Goal: Task Accomplishment & Management: Manage account settings

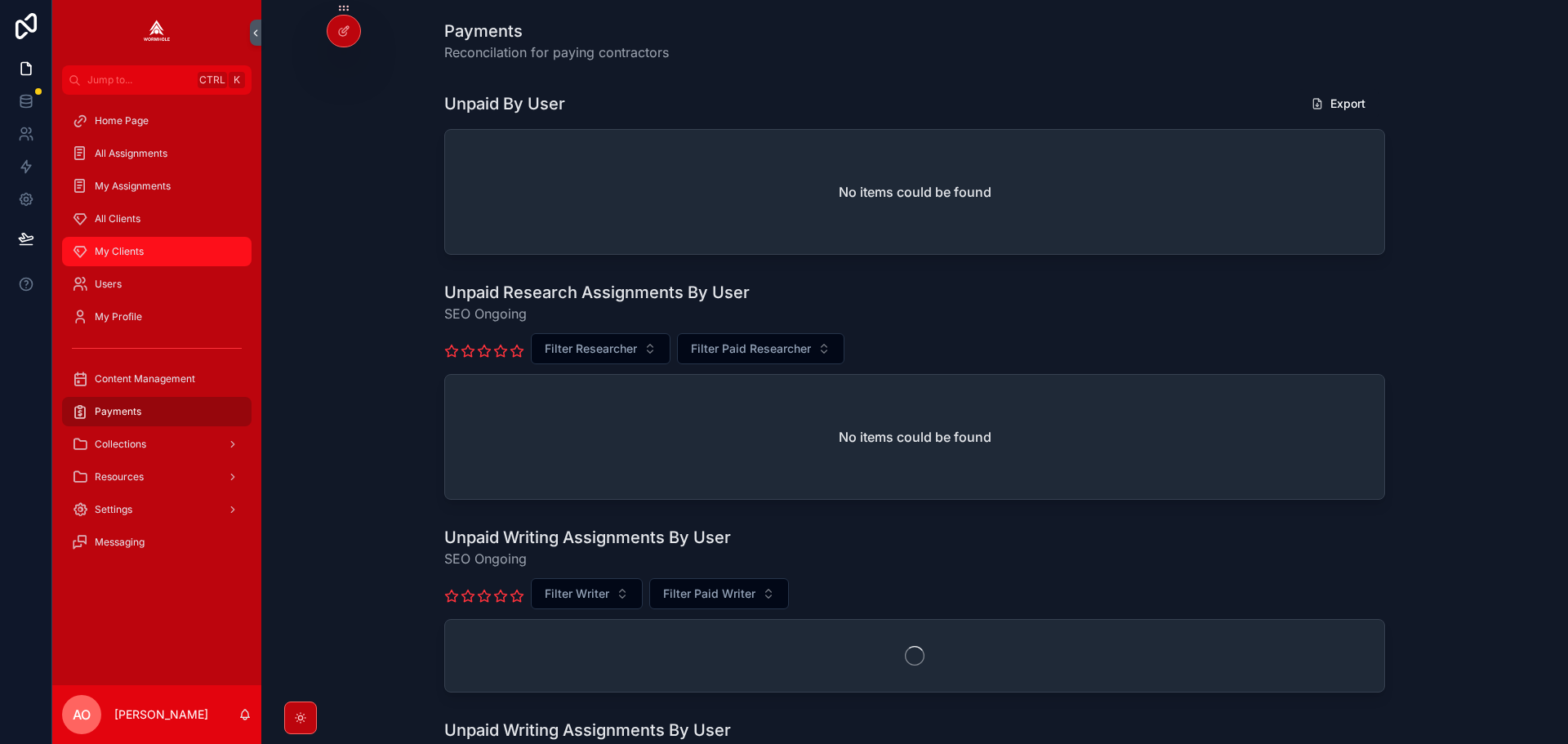
click at [105, 246] on span "My Clients" at bounding box center [119, 251] width 49 height 13
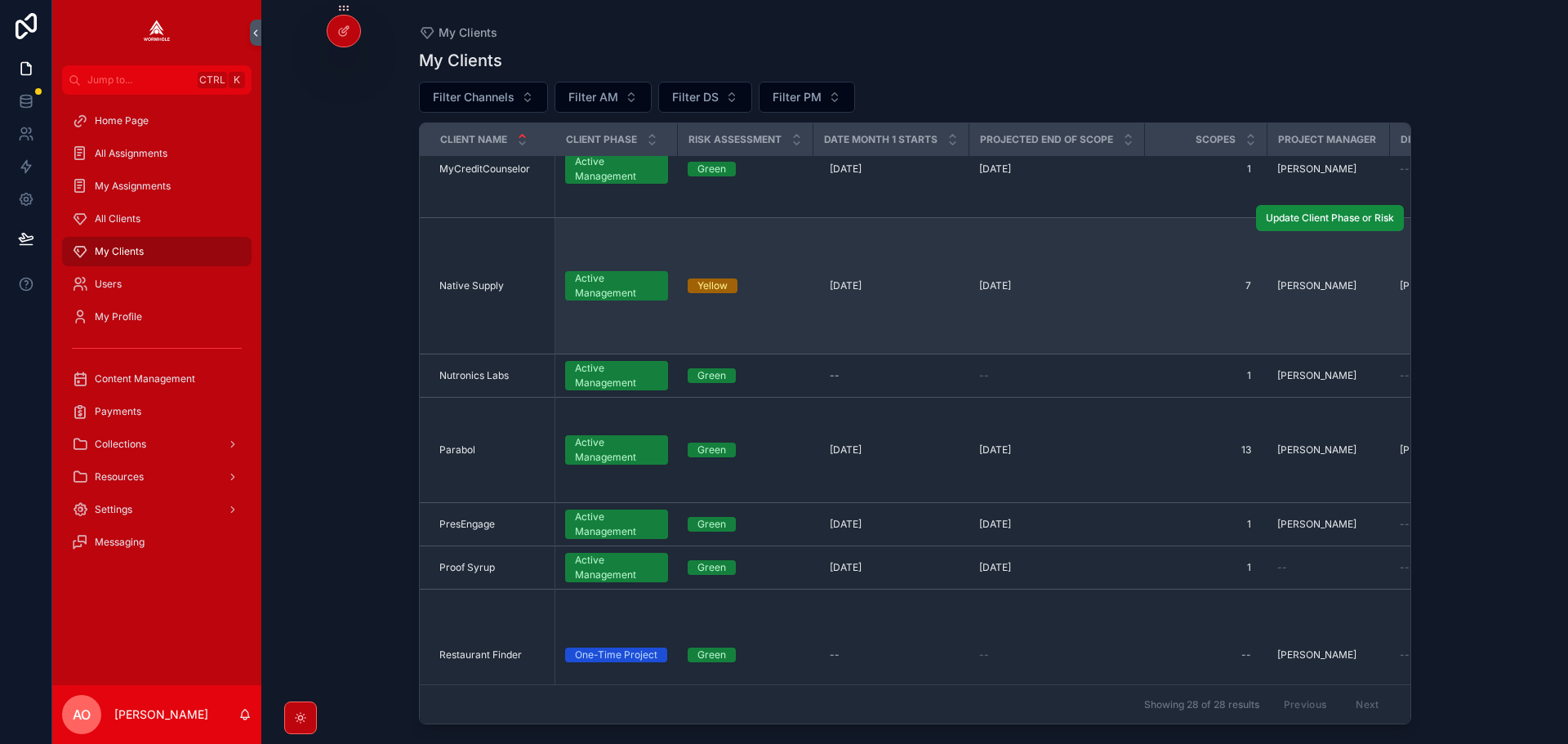
scroll to position [1225, 0]
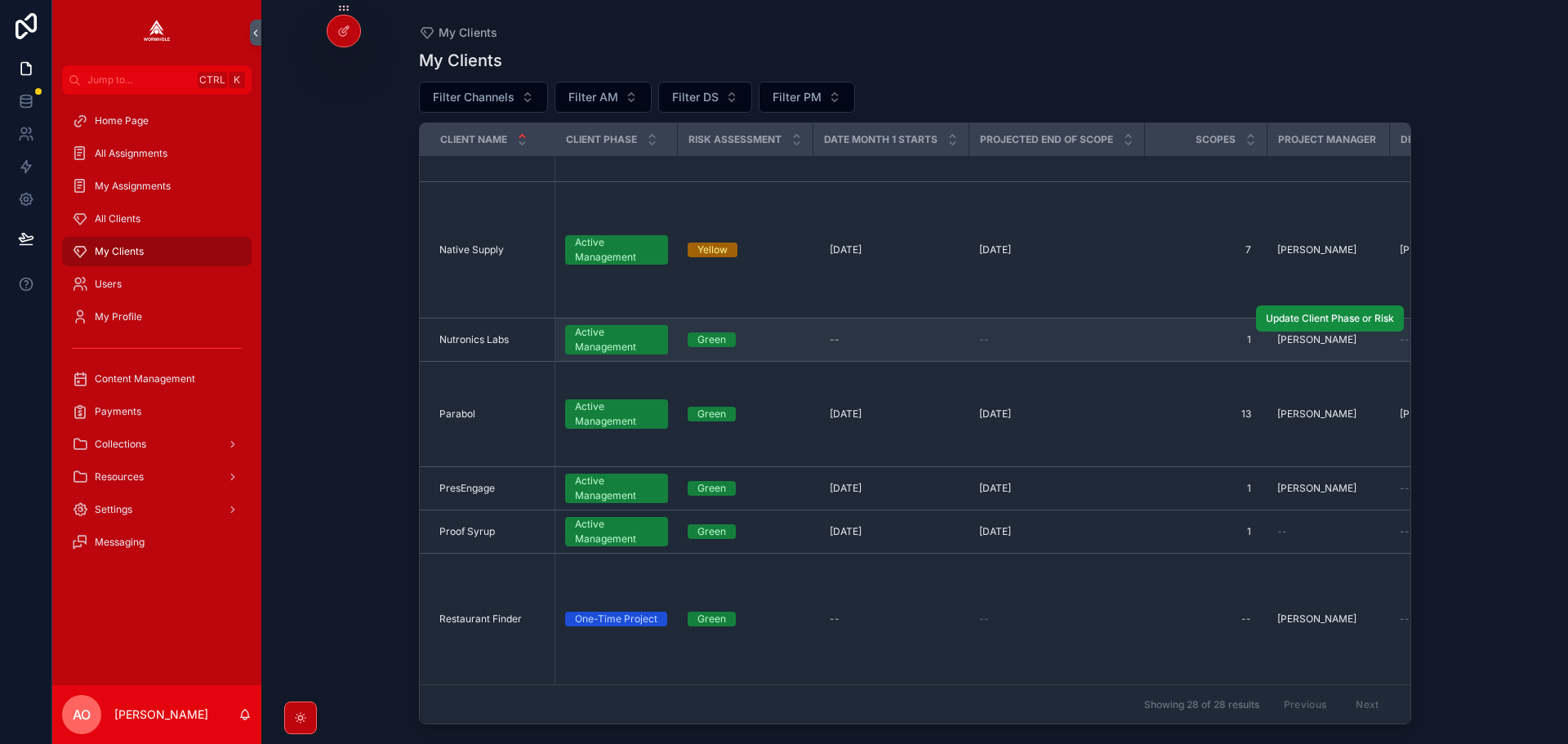
click at [477, 337] on span "Nutronics Labs" at bounding box center [474, 339] width 70 height 13
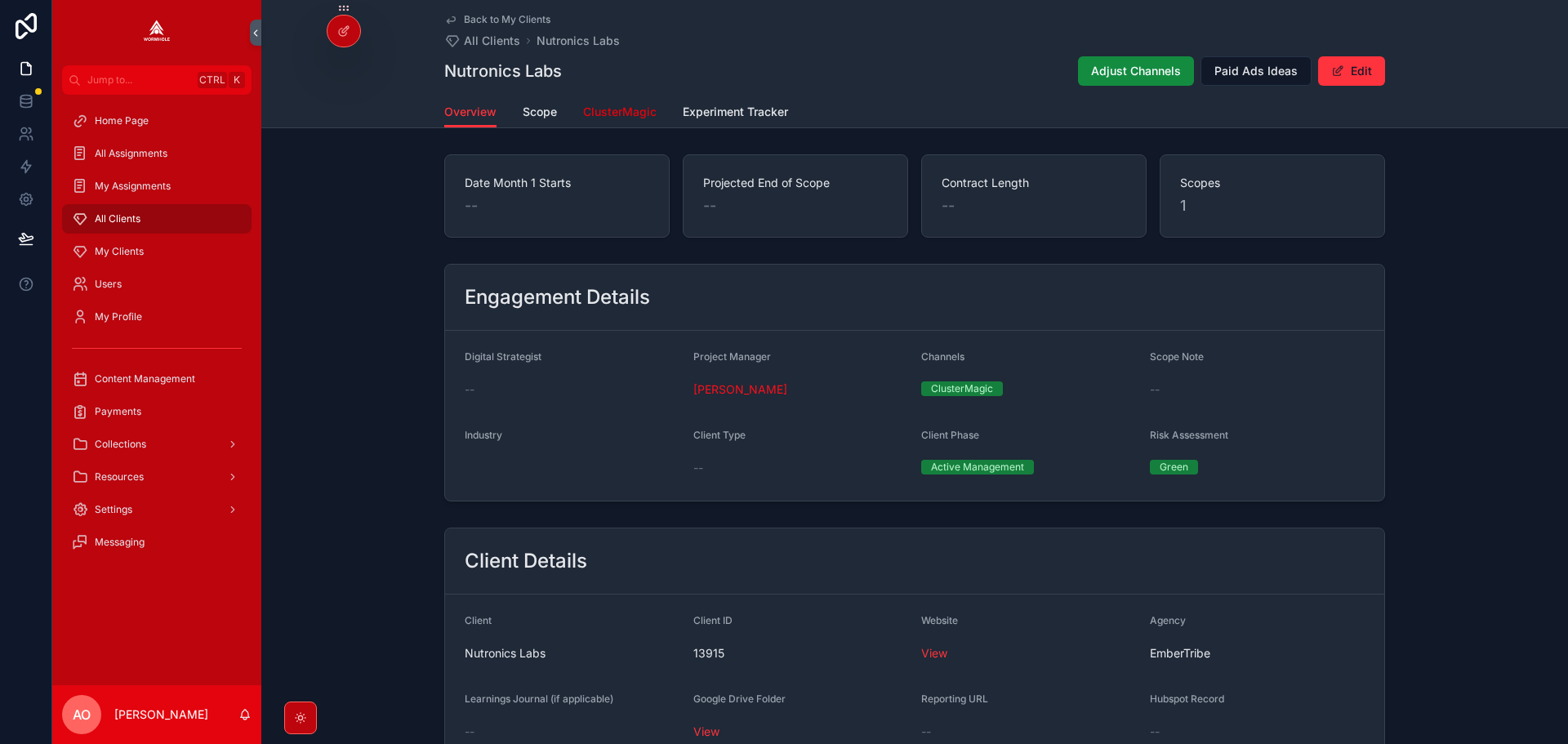
click at [592, 115] on span "ClusterMagic" at bounding box center [620, 111] width 74 height 17
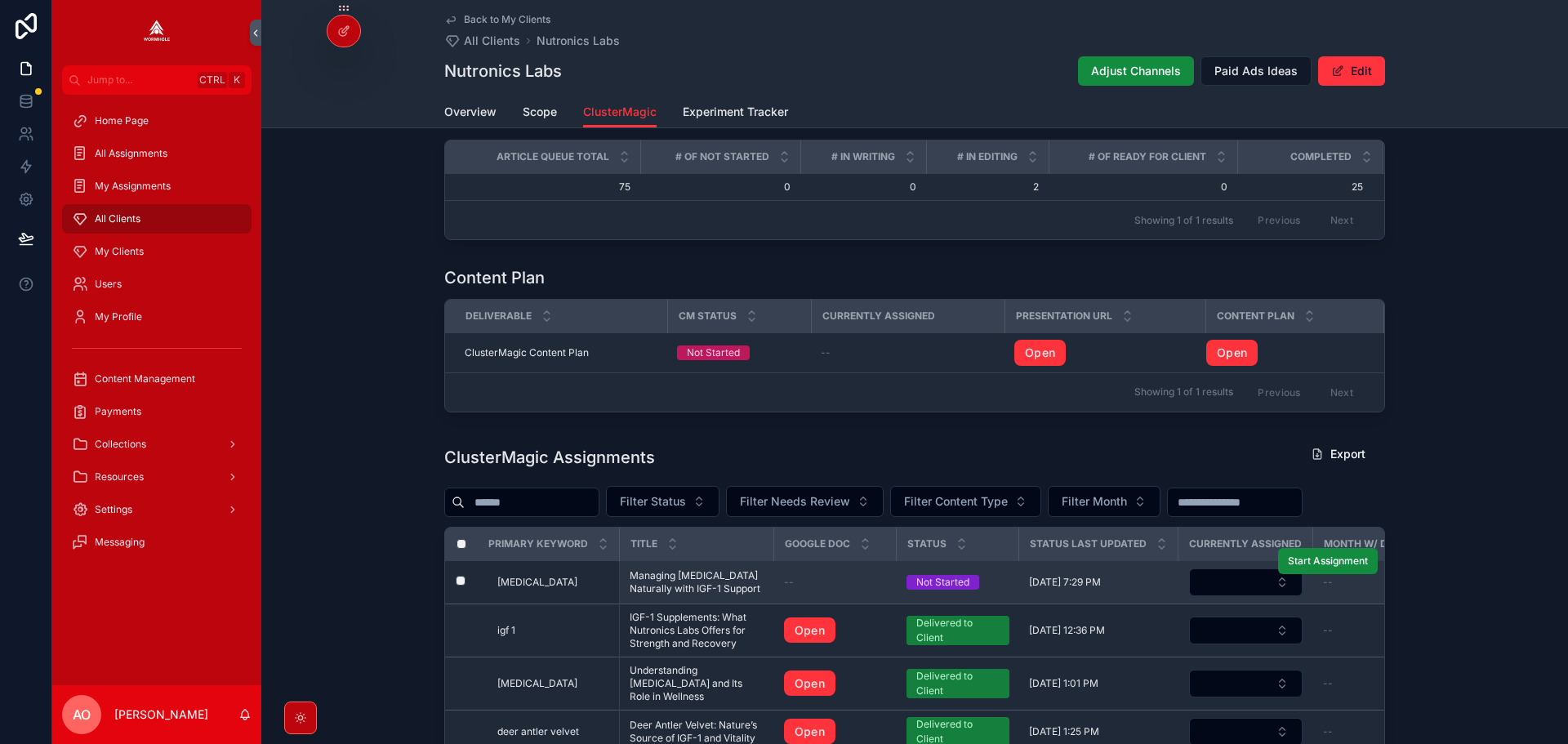
scroll to position [456, 0]
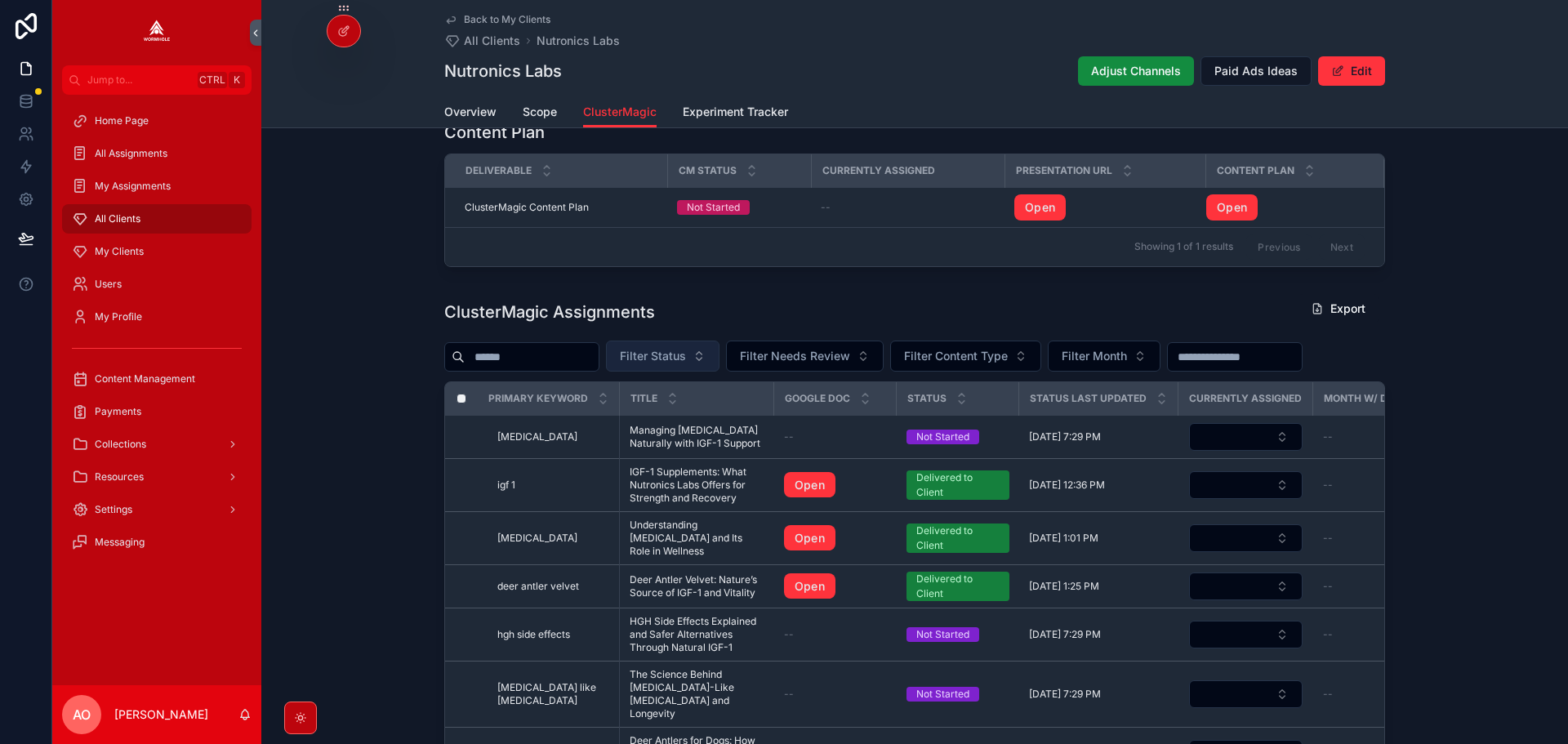
click at [686, 356] on span "Filter Status" at bounding box center [653, 355] width 66 height 17
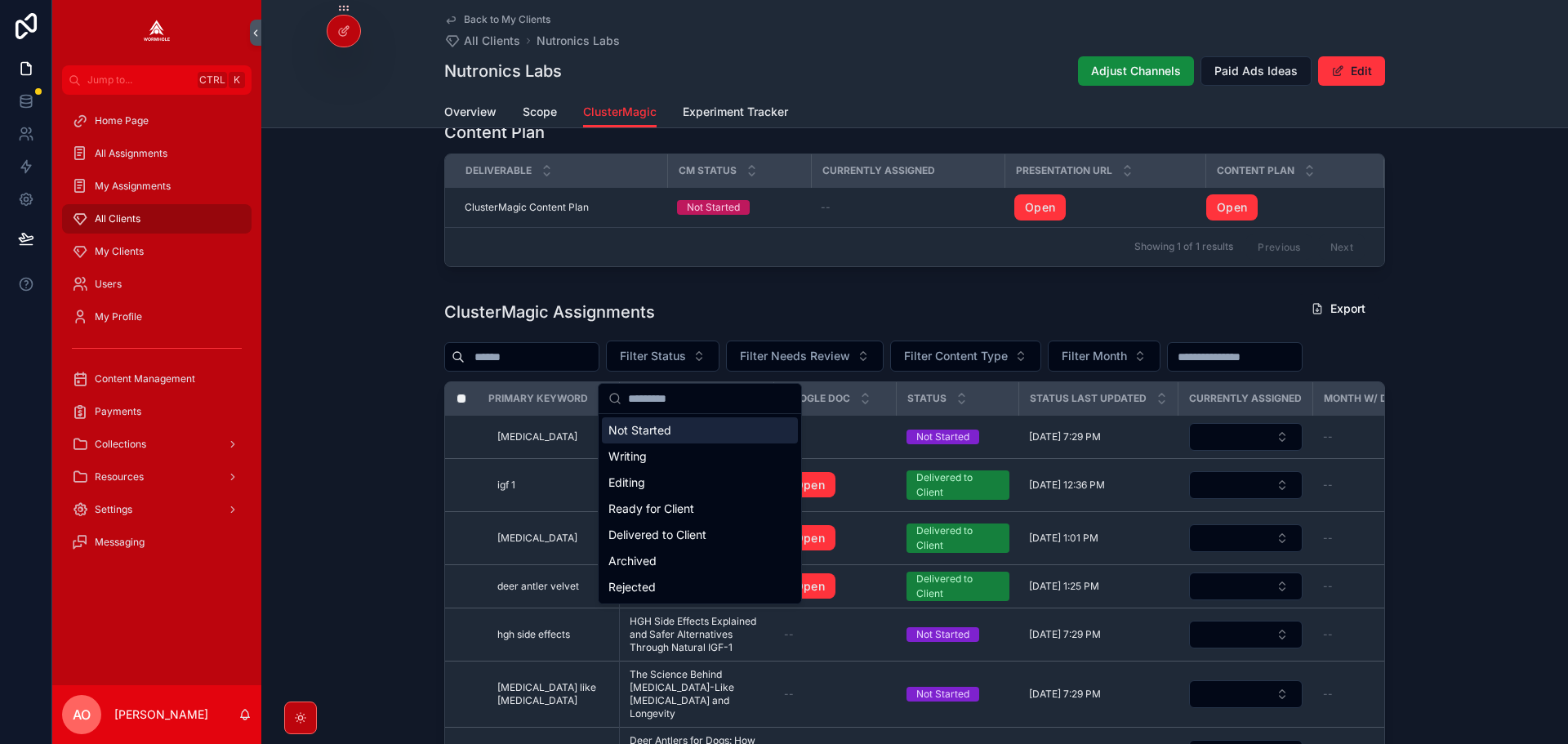
click at [678, 434] on div "Not Started" at bounding box center [699, 430] width 196 height 26
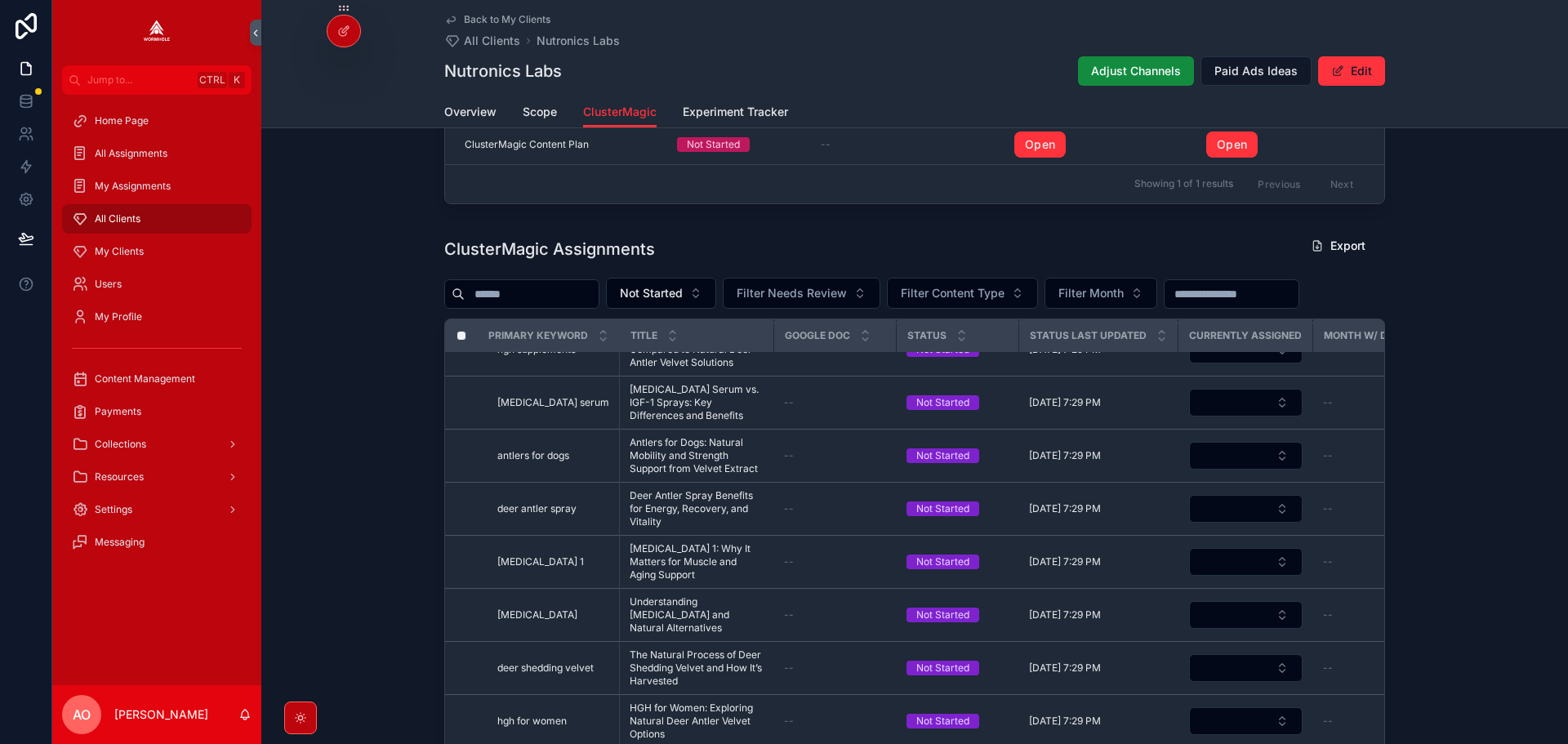
scroll to position [446, 0]
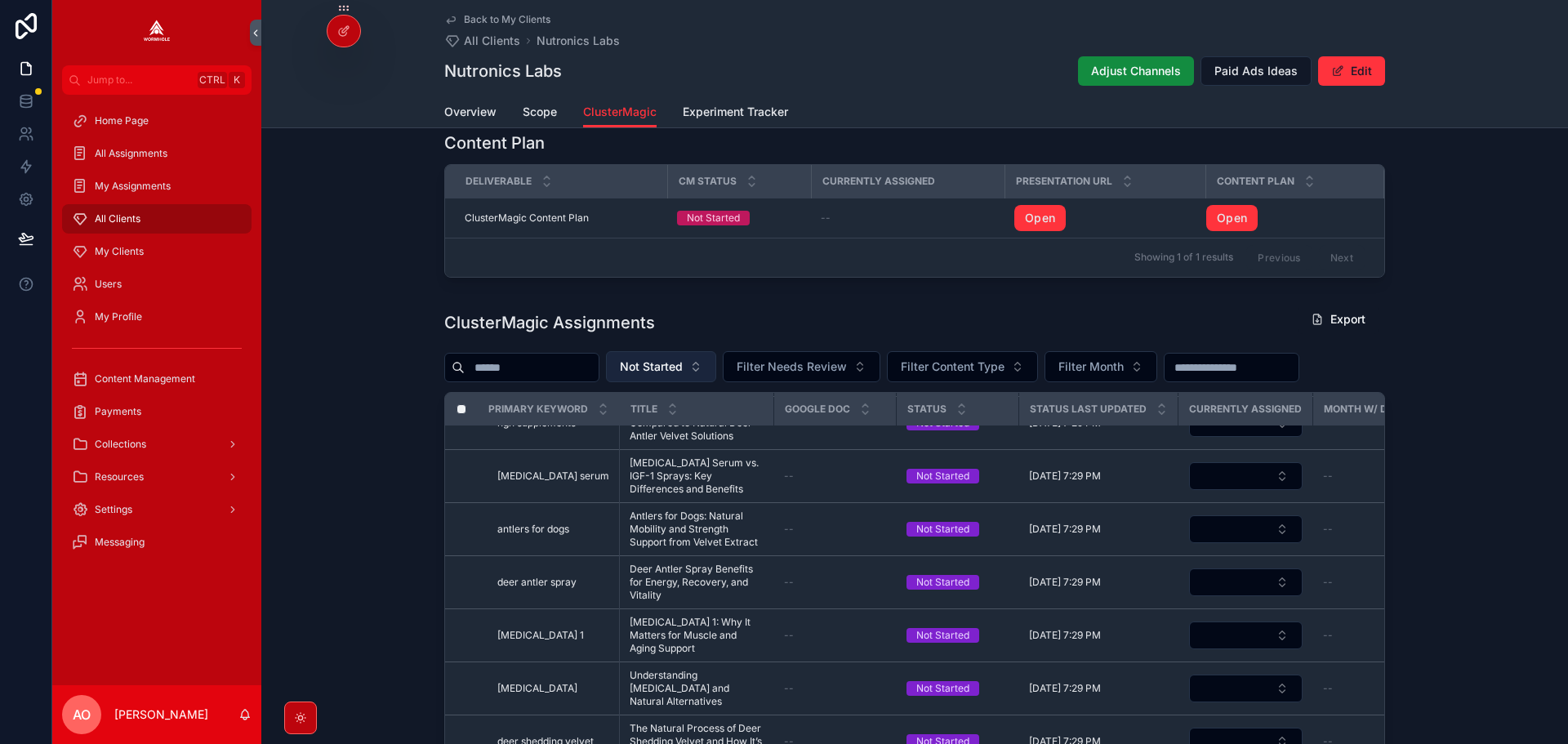
click at [683, 373] on span "Not Started" at bounding box center [651, 366] width 63 height 17
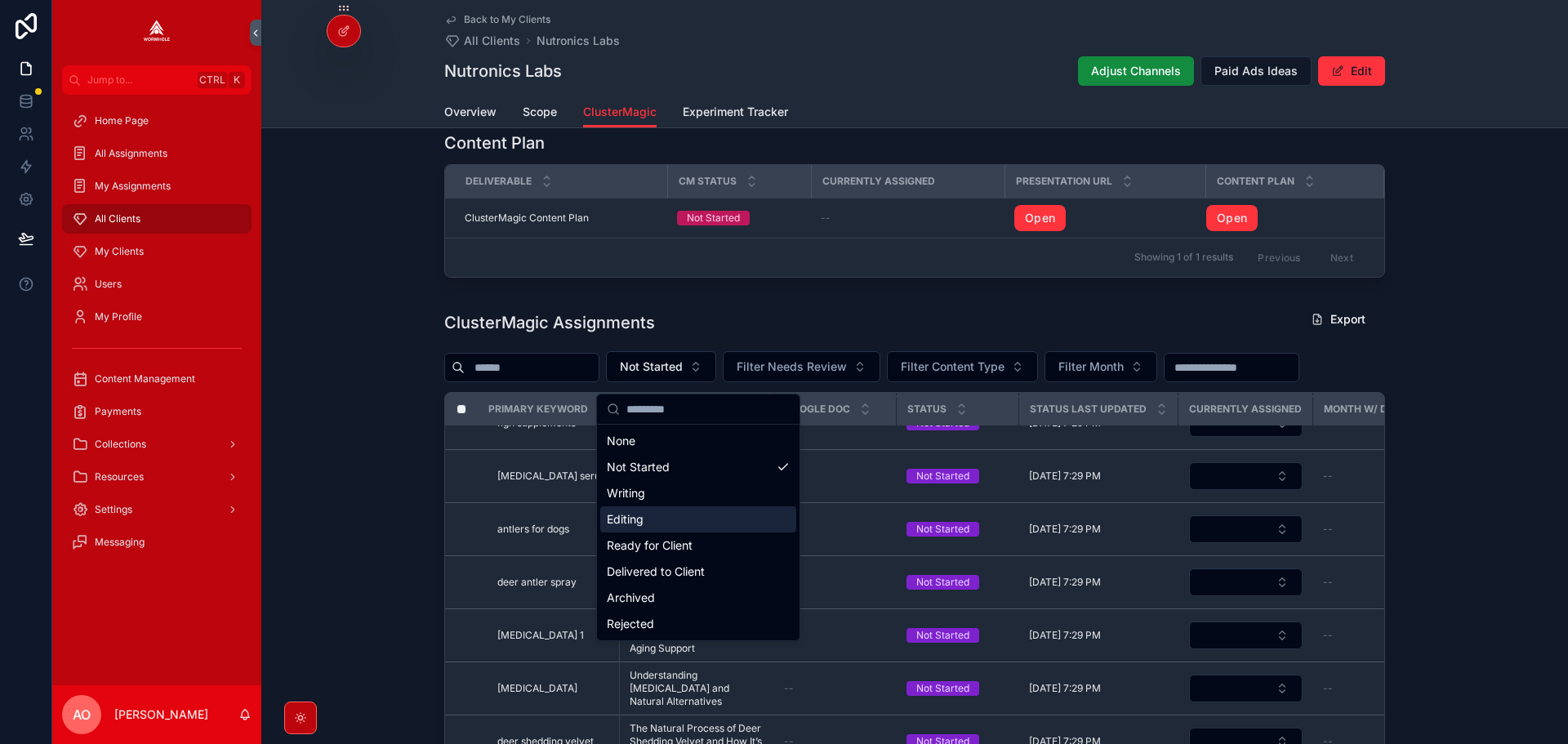
click at [667, 514] on div "Editing" at bounding box center [697, 519] width 196 height 26
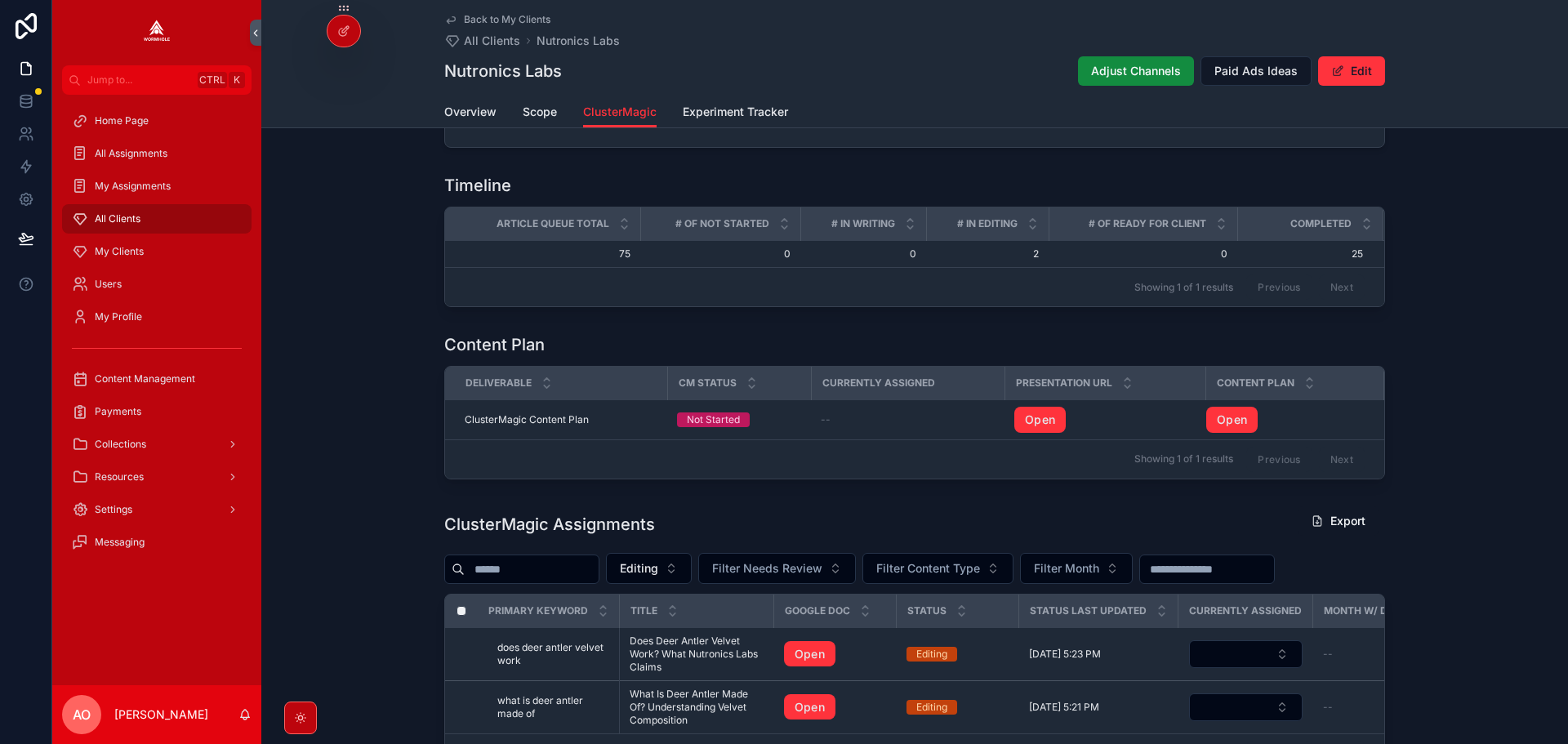
scroll to position [237, 0]
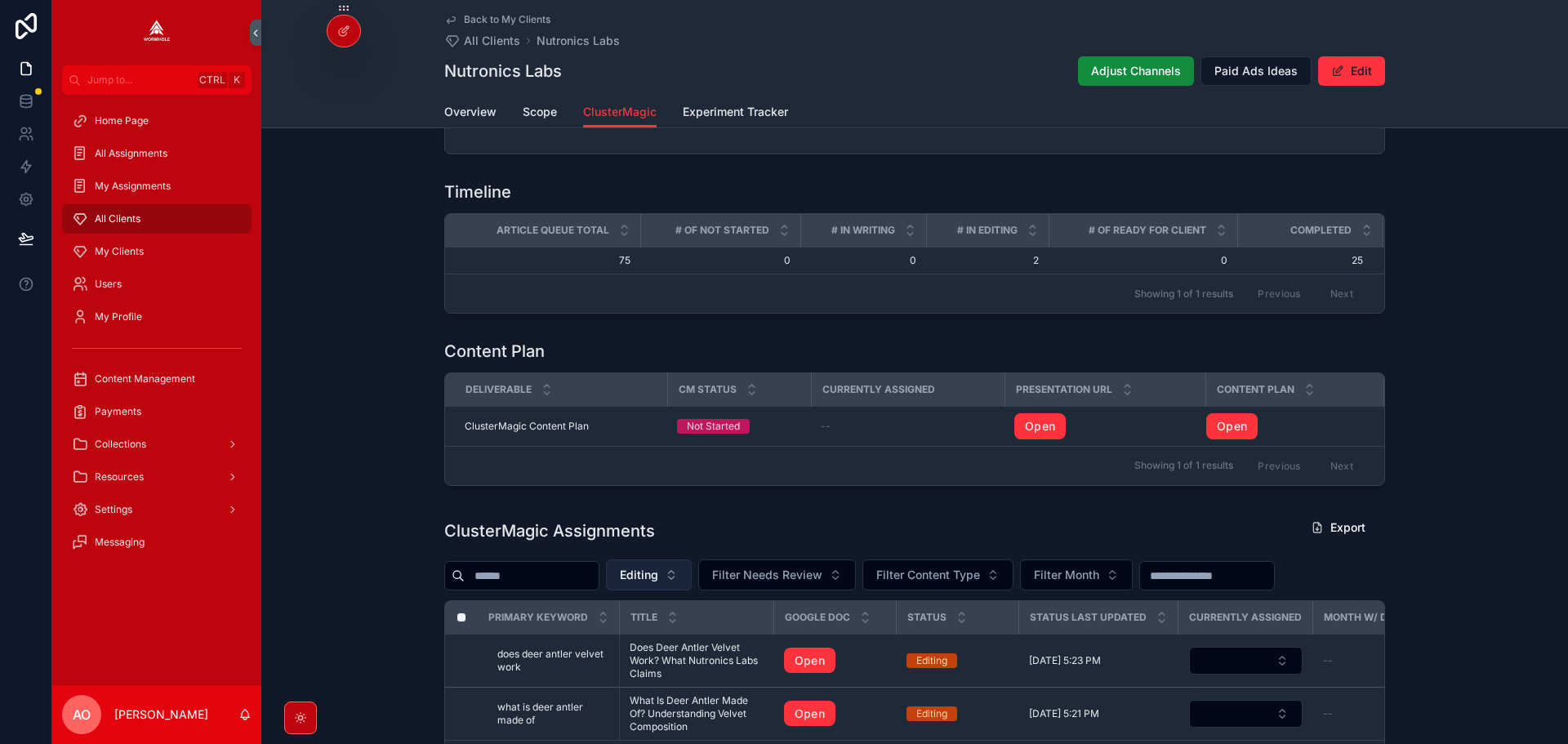
click at [658, 581] on span "Editing" at bounding box center [639, 575] width 38 height 17
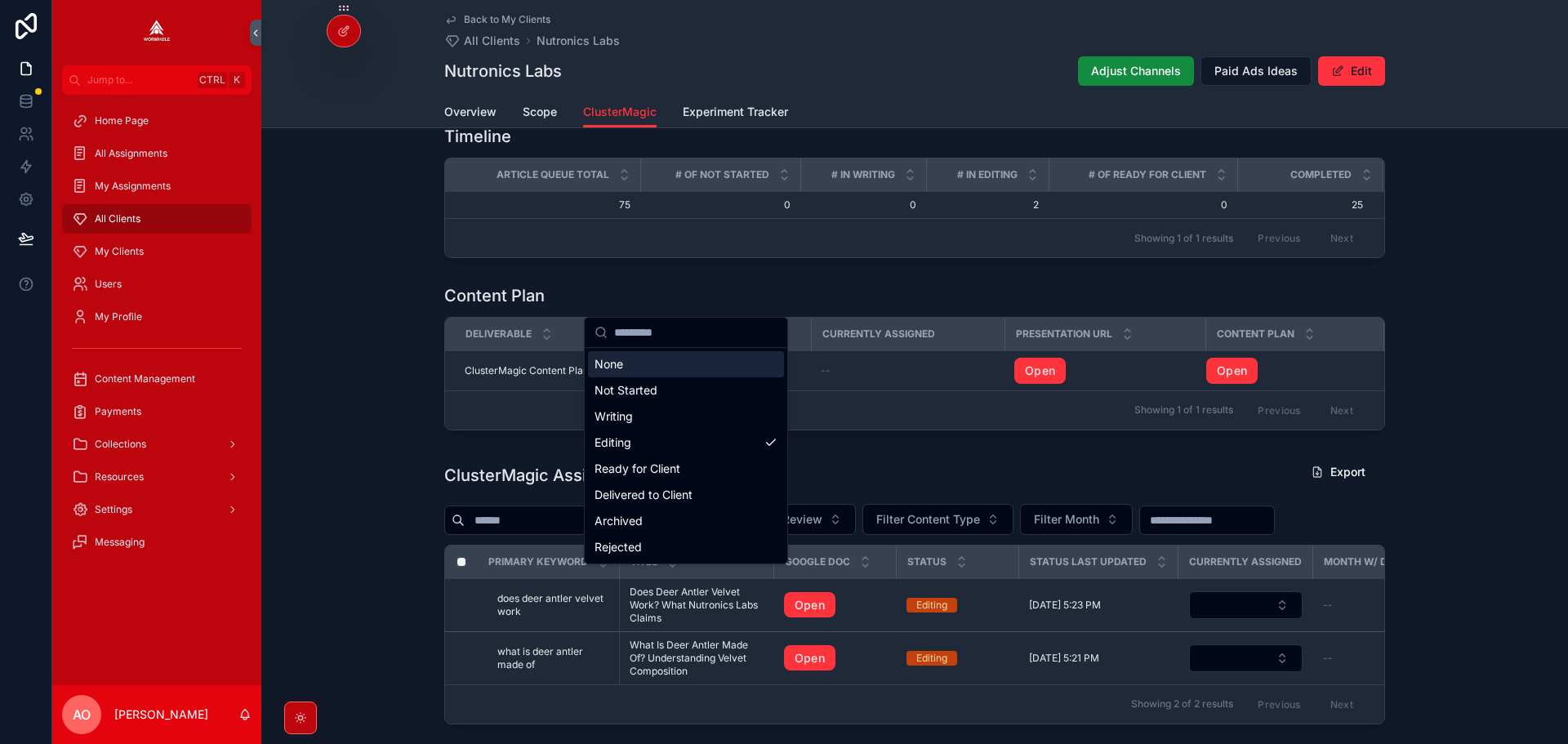
scroll to position [401, 0]
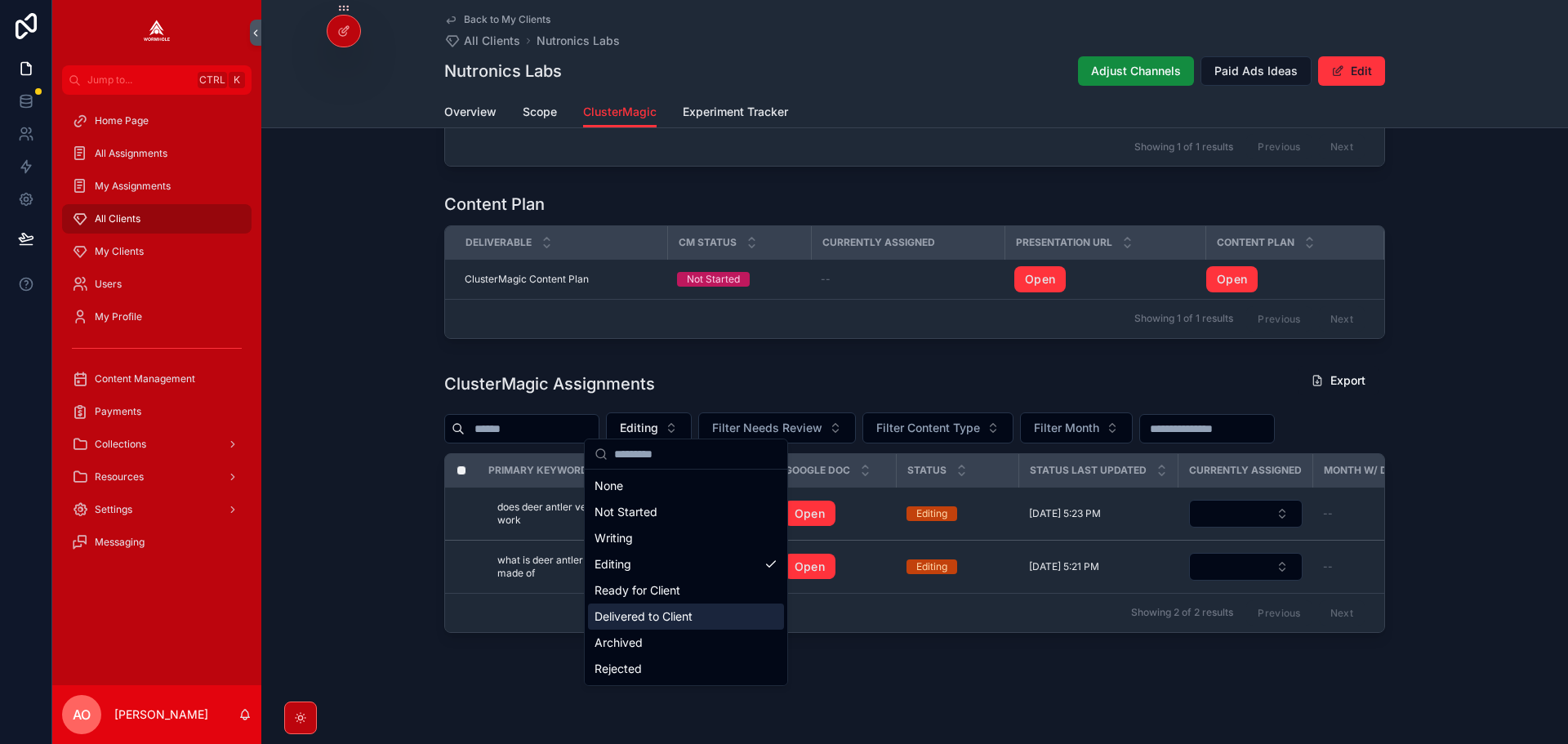
click at [665, 614] on div "Delivered to Client" at bounding box center [685, 616] width 196 height 26
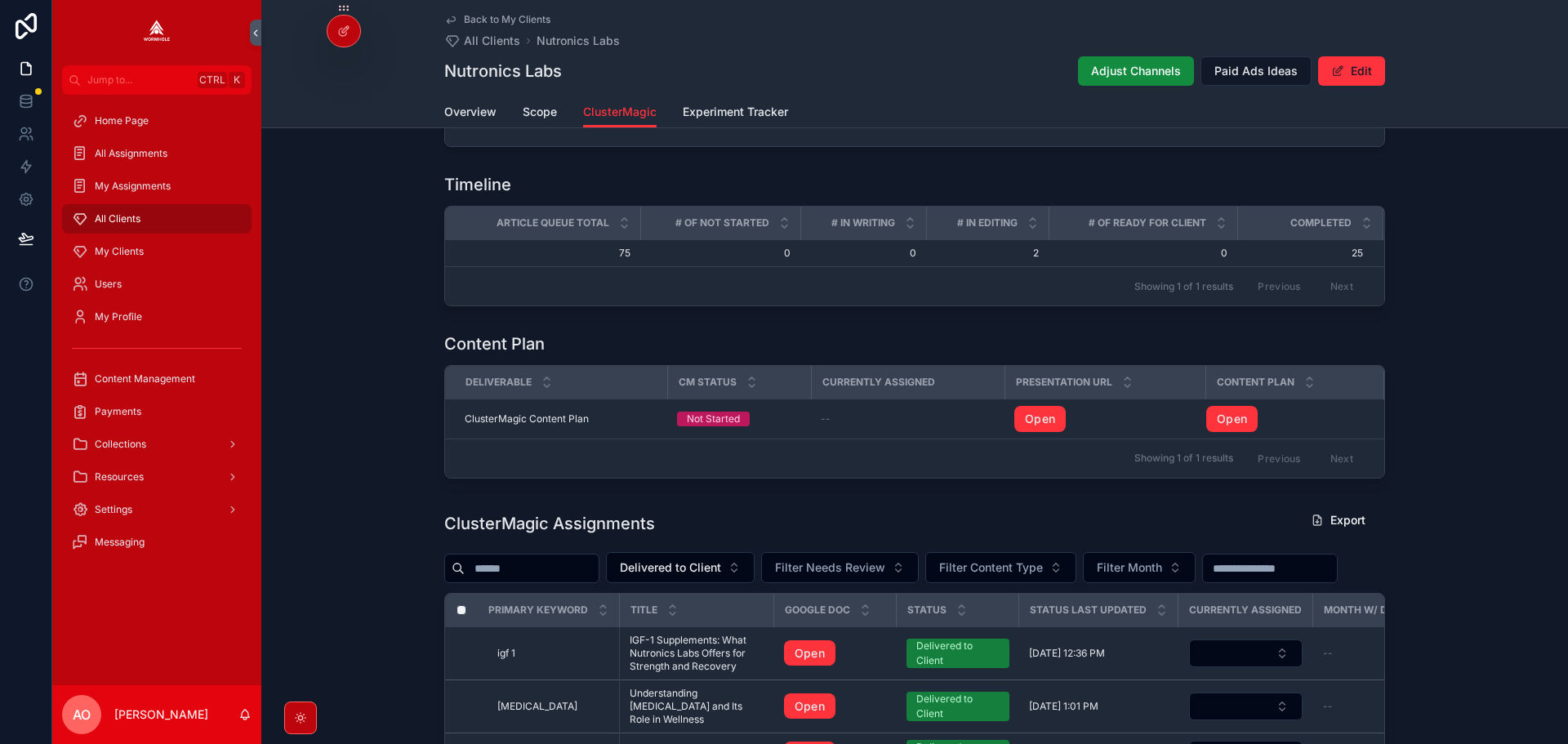
scroll to position [236, 0]
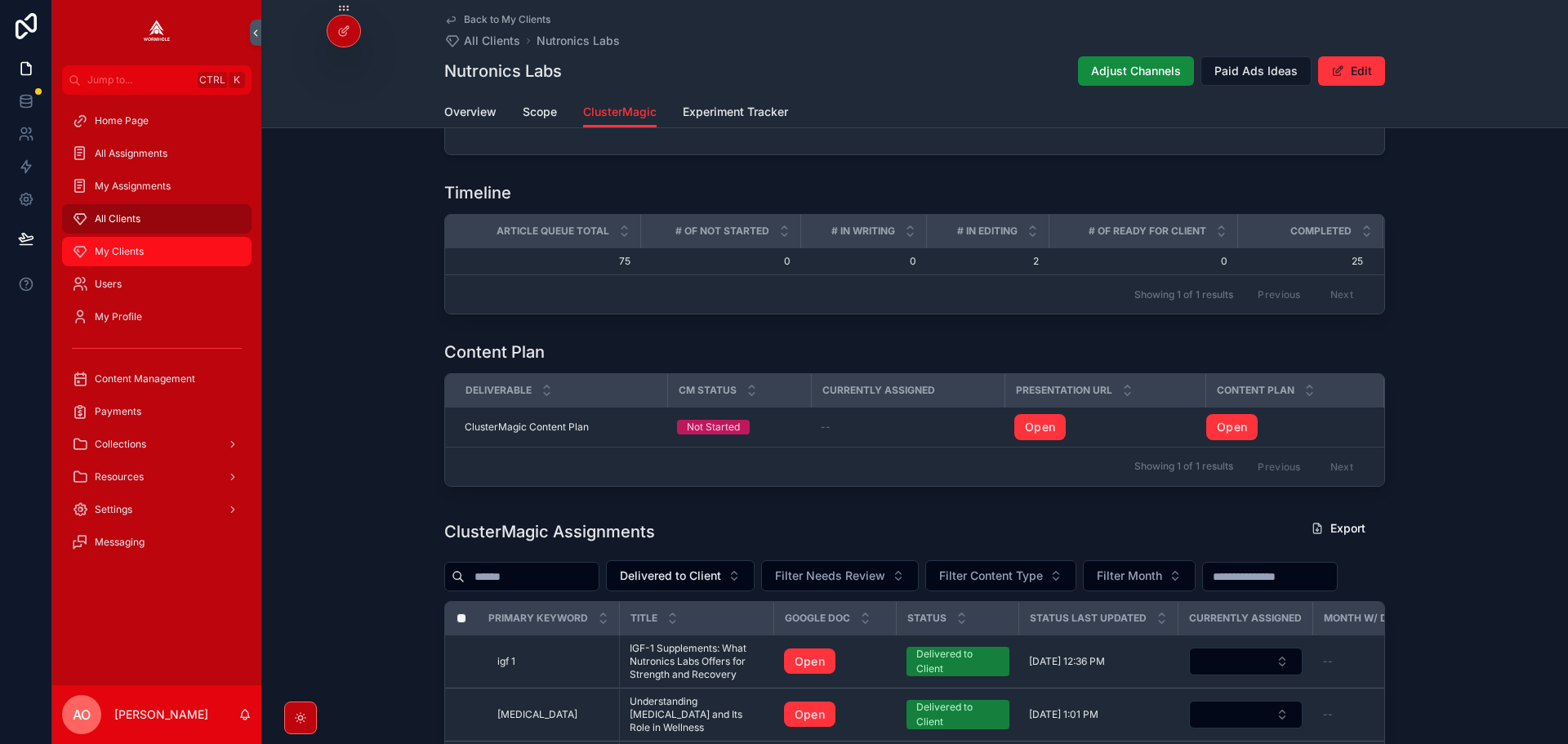
click at [132, 249] on span "My Clients" at bounding box center [119, 251] width 49 height 13
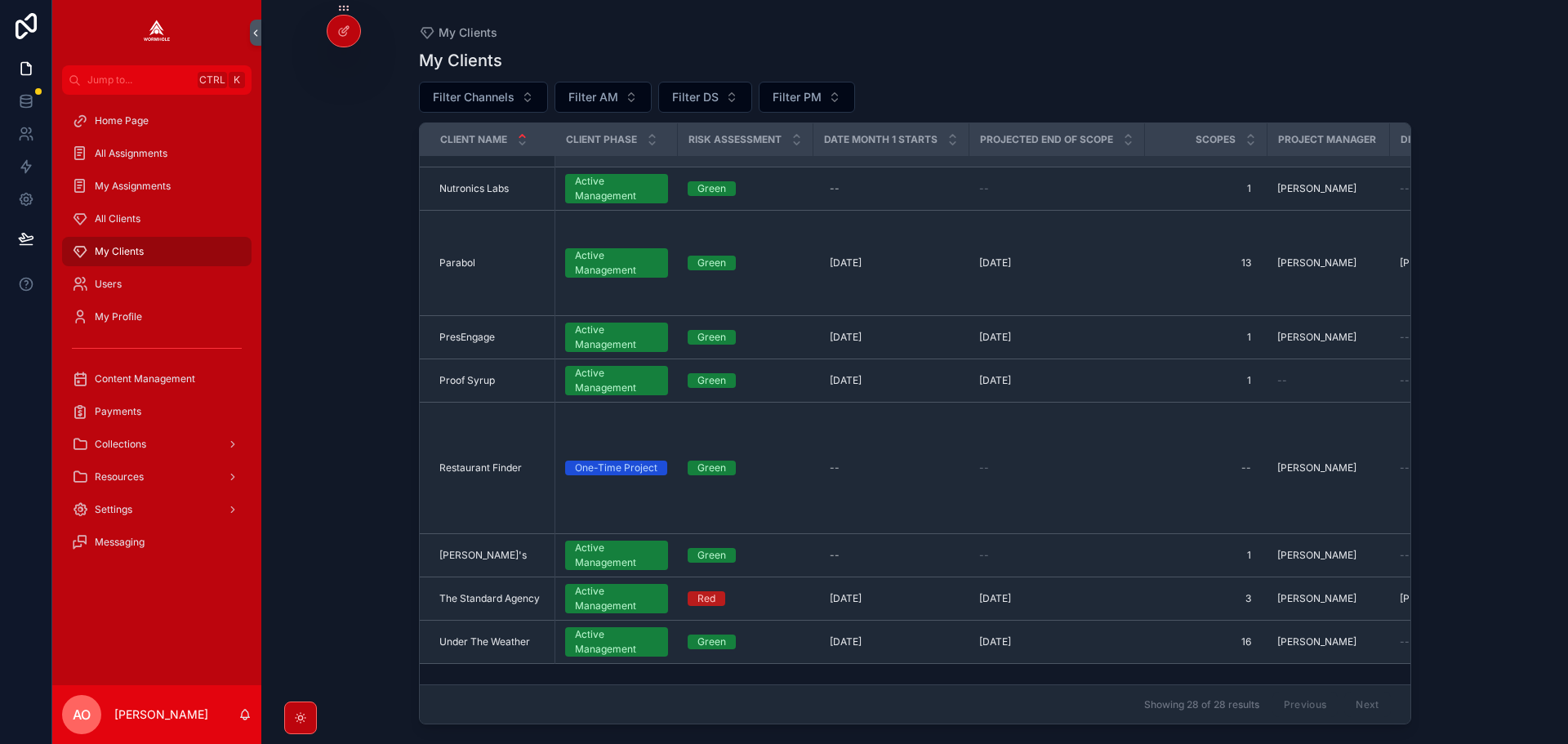
scroll to position [1393, 0]
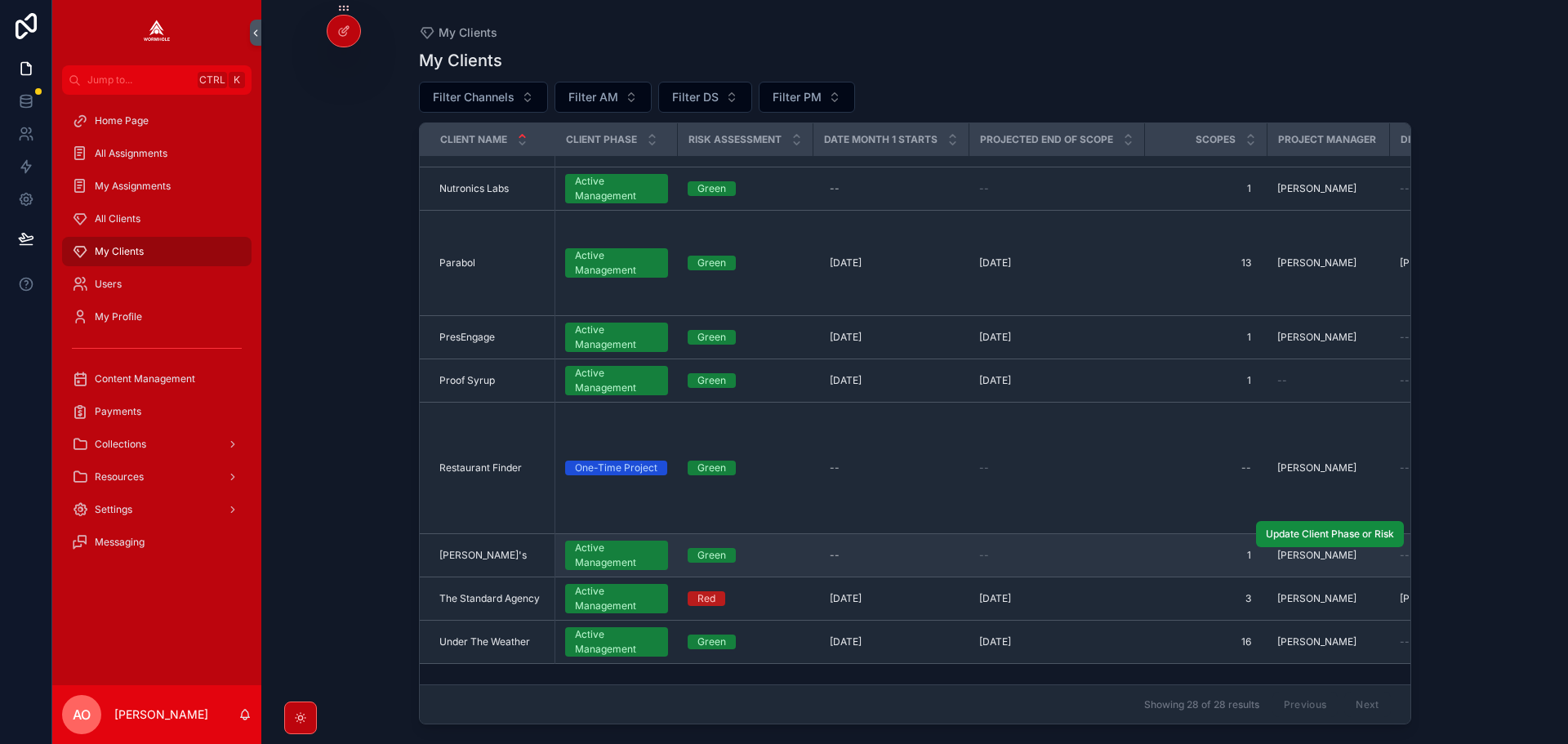
click at [477, 548] on div "Stan's Stan's" at bounding box center [492, 555] width 106 height 13
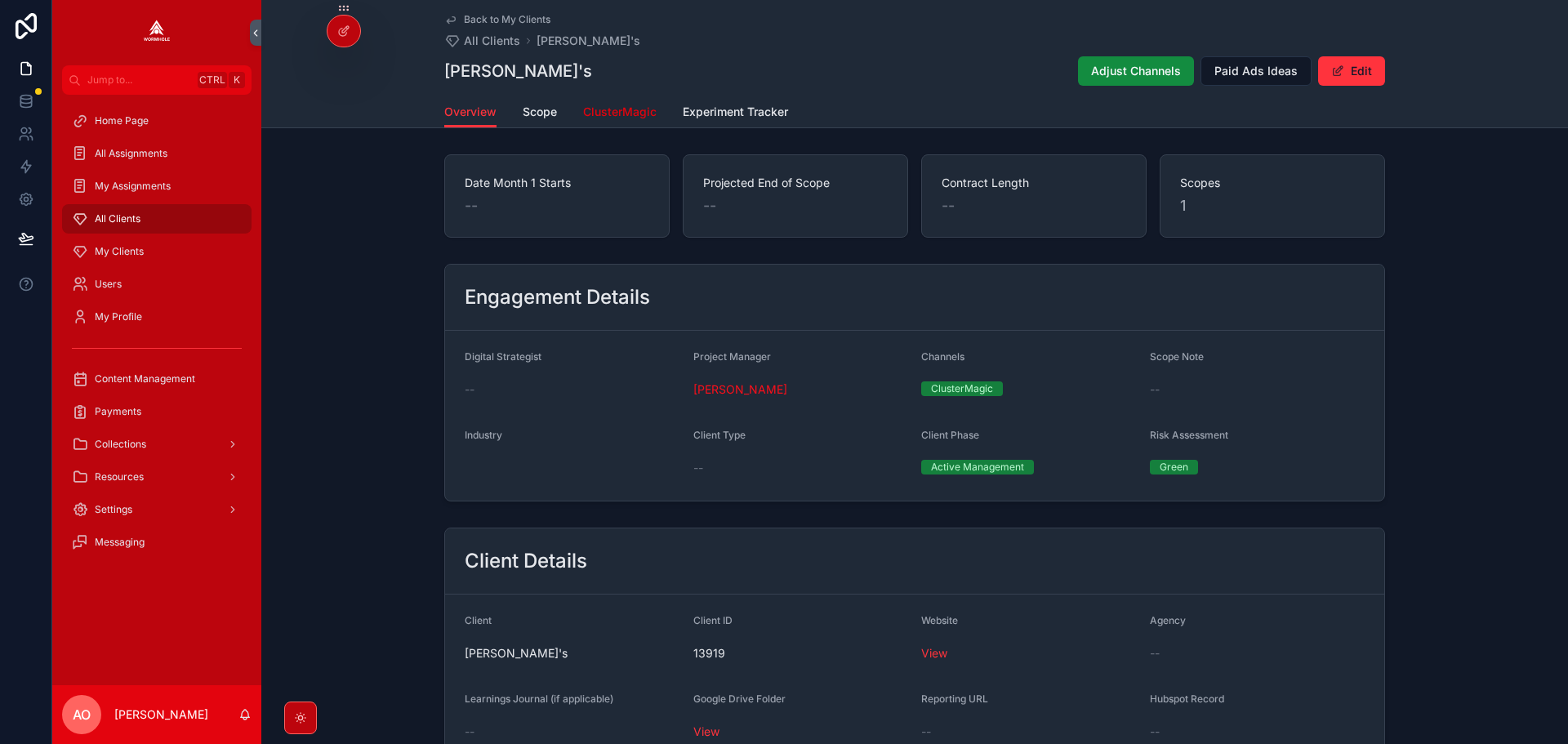
click at [625, 120] on link "ClusterMagic" at bounding box center [620, 114] width 74 height 33
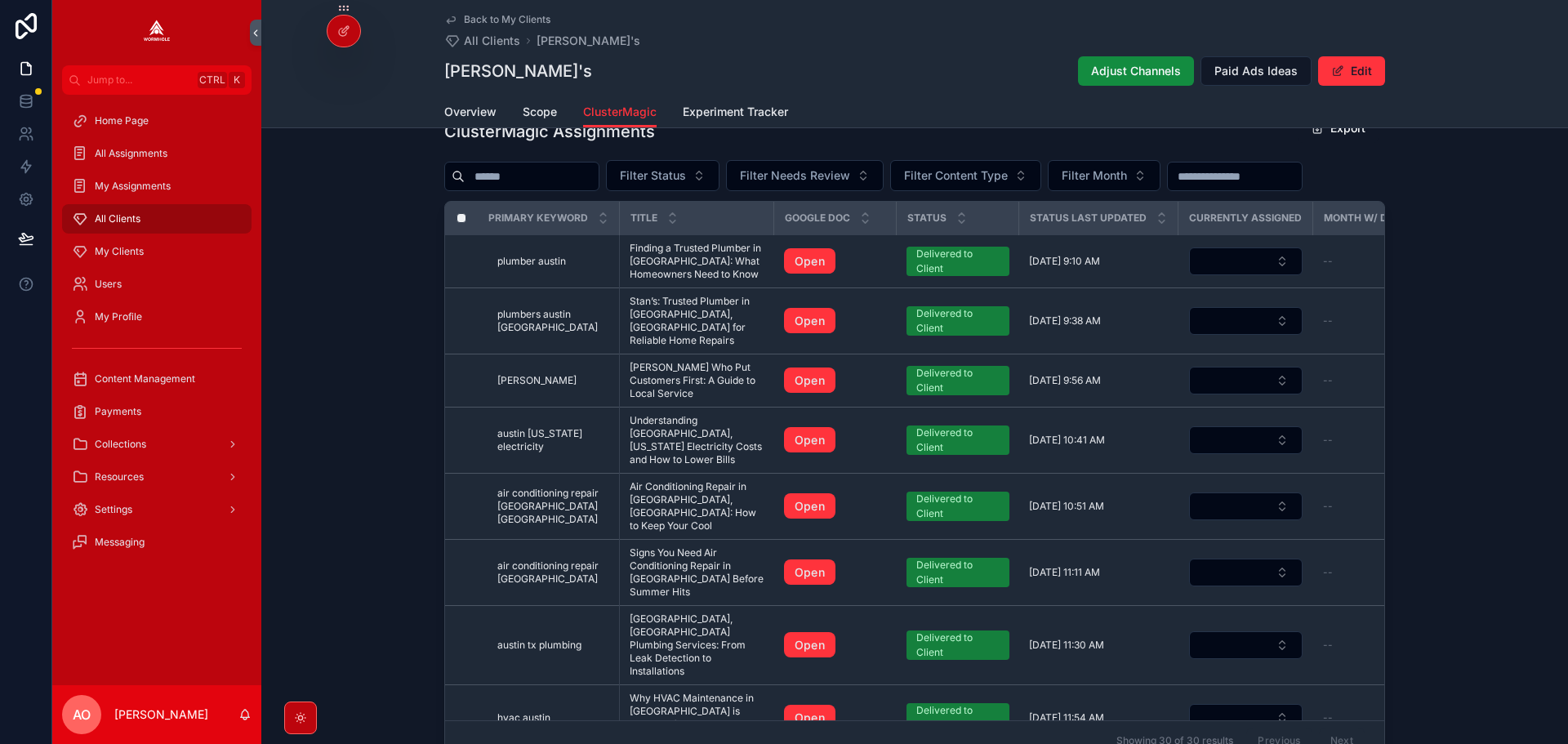
scroll to position [609, 0]
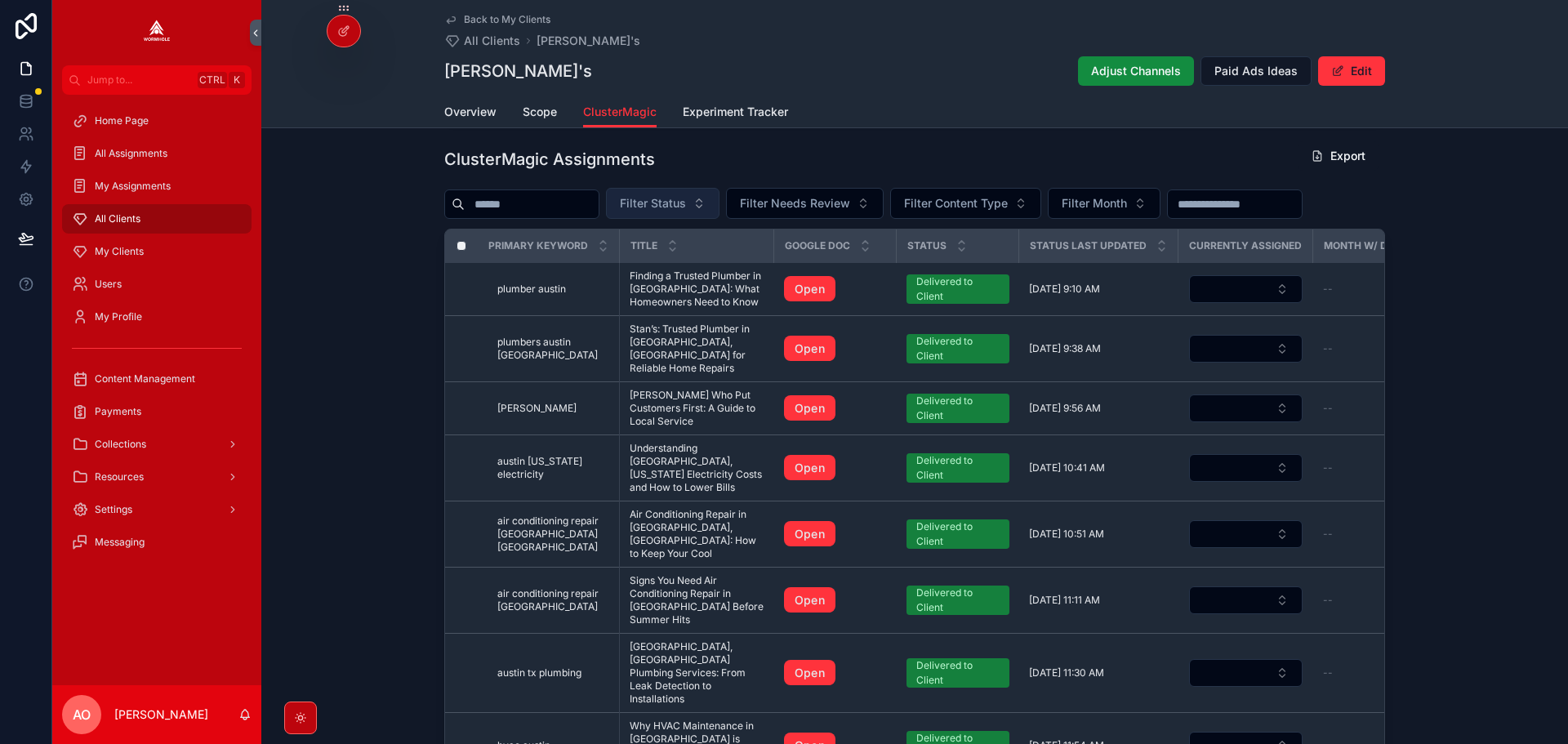
click at [674, 198] on button "Filter Status" at bounding box center [663, 203] width 114 height 31
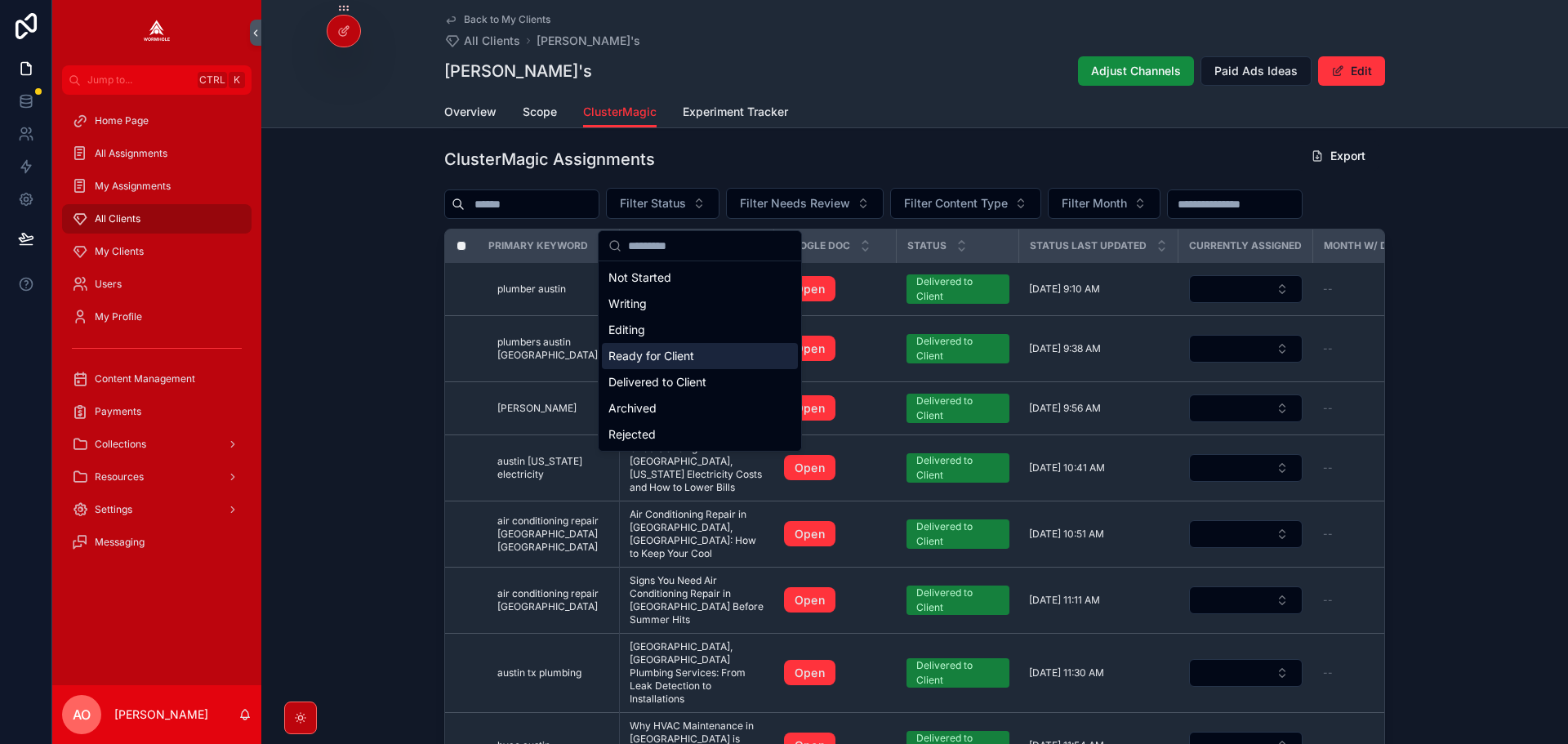
click at [666, 364] on div "Ready for Client" at bounding box center [699, 355] width 196 height 26
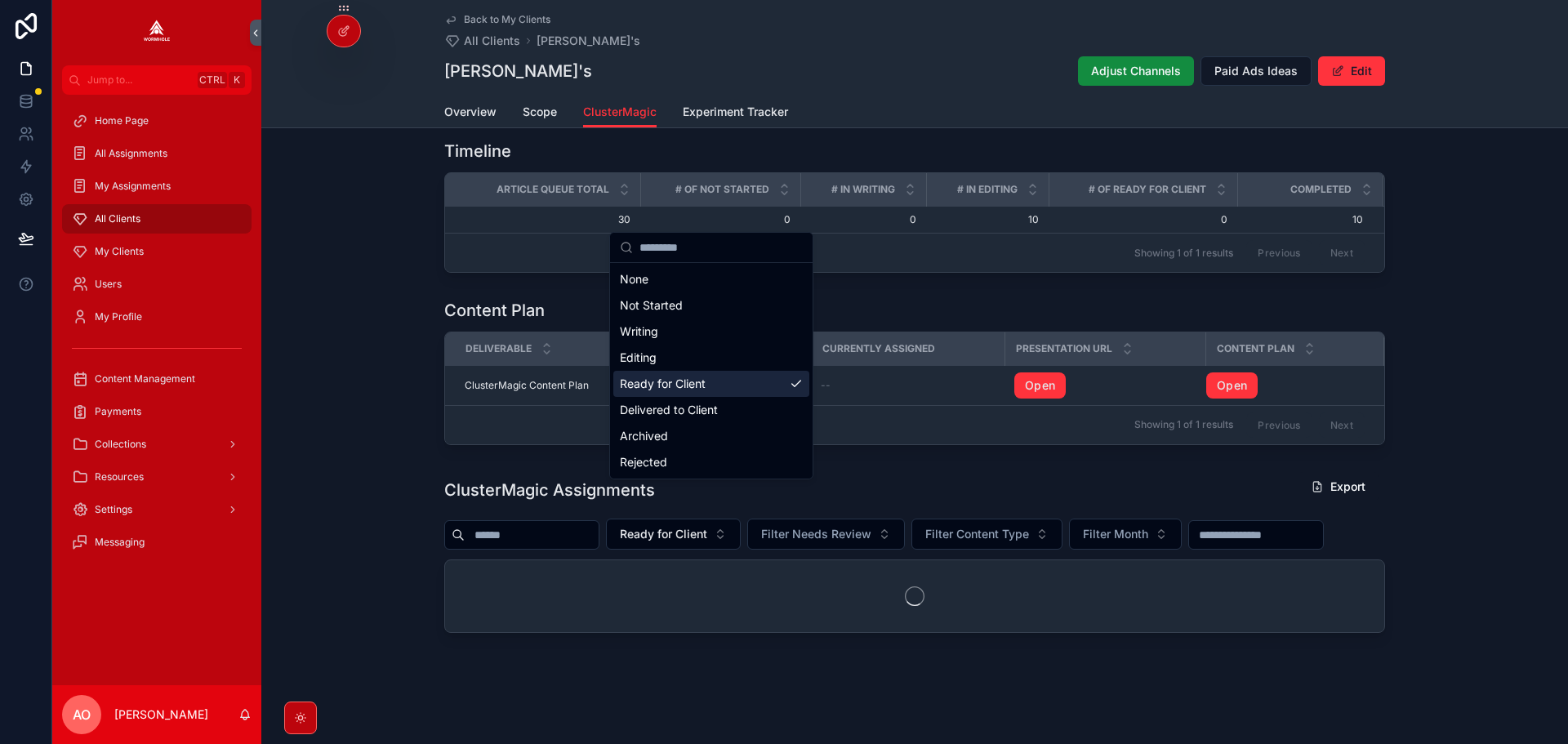
scroll to position [322, 0]
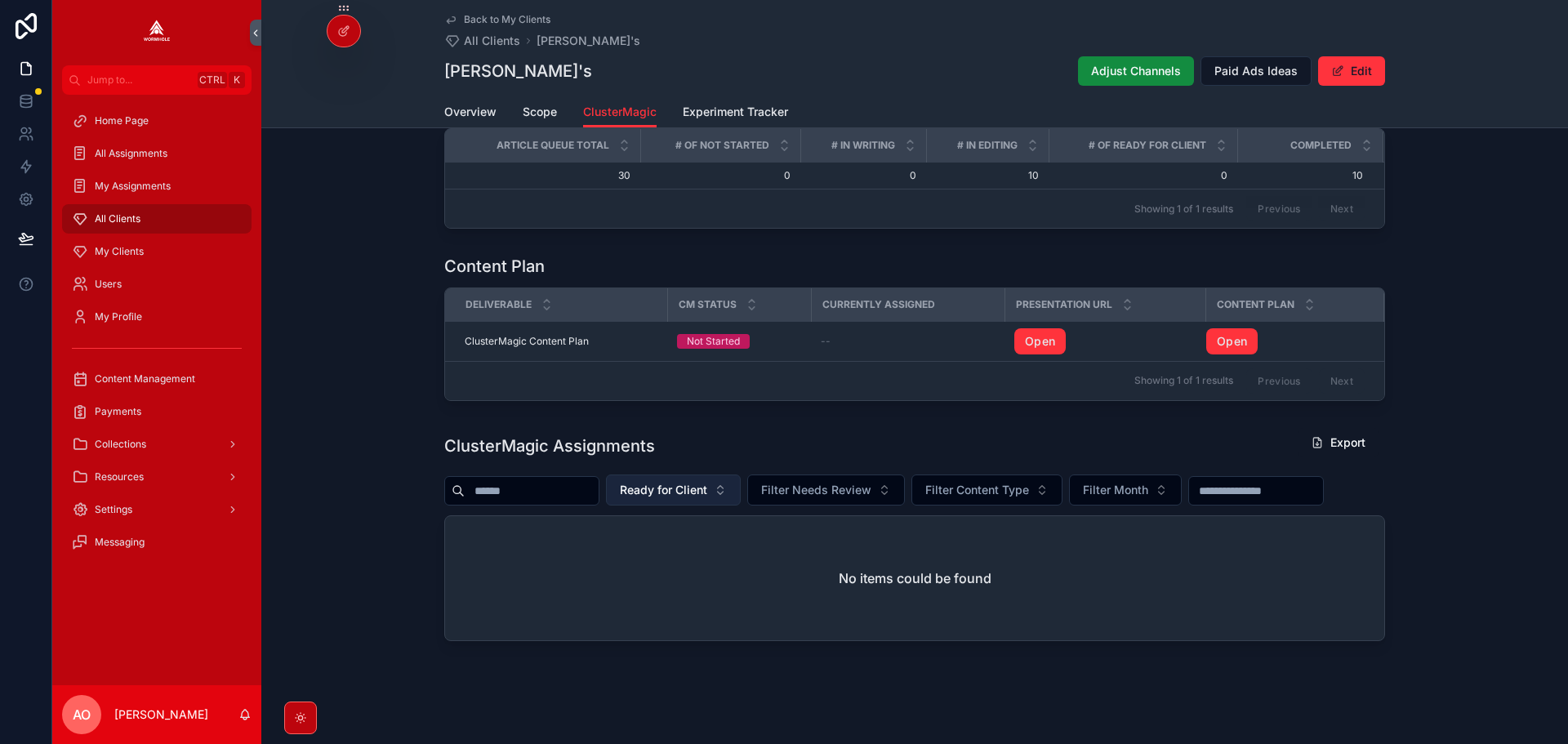
click at [691, 494] on span "Ready for Client" at bounding box center [664, 489] width 88 height 17
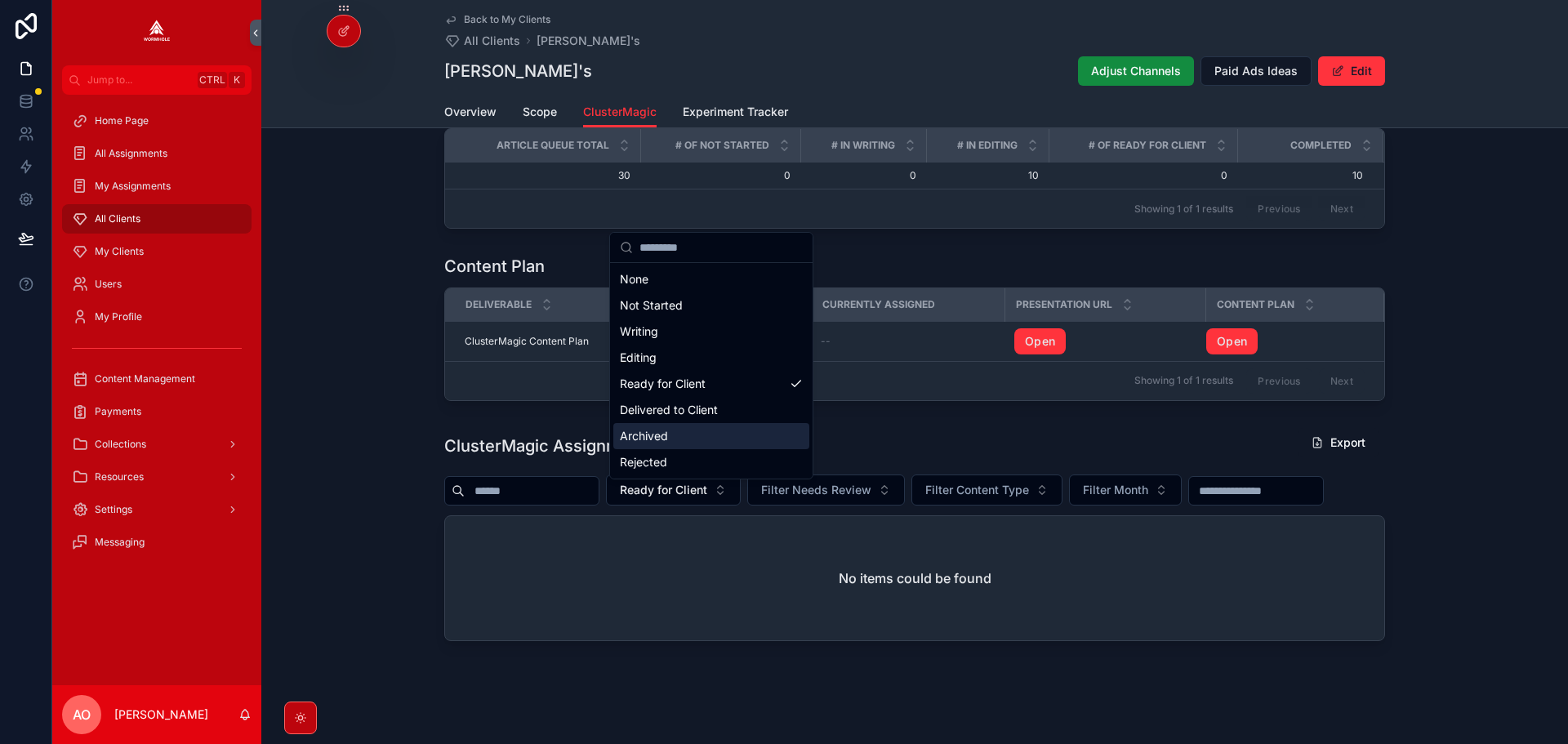
click at [685, 414] on div "Delivered to Client" at bounding box center [711, 409] width 196 height 26
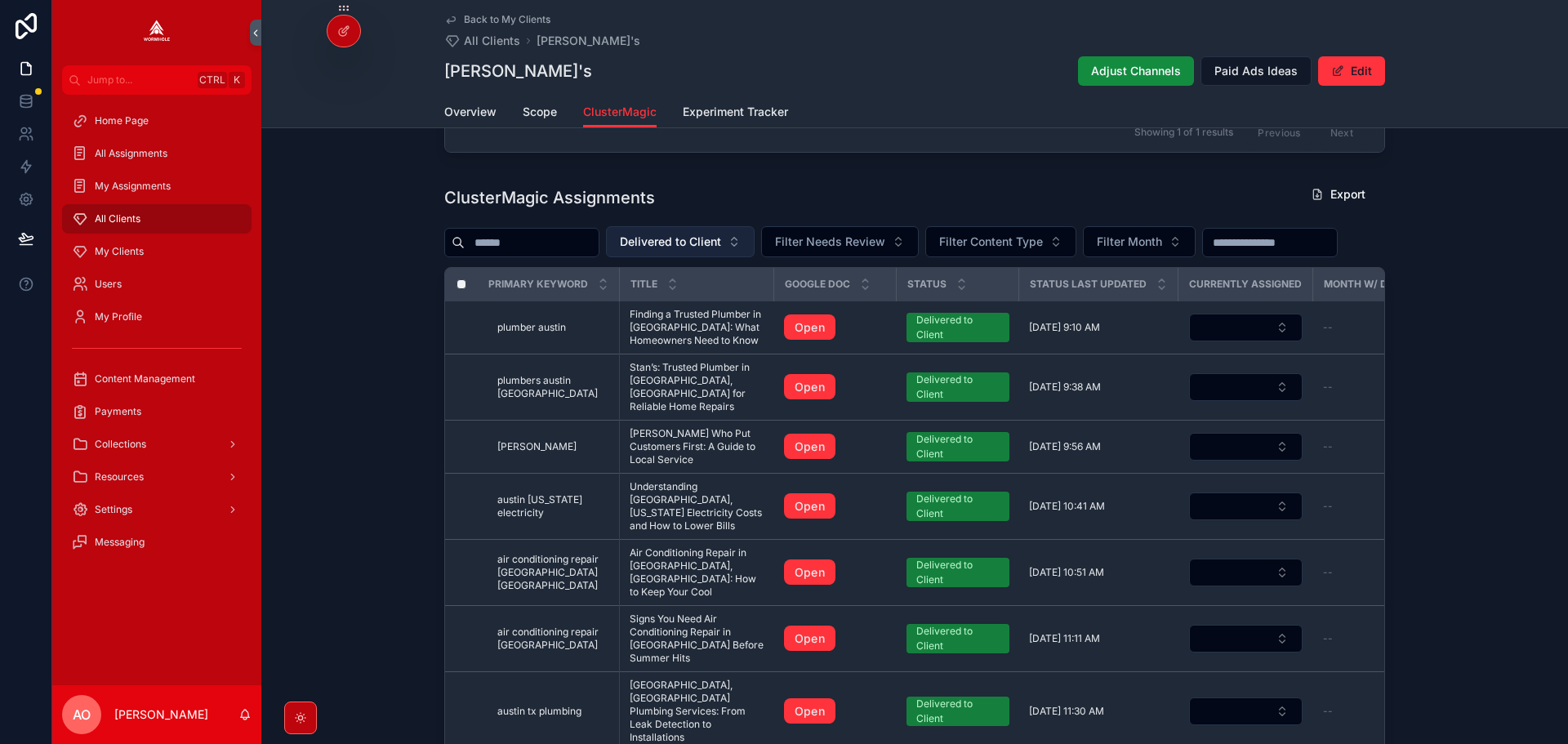
scroll to position [563, 0]
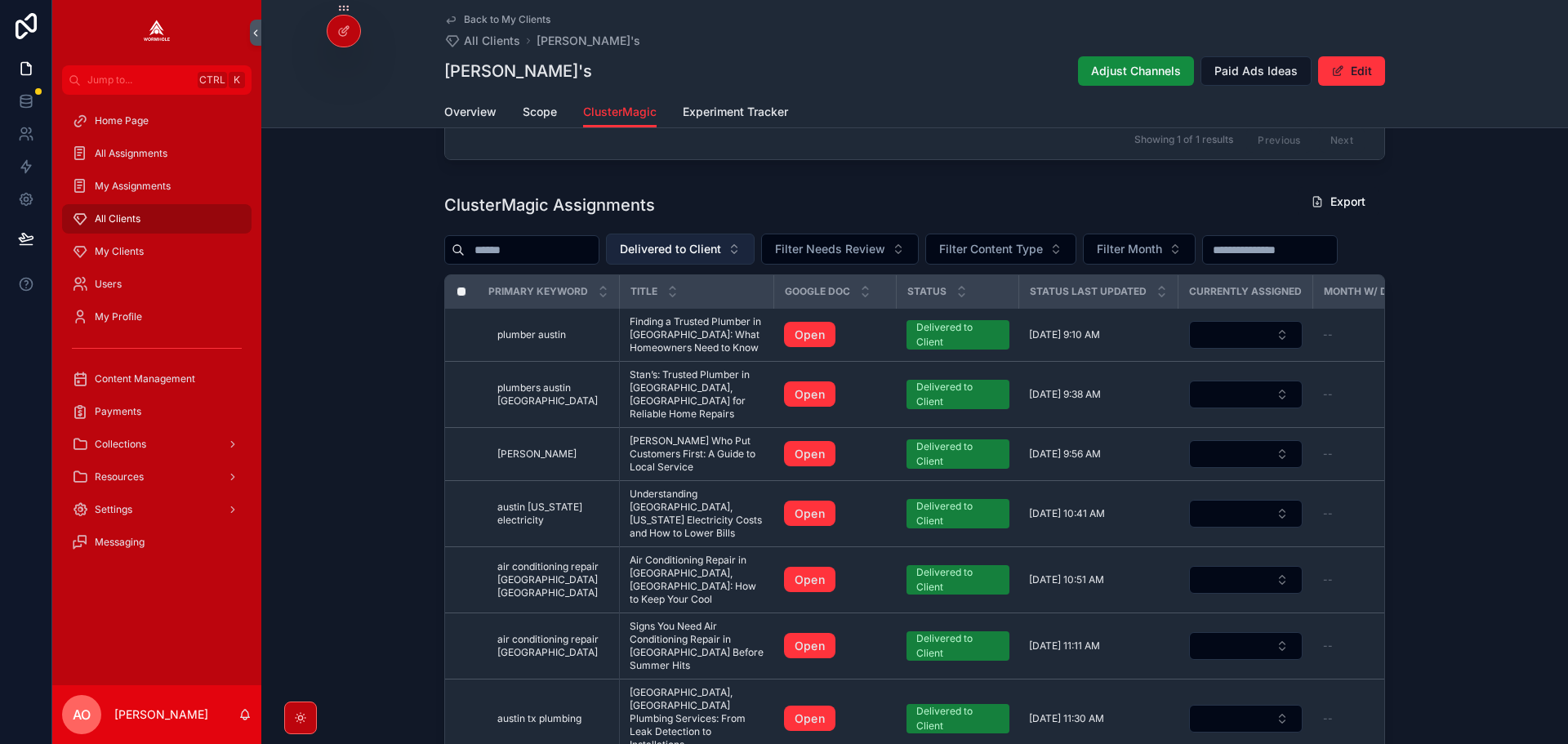
click at [682, 257] on span "Delivered to Client" at bounding box center [671, 249] width 101 height 17
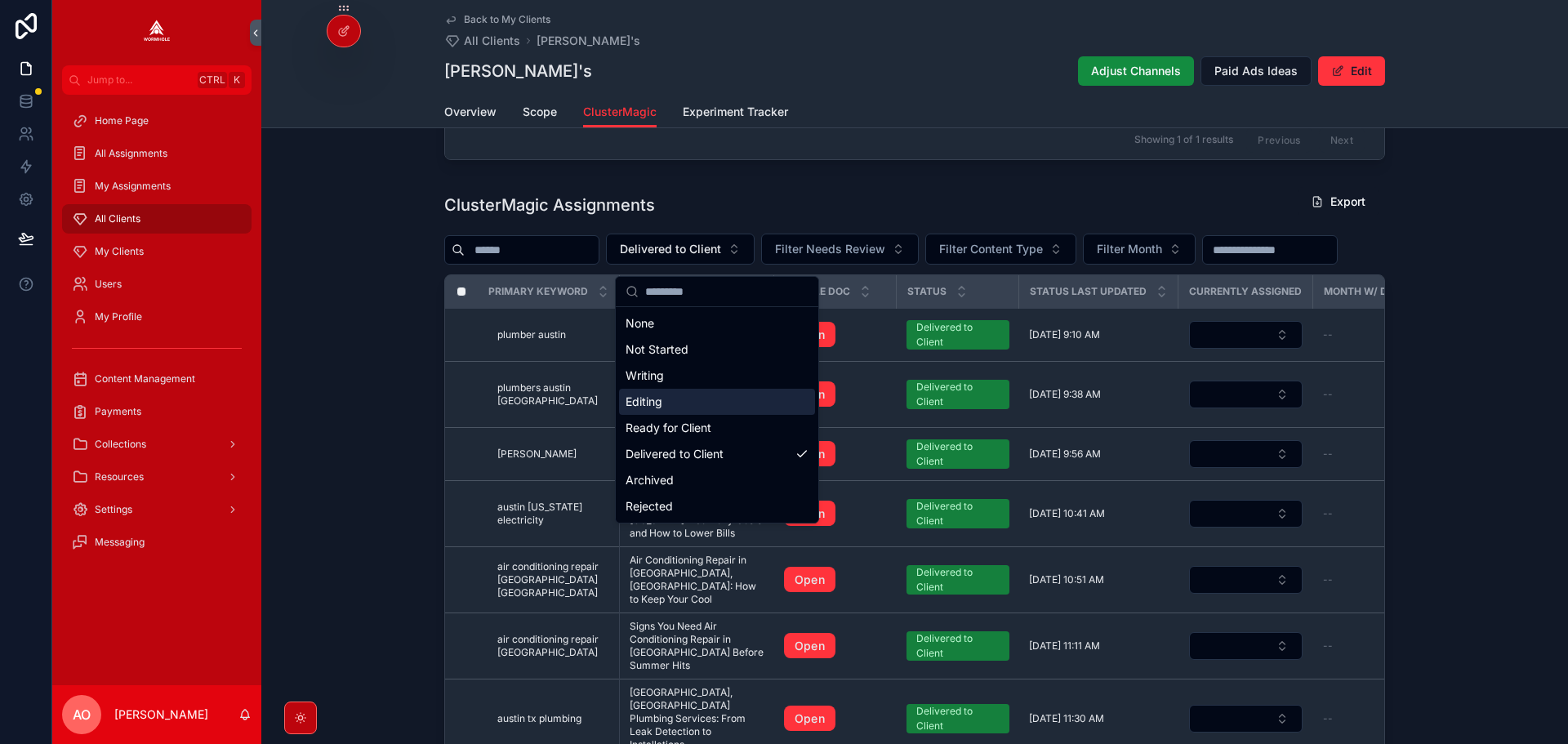
click at [681, 407] on div "Editing" at bounding box center [717, 402] width 196 height 26
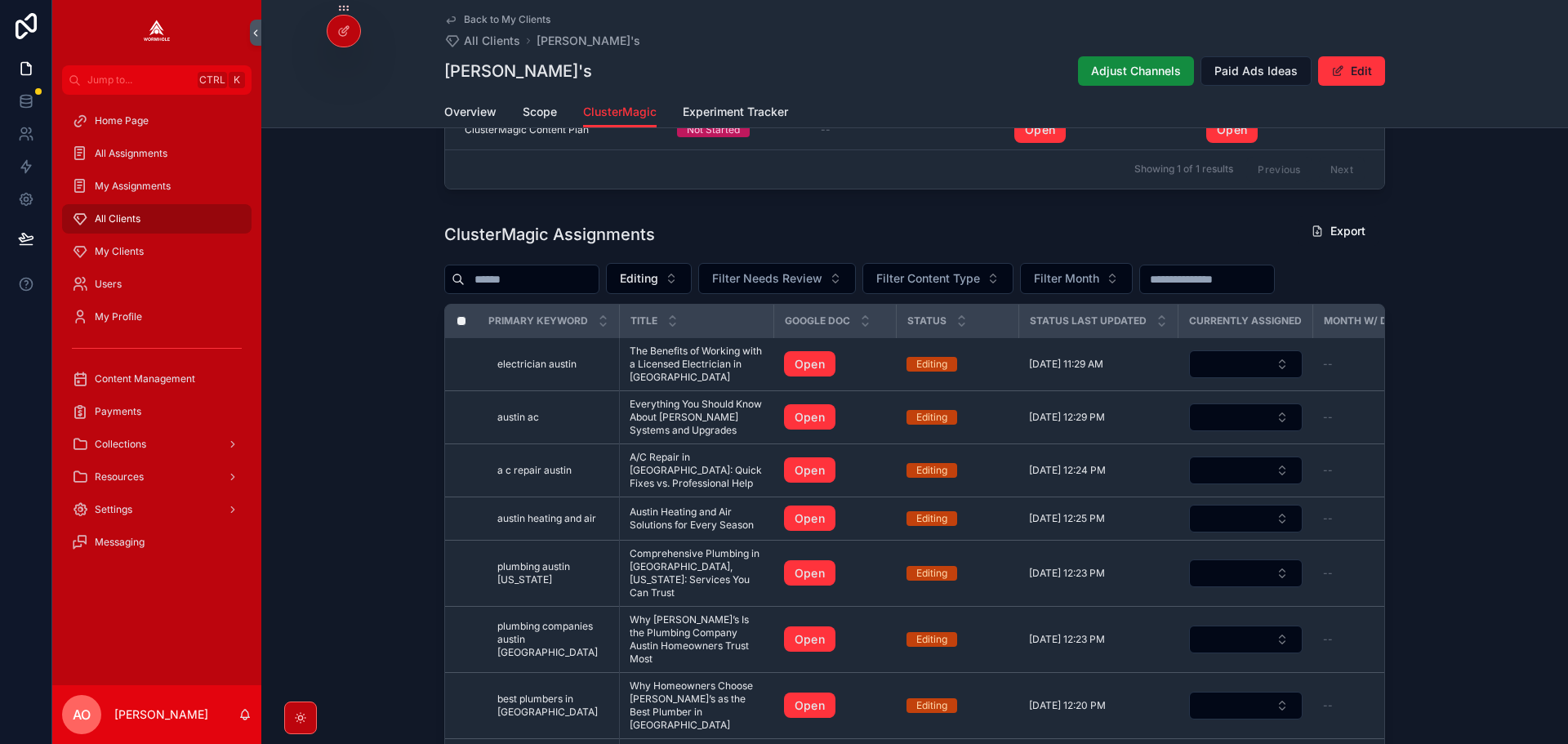
scroll to position [528, 0]
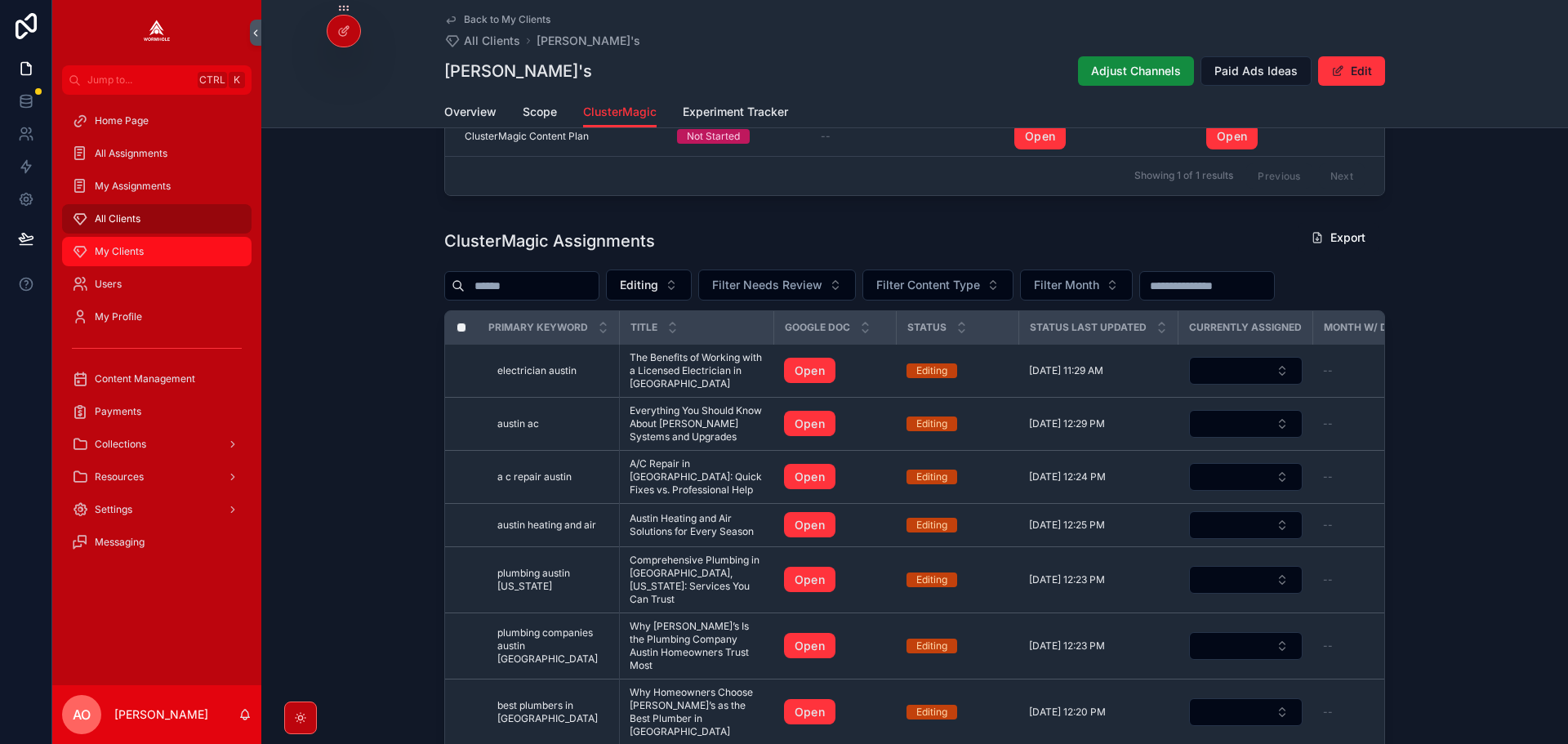
click at [123, 258] on div "My Clients" at bounding box center [157, 251] width 170 height 26
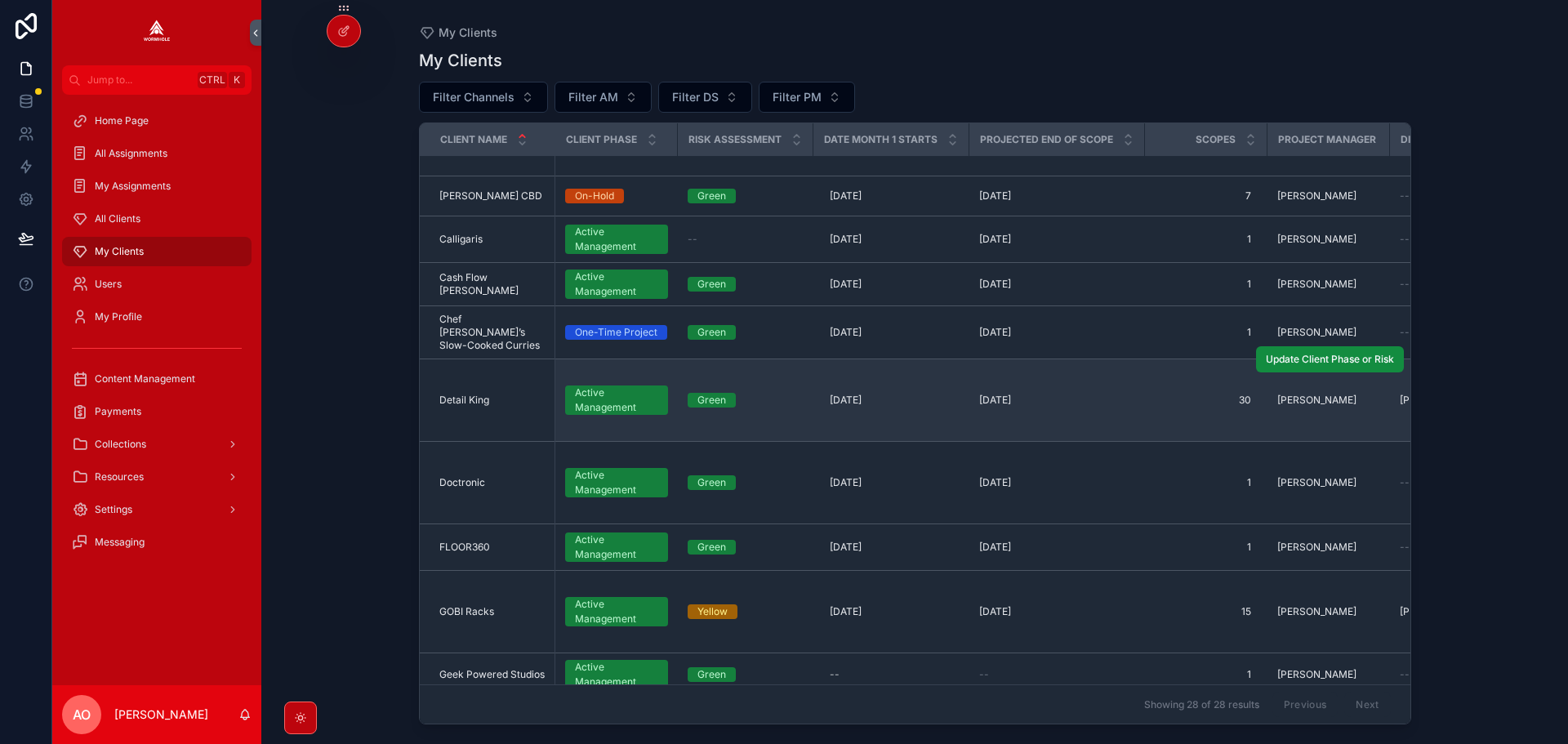
scroll to position [409, 0]
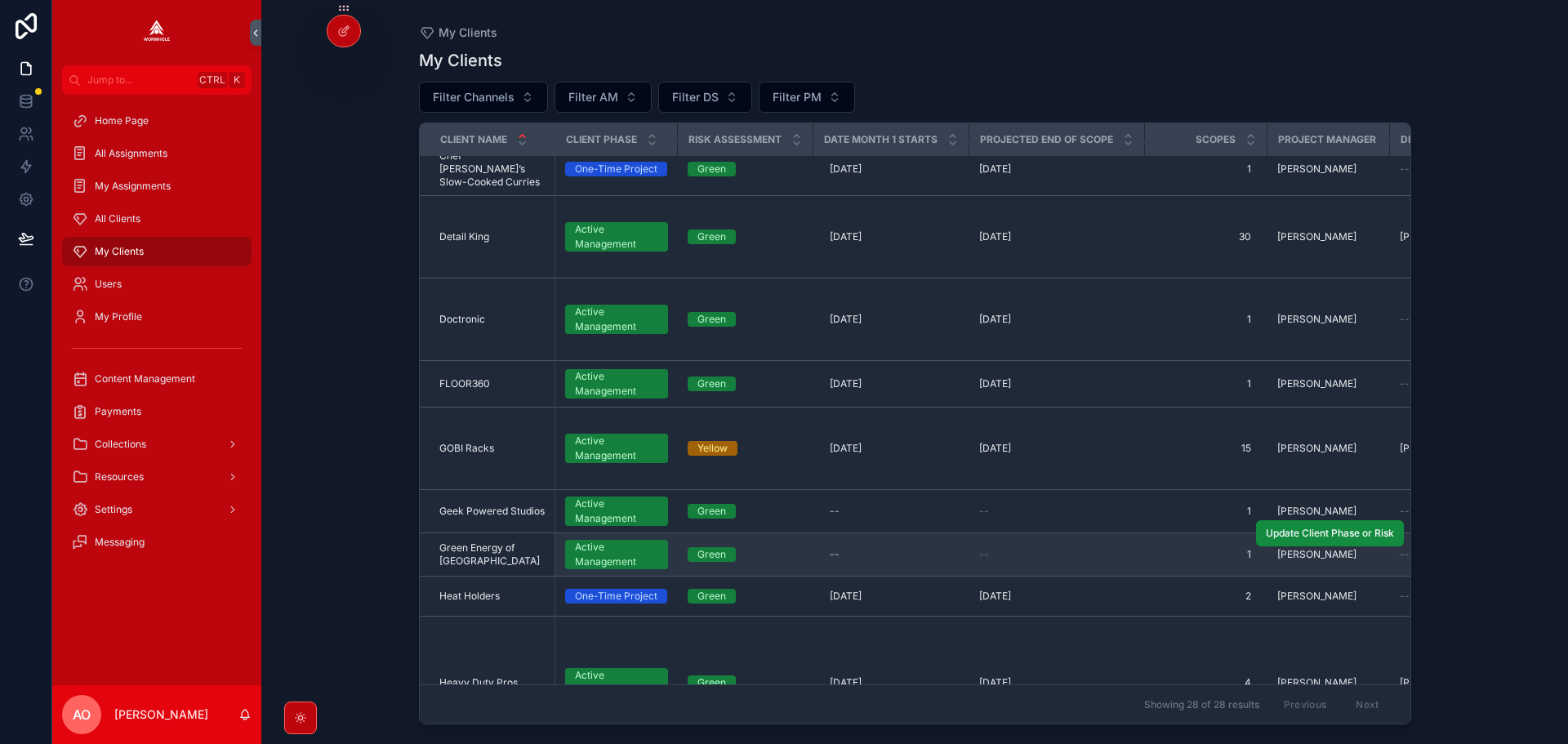
click at [484, 541] on span "Green Energy of San Antonio" at bounding box center [492, 555] width 106 height 26
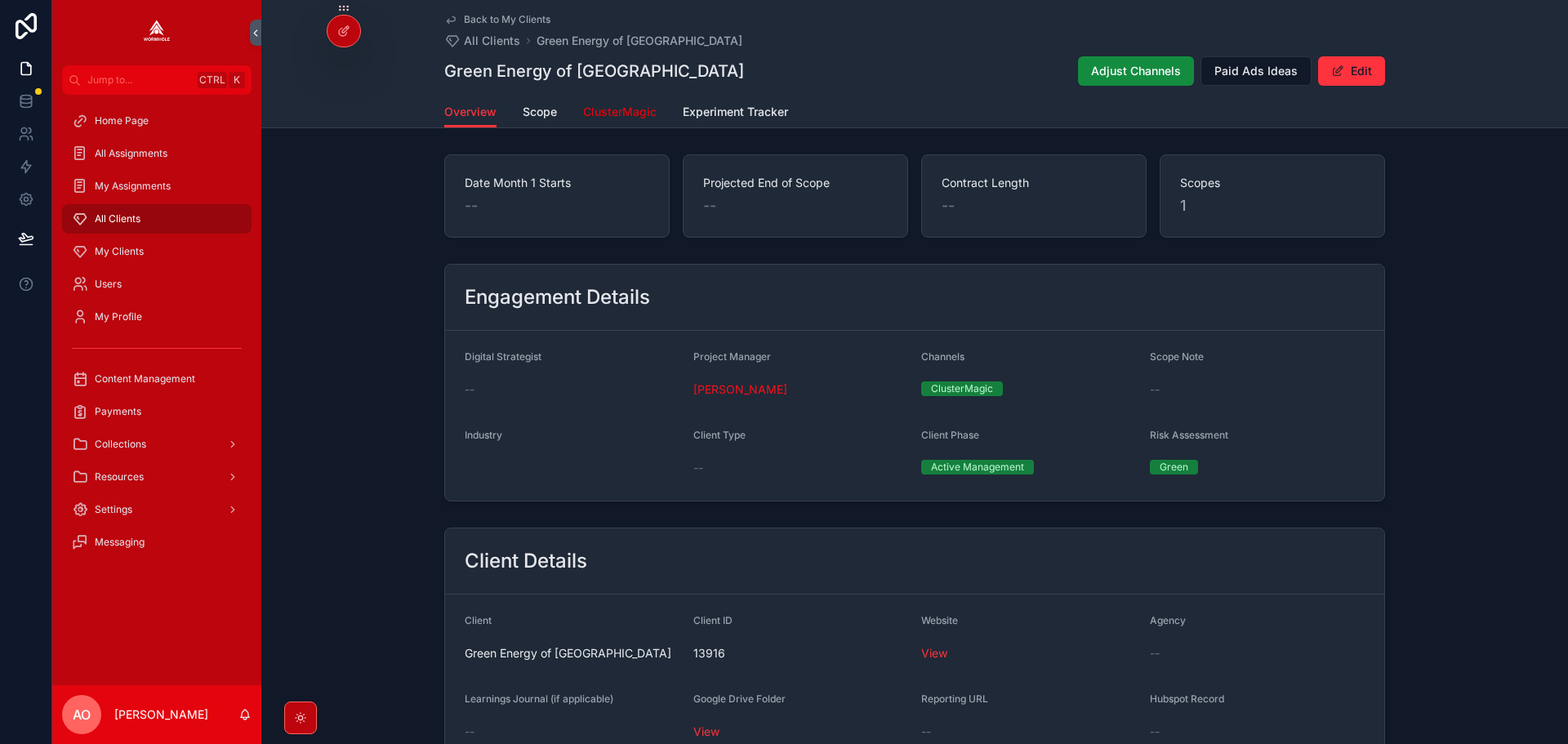
click at [614, 114] on span "ClusterMagic" at bounding box center [620, 111] width 74 height 17
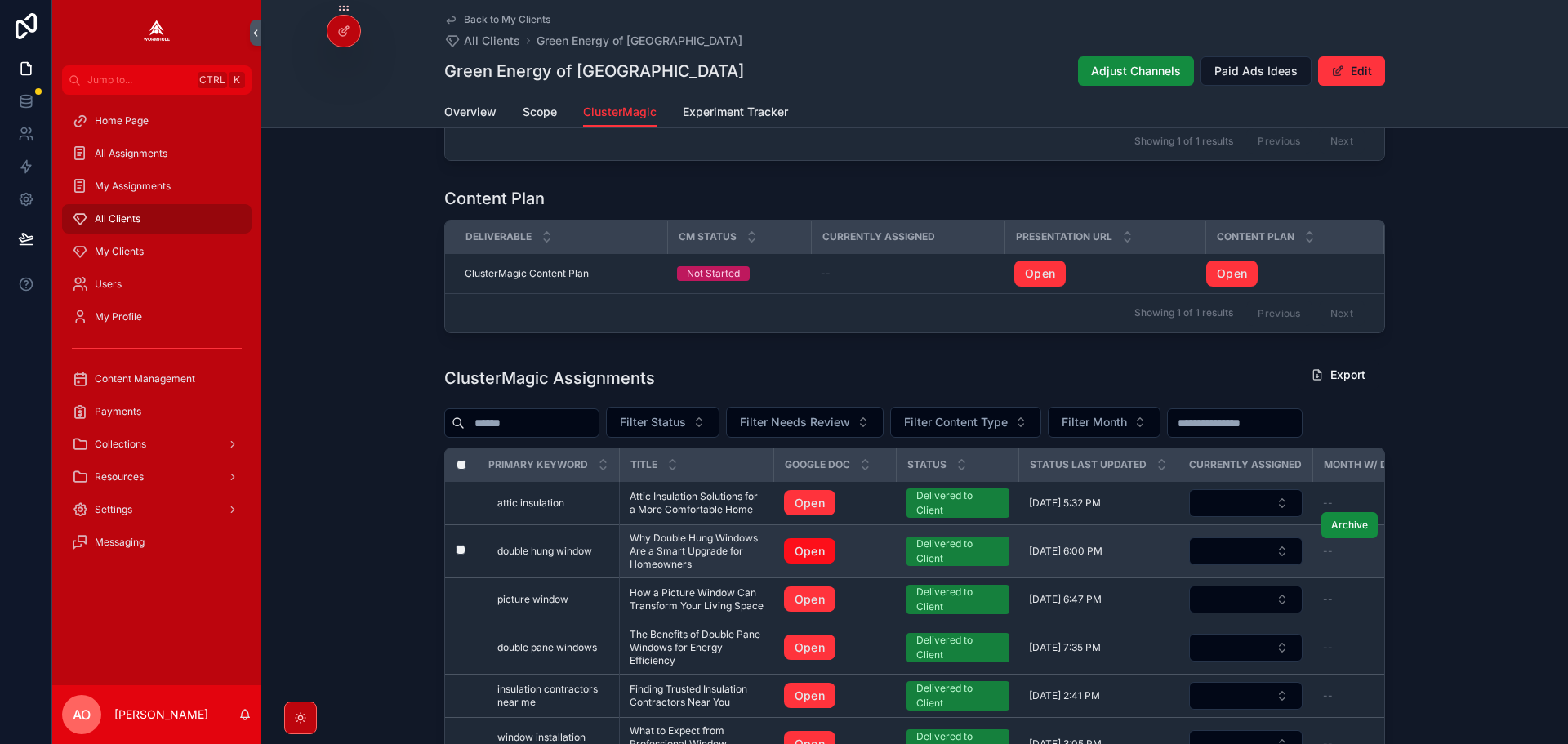
scroll to position [409, 0]
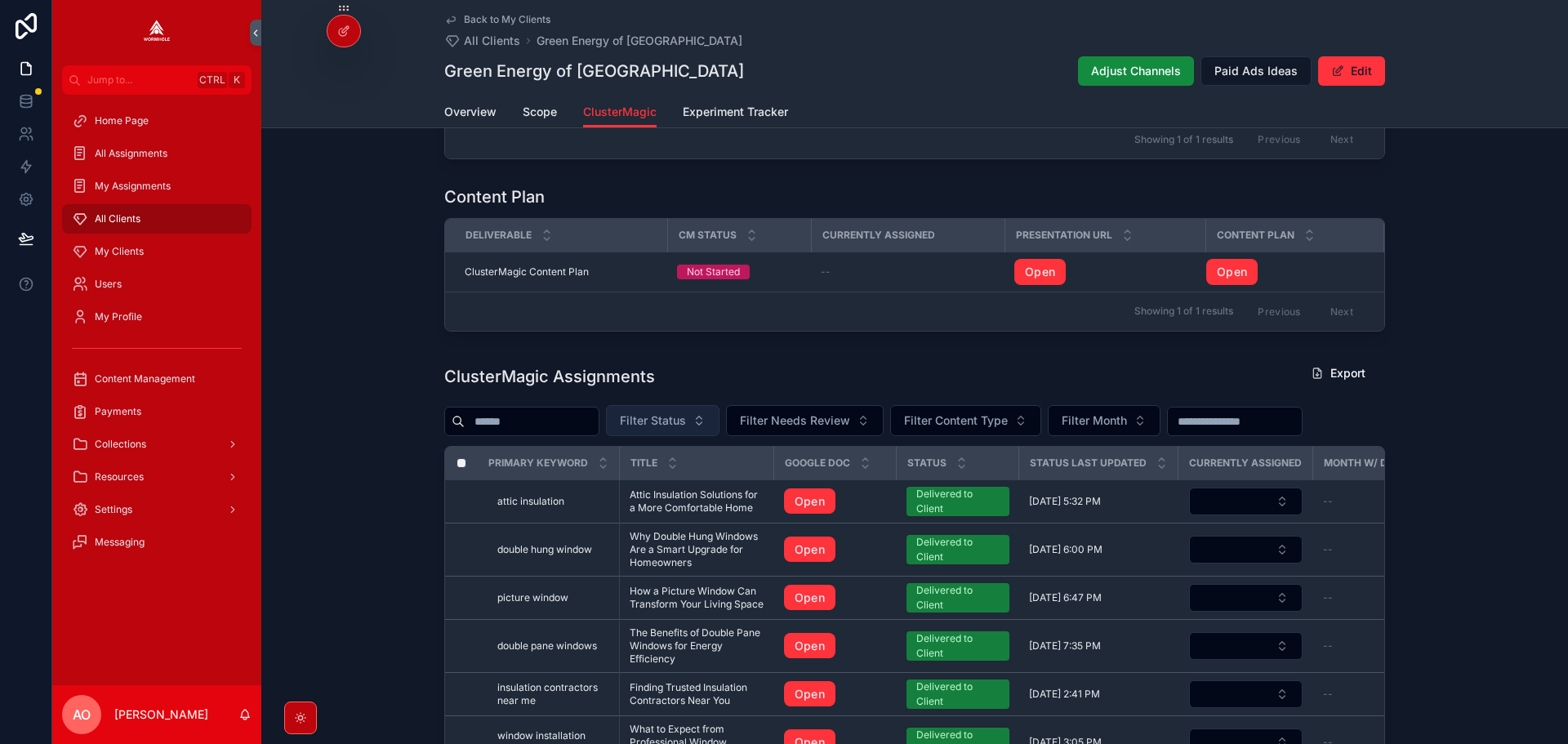
click at [677, 418] on button "Filter Status" at bounding box center [663, 421] width 114 height 31
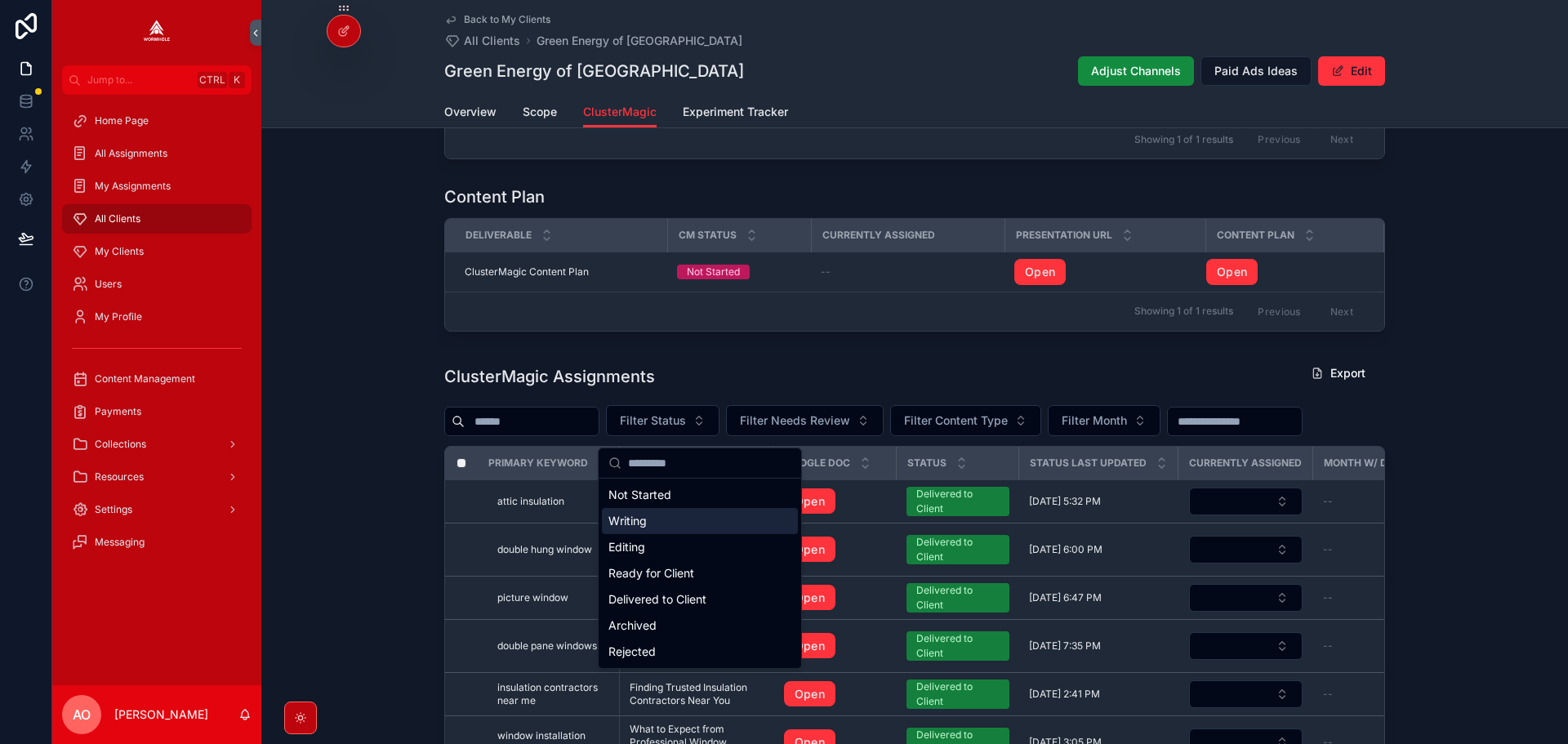
click at [1505, 468] on div "ClusterMagic Assignments Export Filter Status Filter Needs Review Filter Conten…" at bounding box center [915, 681] width 1307 height 661
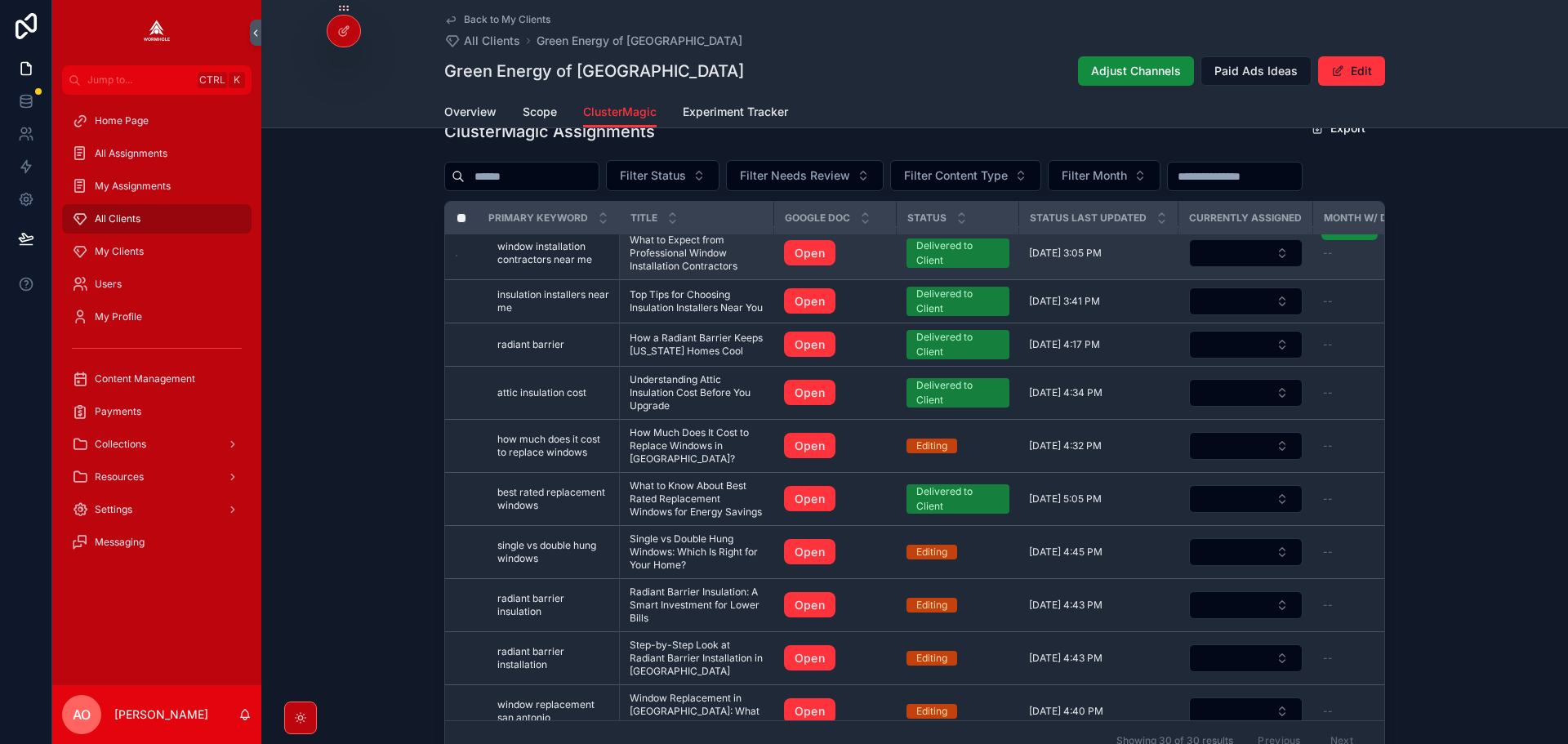
scroll to position [0, 0]
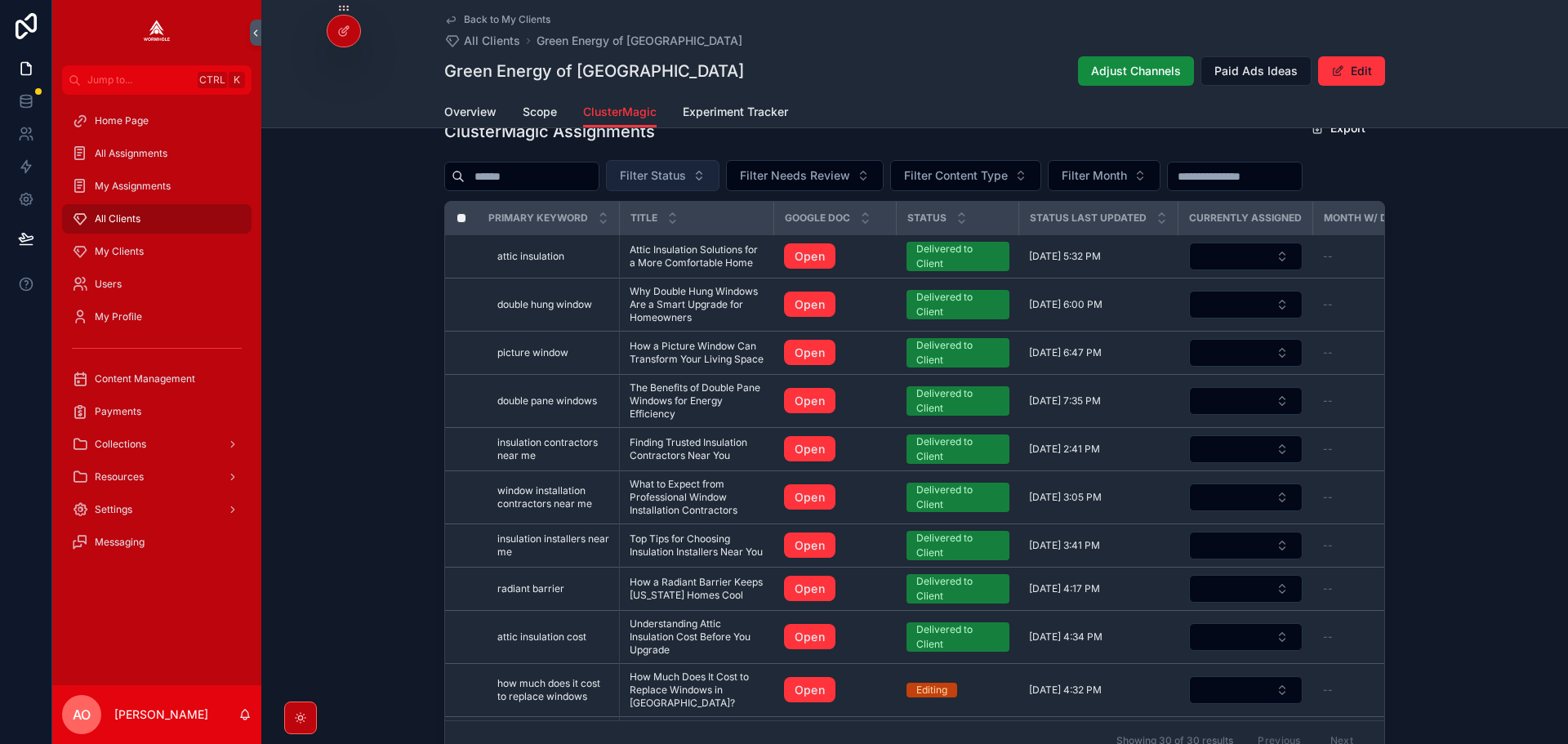
click at [683, 191] on button "Filter Status" at bounding box center [663, 176] width 114 height 31
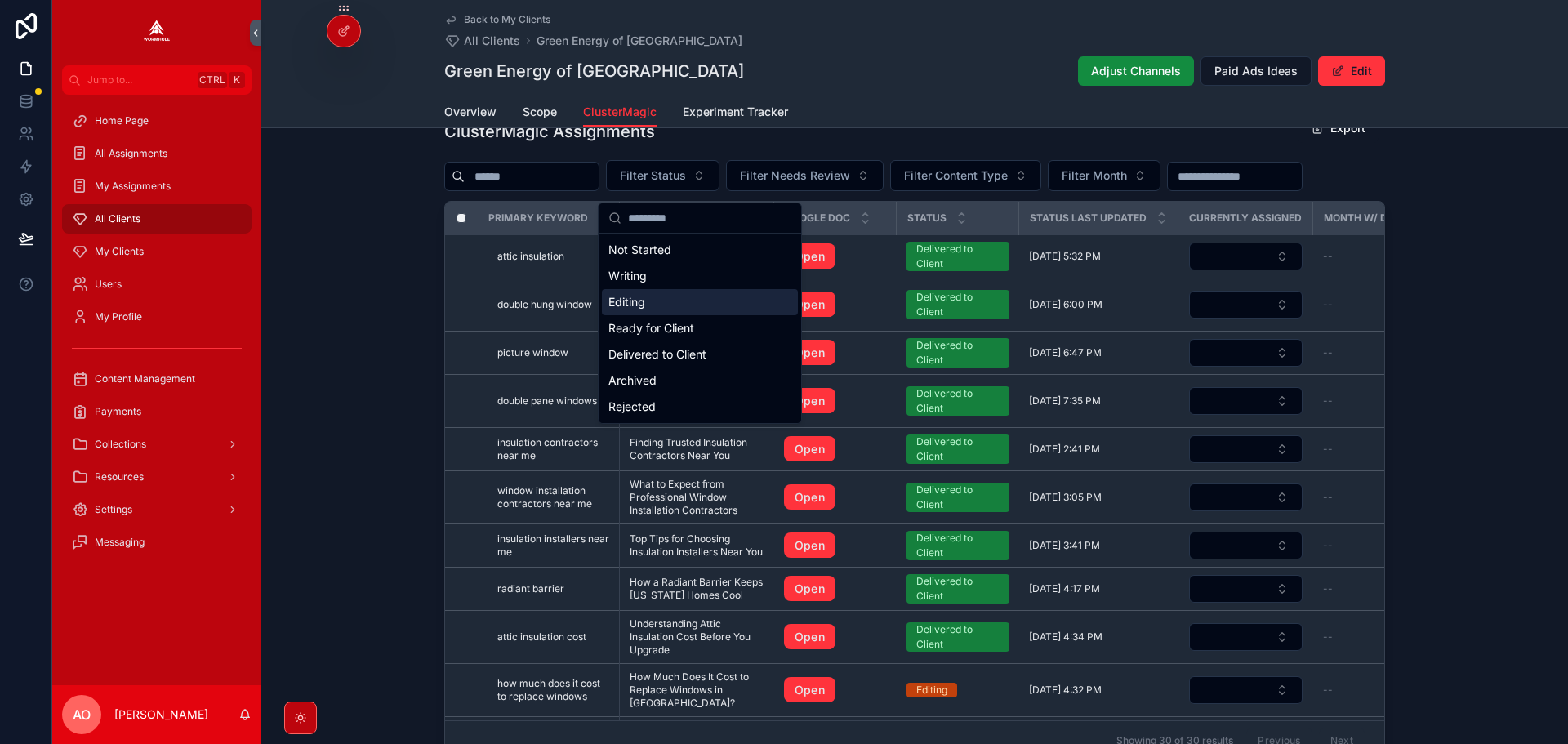
click at [657, 298] on div "Editing" at bounding box center [699, 302] width 196 height 26
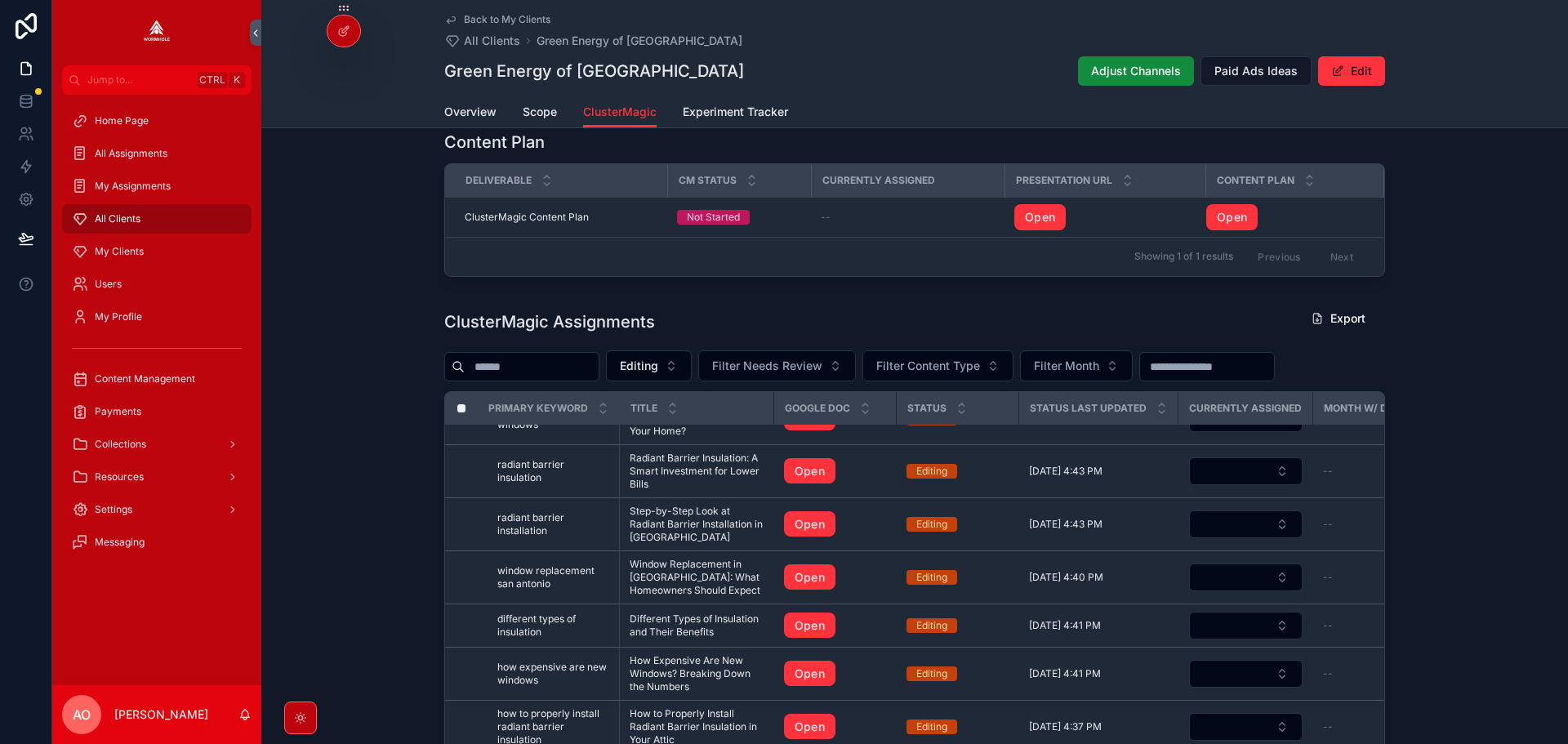
scroll to position [462, 0]
drag, startPoint x: 689, startPoint y: 391, endPoint x: 683, endPoint y: 377, distance: 15.2
click at [686, 390] on div "ClusterMagic Assignments Export Editing Filter Needs Review Filter Content Type…" at bounding box center [915, 627] width 941 height 648
click at [658, 375] on span "Editing" at bounding box center [639, 366] width 38 height 17
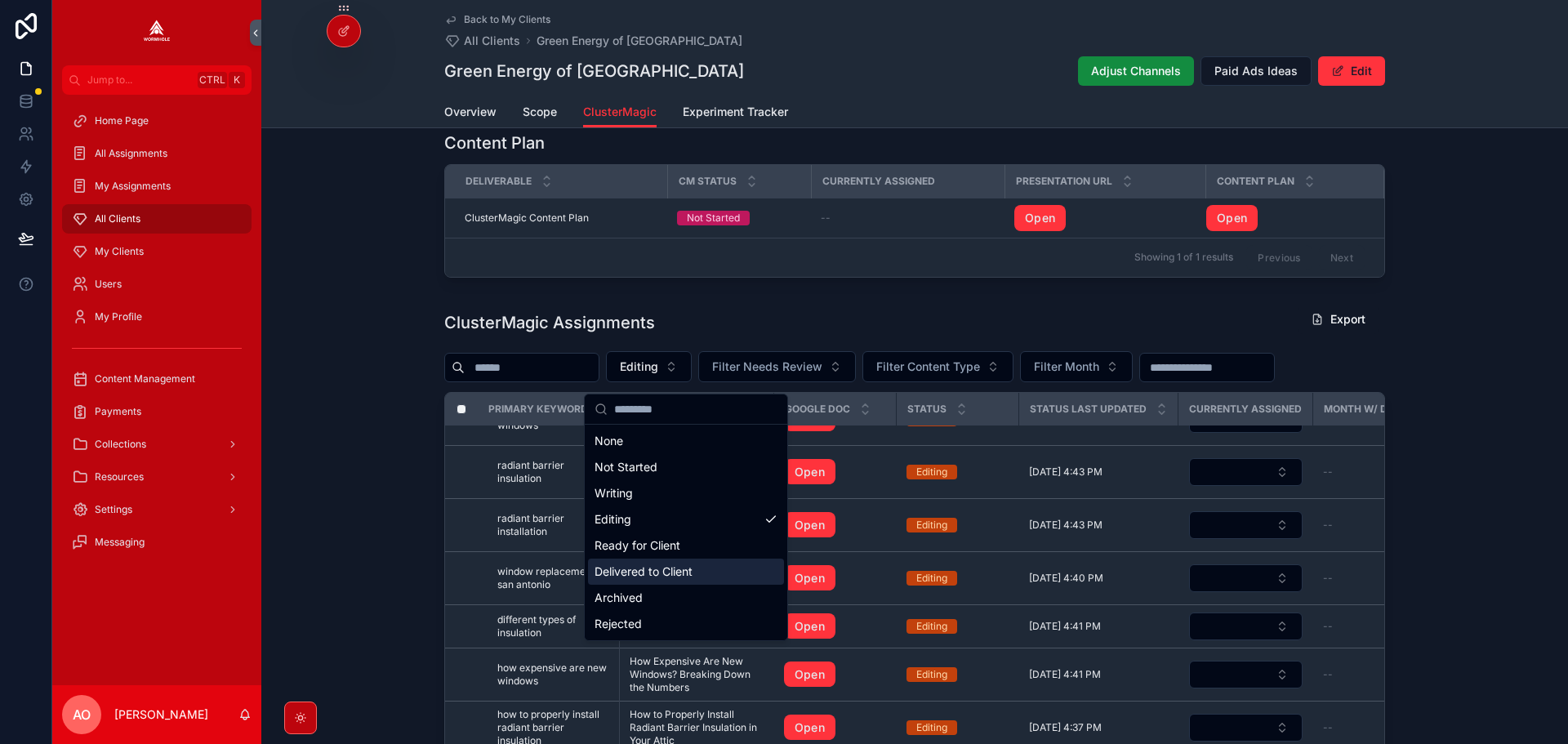
click at [668, 574] on div "Delivered to Client" at bounding box center [685, 571] width 196 height 26
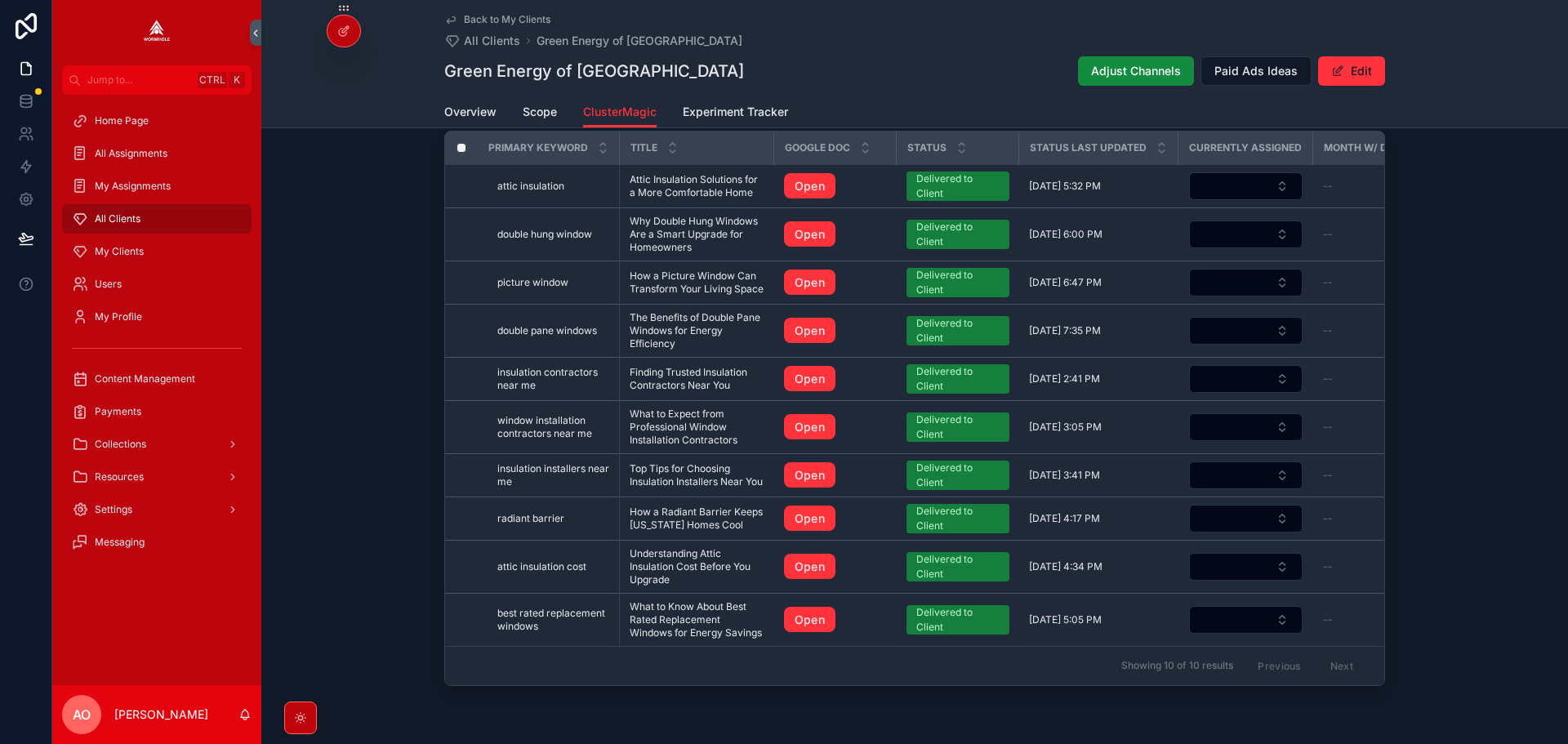
scroll to position [498, 0]
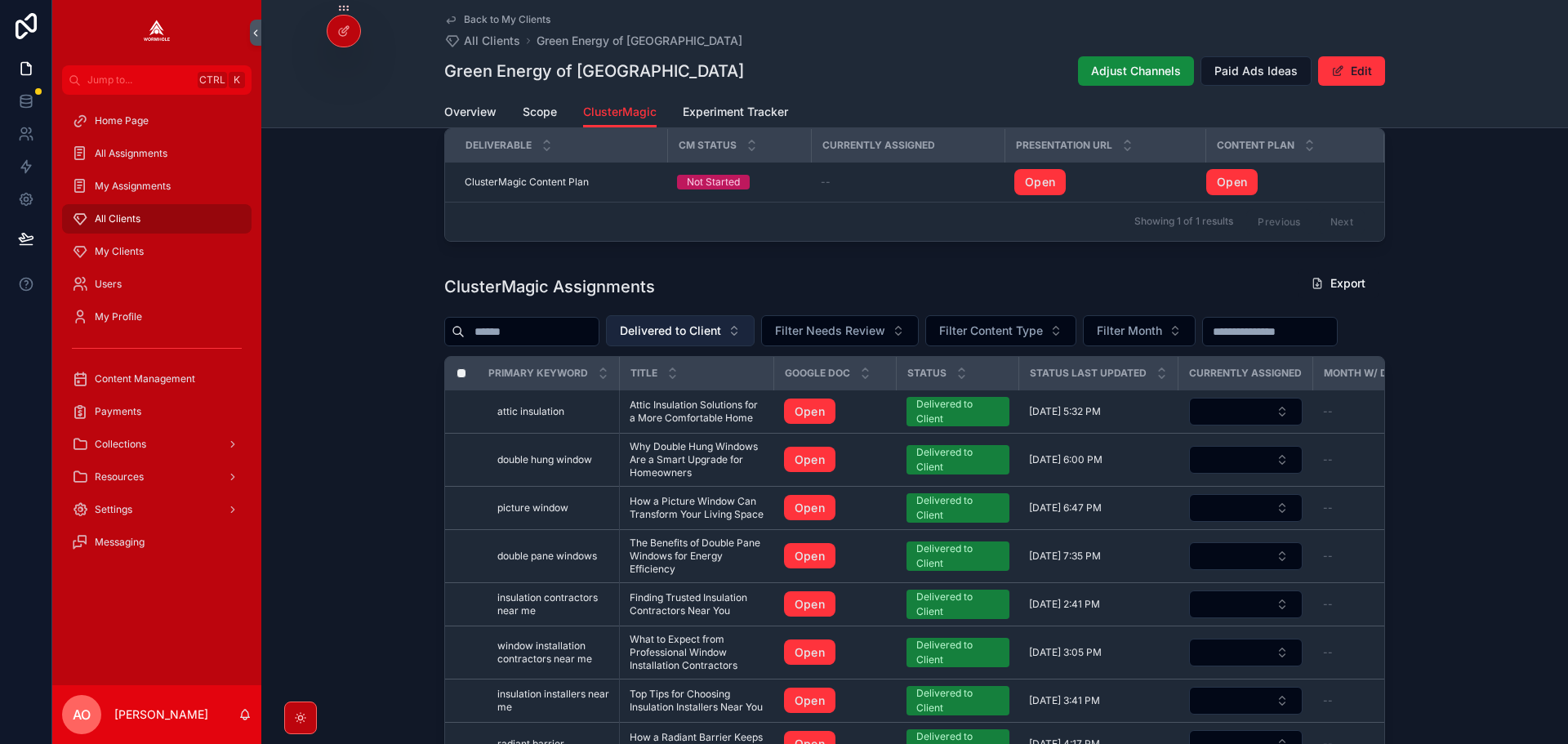
click at [717, 339] on span "Delivered to Client" at bounding box center [671, 330] width 101 height 17
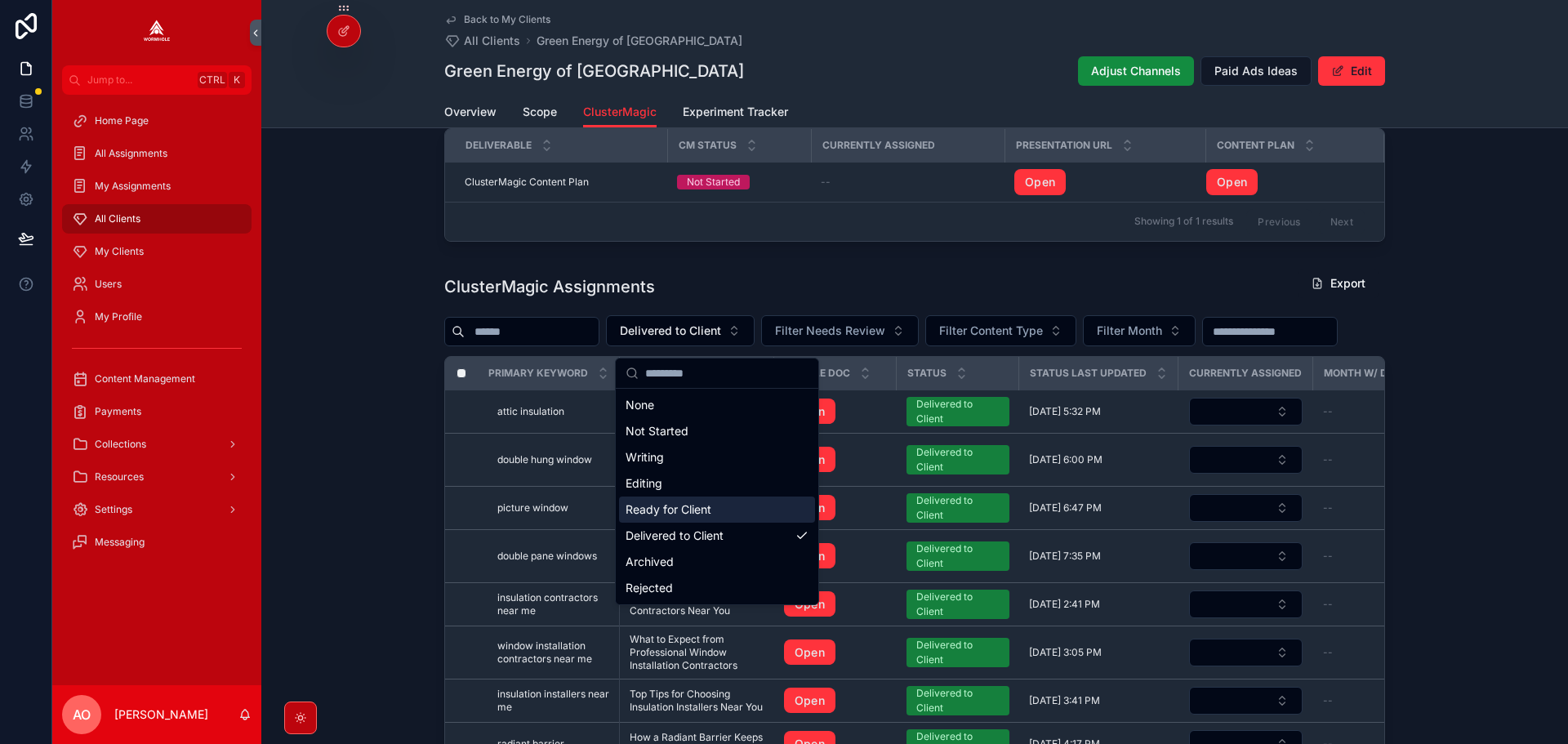
click at [683, 508] on div "Ready for Client" at bounding box center [717, 509] width 196 height 26
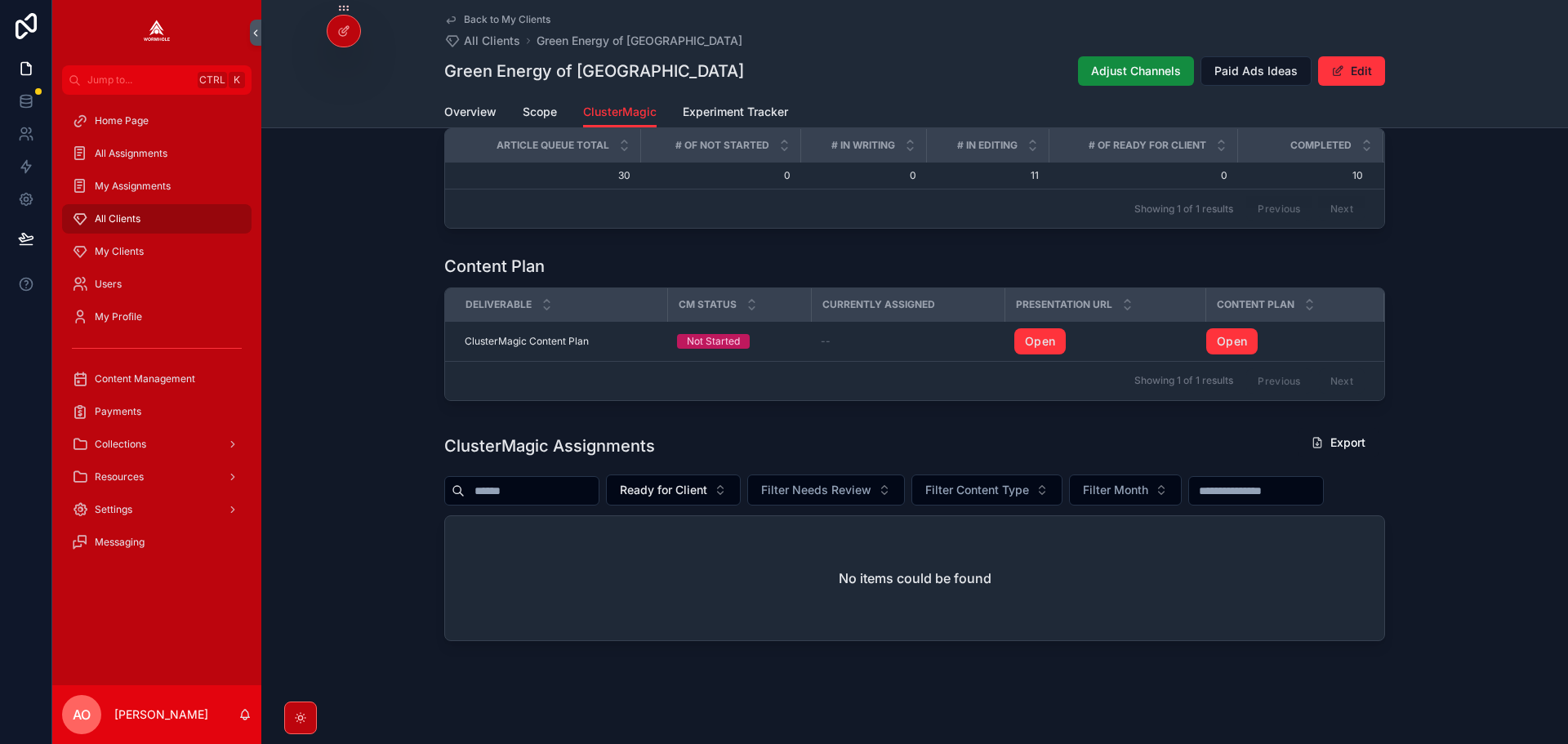
click at [706, 477] on div "ClusterMagic Assignments Export Ready for Client Filter Needs Review Filter Con…" at bounding box center [915, 534] width 941 height 214
click at [705, 482] on button "Ready for Client" at bounding box center [673, 490] width 135 height 31
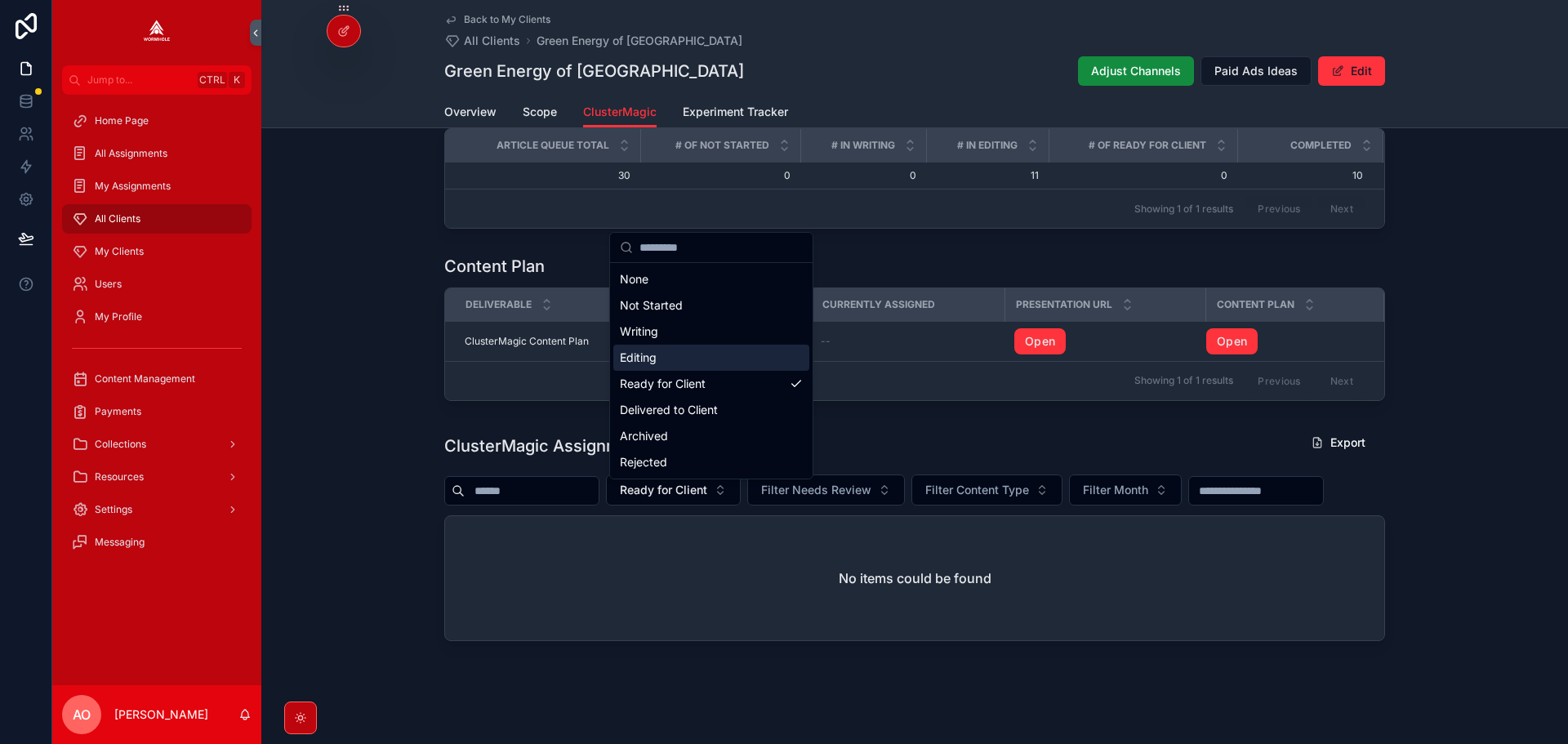
click at [677, 361] on div "Editing" at bounding box center [711, 357] width 196 height 26
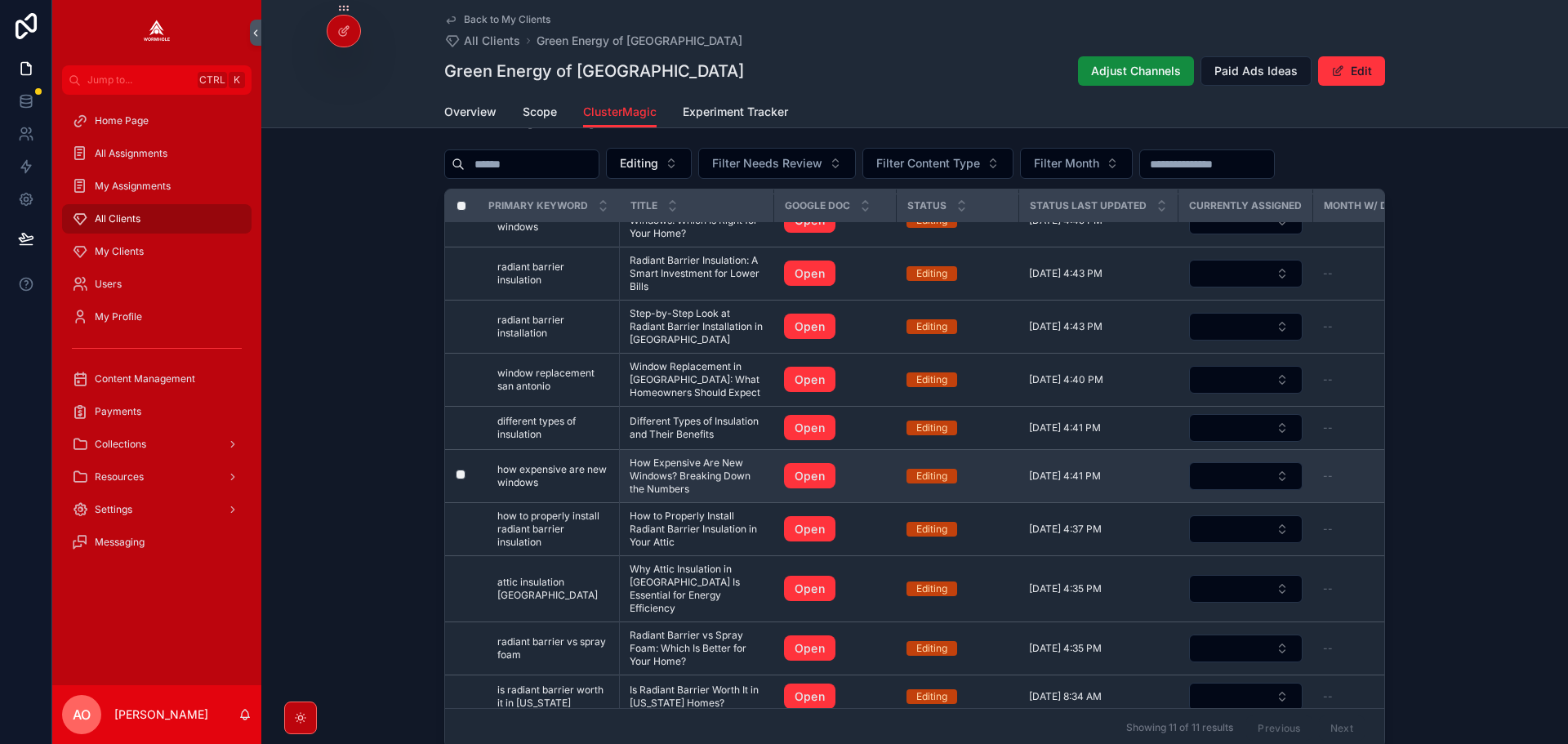
scroll to position [87, 0]
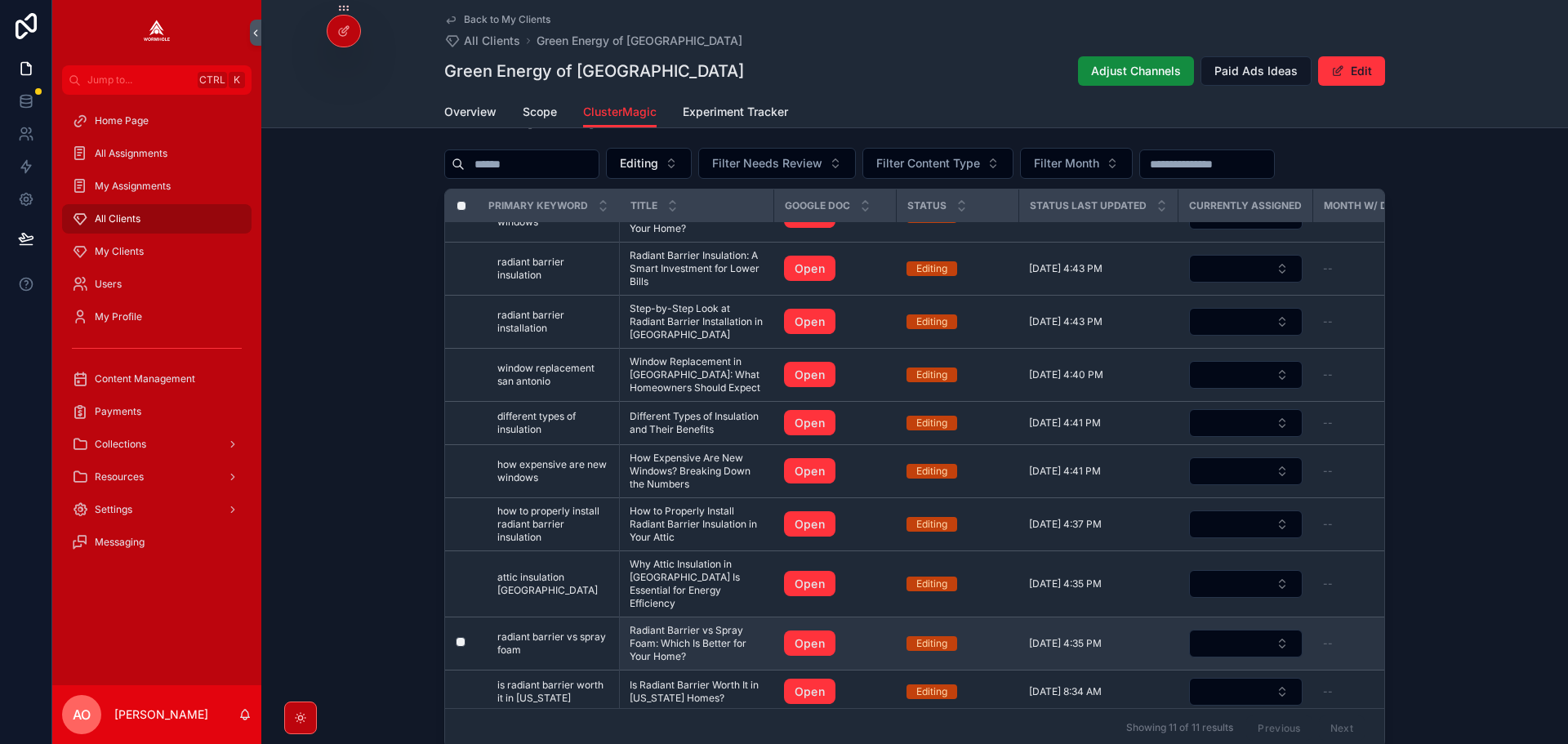
click at [693, 639] on span "Radiant Barrier vs Spray Foam: Which Is Better for Your Home?" at bounding box center [697, 643] width 135 height 39
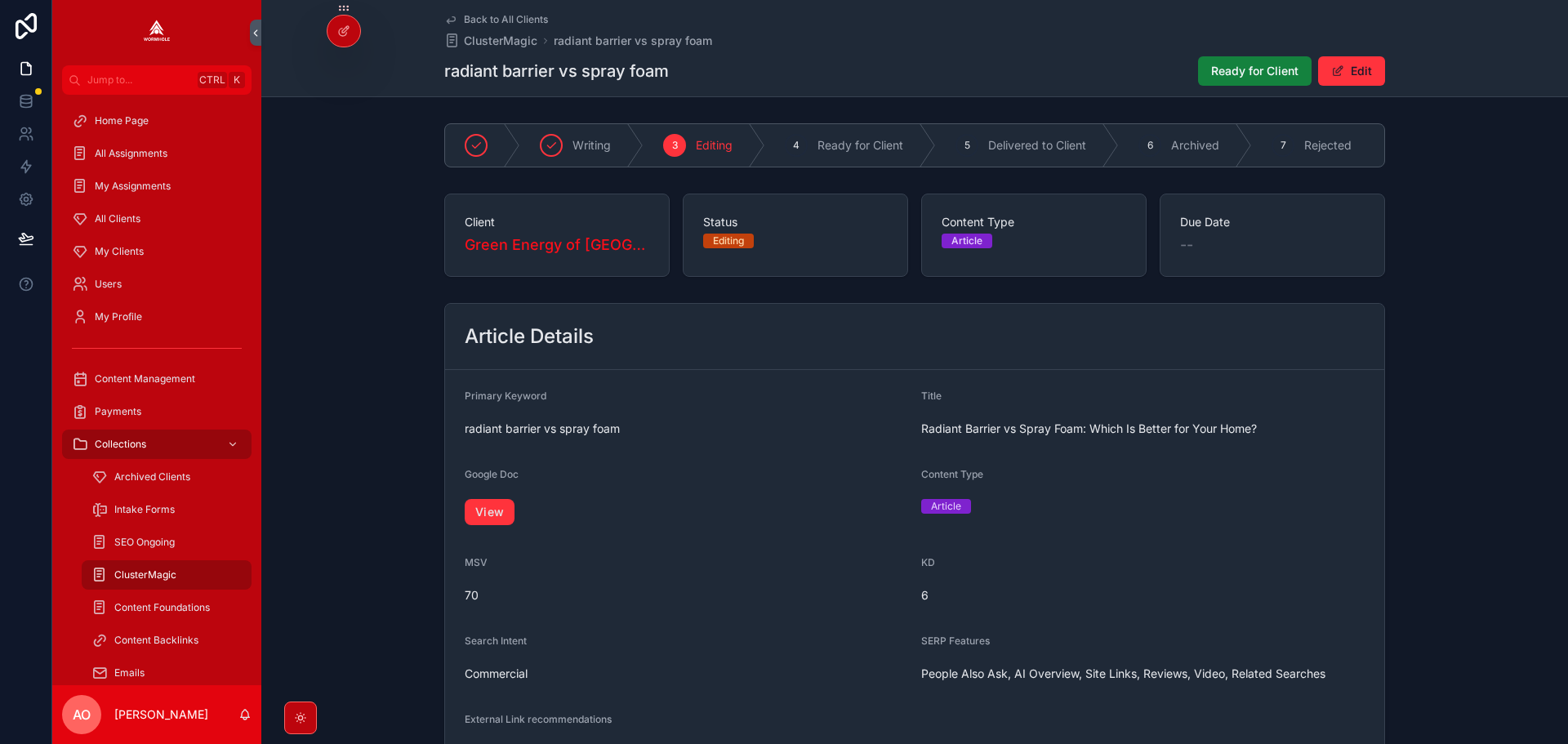
click at [1231, 70] on span "Ready for Client" at bounding box center [1255, 70] width 88 height 17
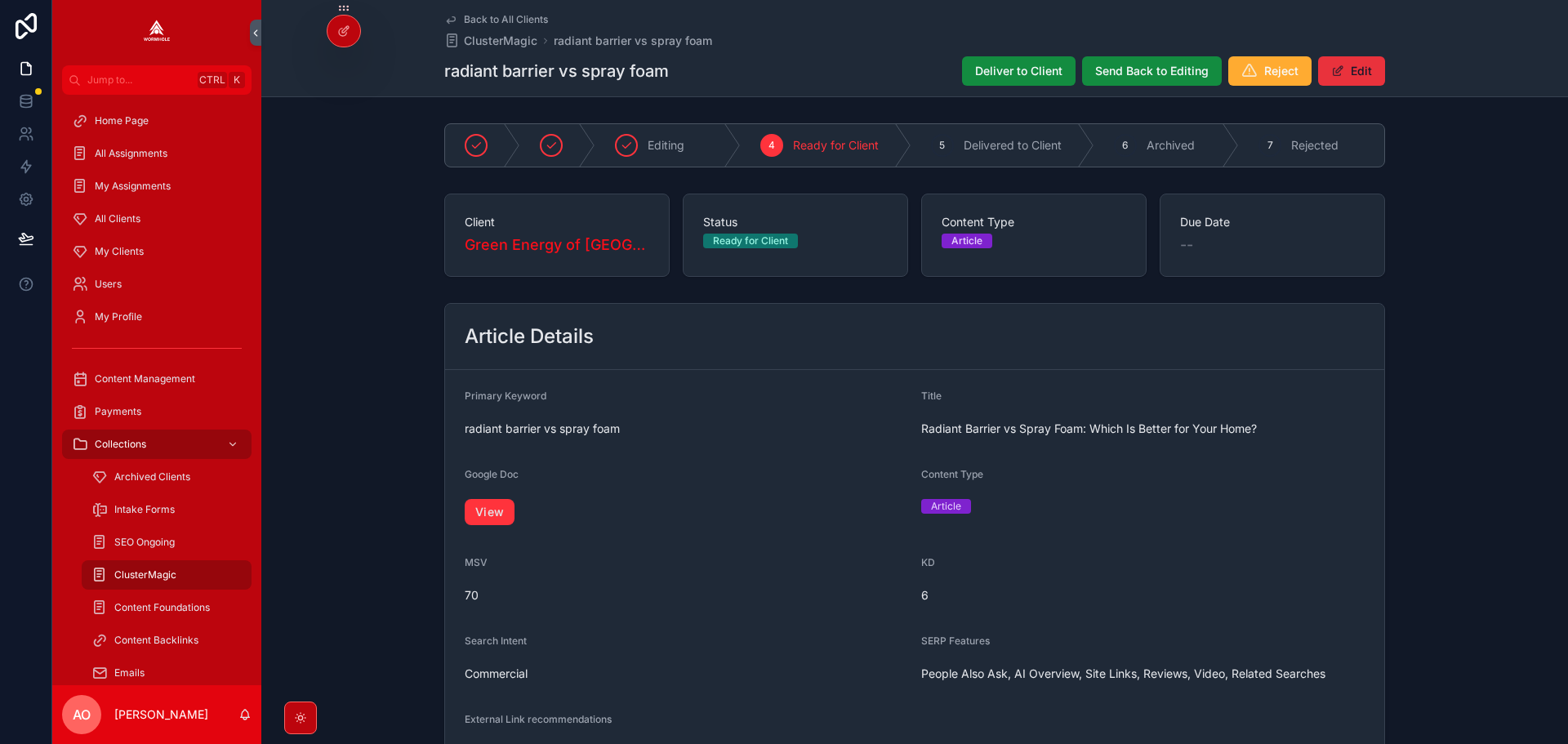
click at [1359, 73] on button "Edit" at bounding box center [1351, 71] width 67 height 30
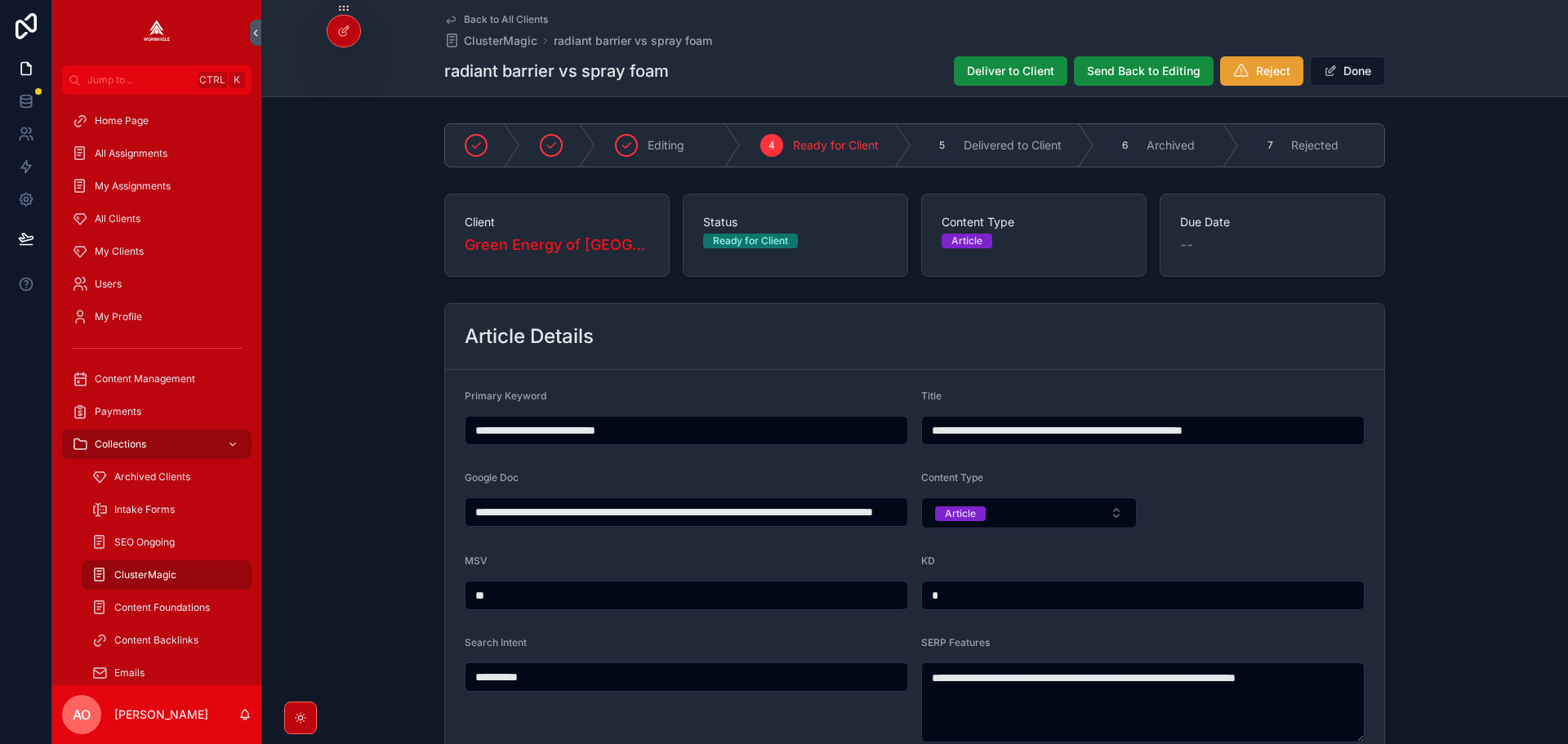
click at [1251, 67] on button "Reject" at bounding box center [1262, 71] width 83 height 30
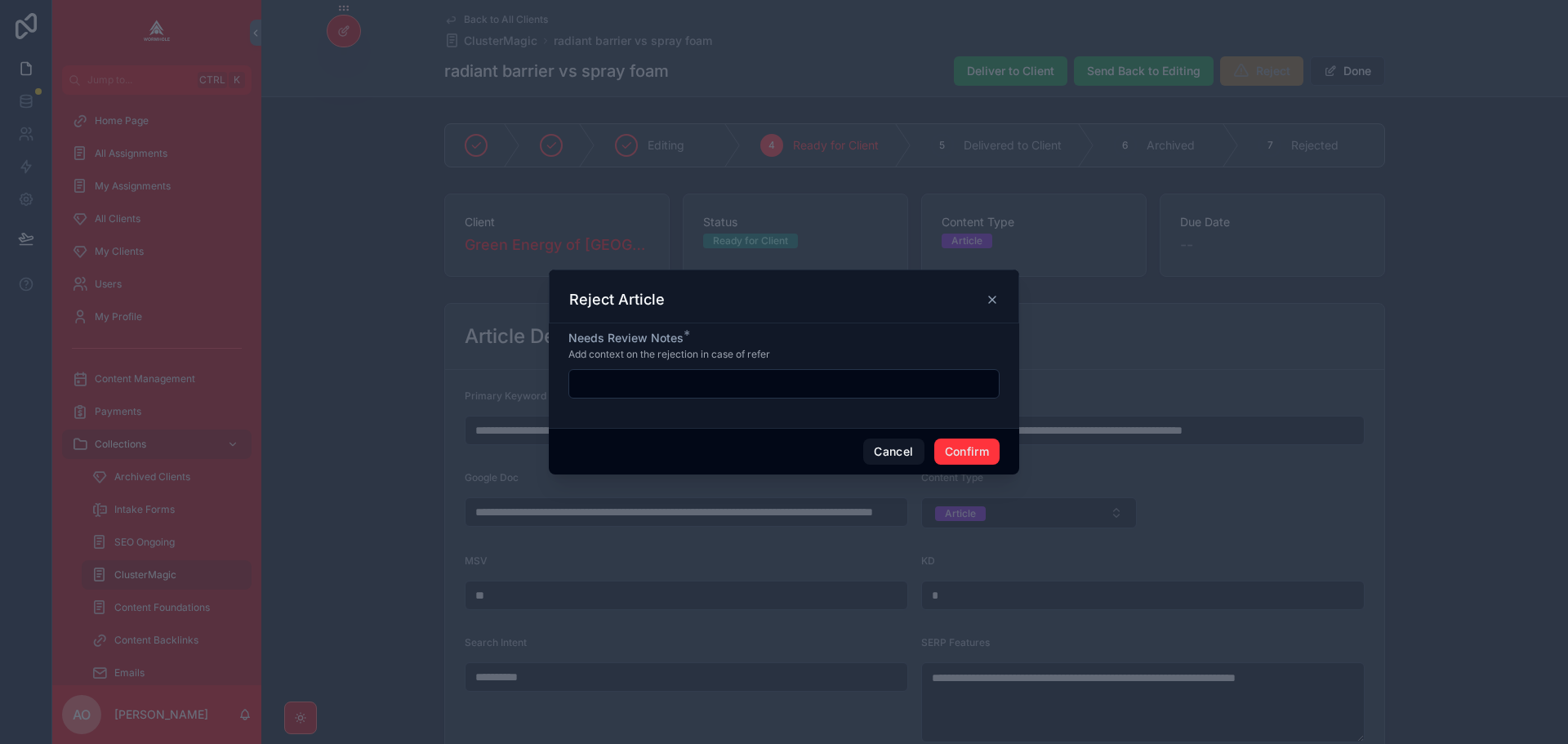
click at [775, 388] on input "text" at bounding box center [784, 383] width 430 height 23
type input "**********"
click at [975, 445] on button "Confirm" at bounding box center [967, 451] width 65 height 26
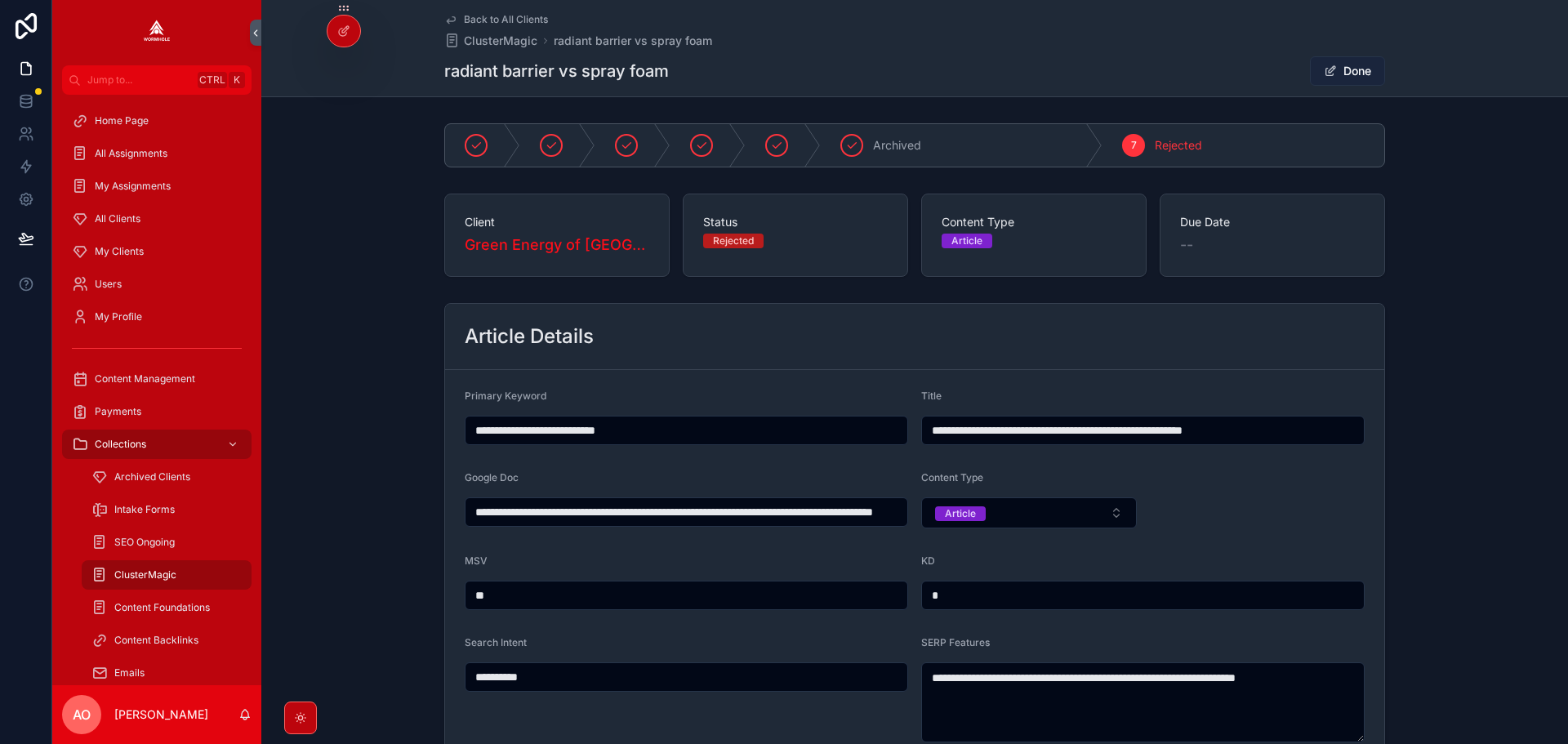
click at [1344, 76] on button "Done" at bounding box center [1348, 71] width 75 height 30
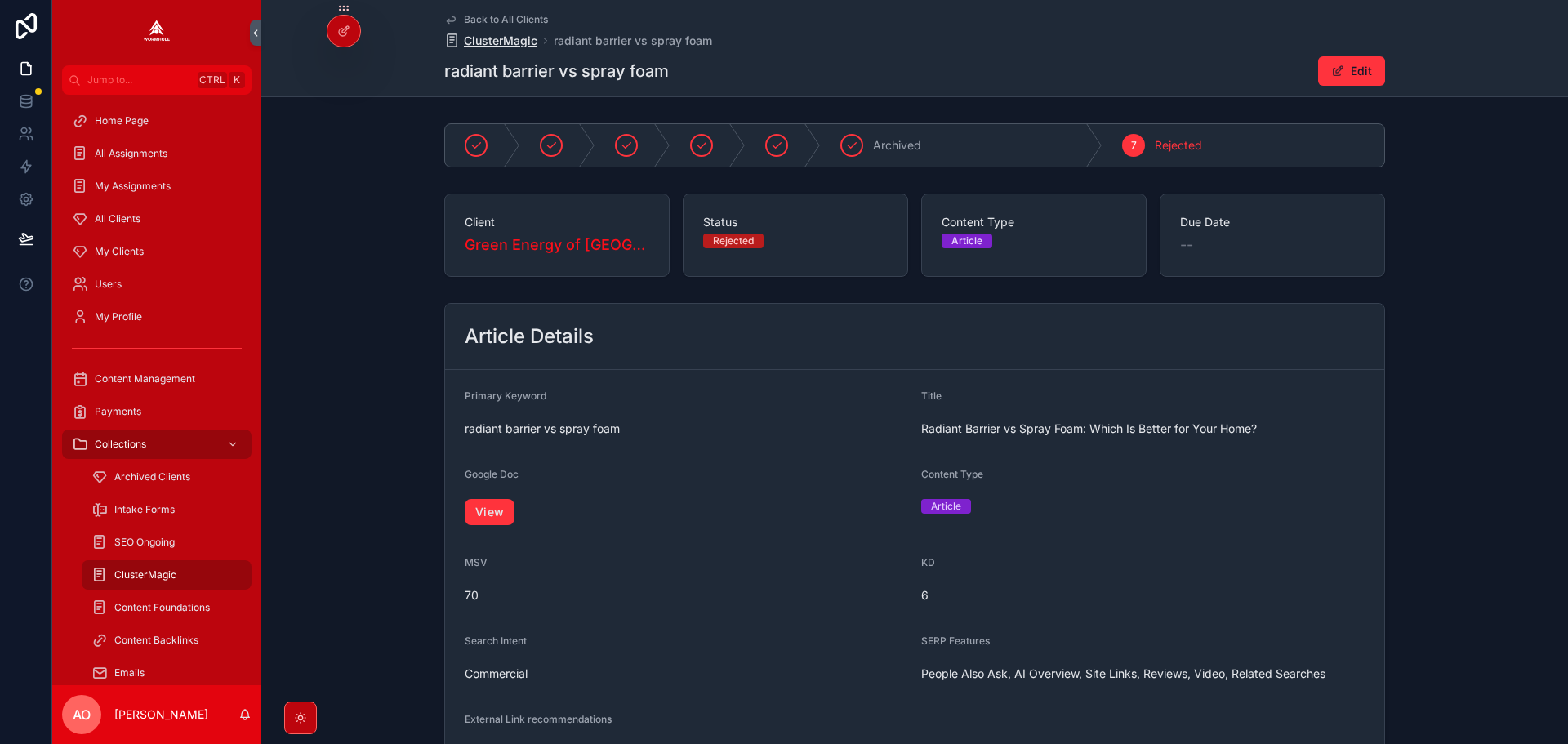
click at [500, 41] on span "ClusterMagic" at bounding box center [501, 41] width 74 height 17
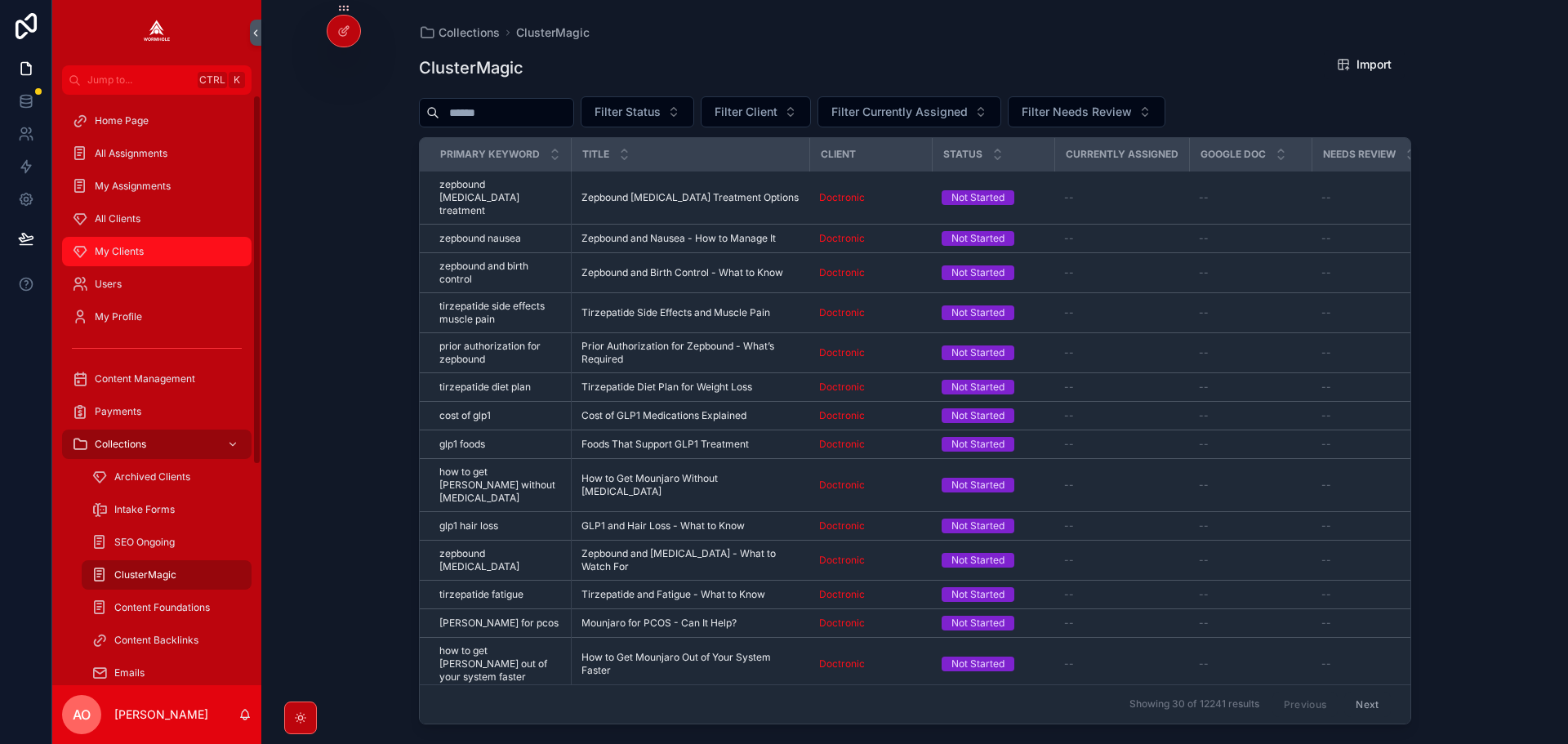
click at [139, 250] on span "My Clients" at bounding box center [119, 251] width 49 height 13
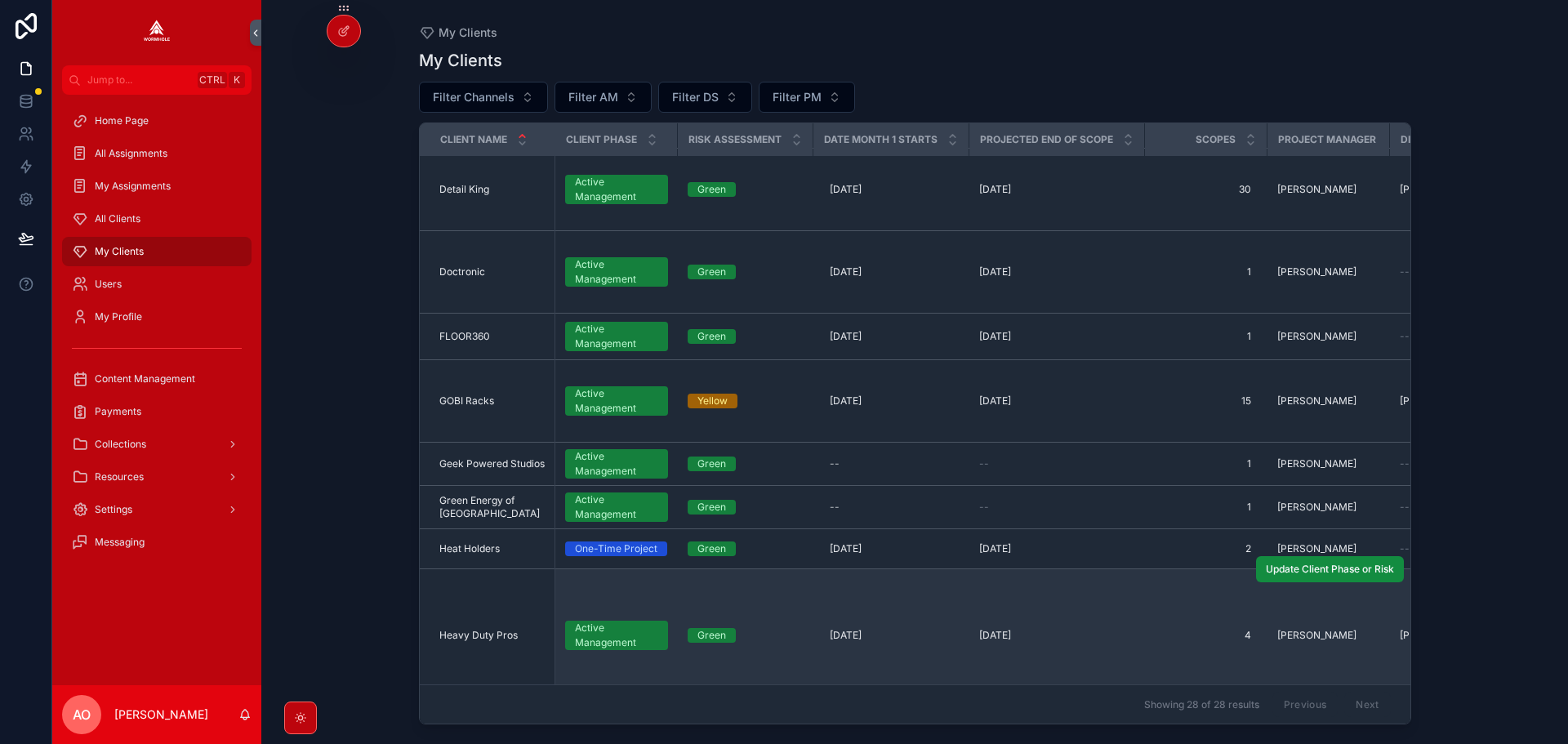
scroll to position [571, 0]
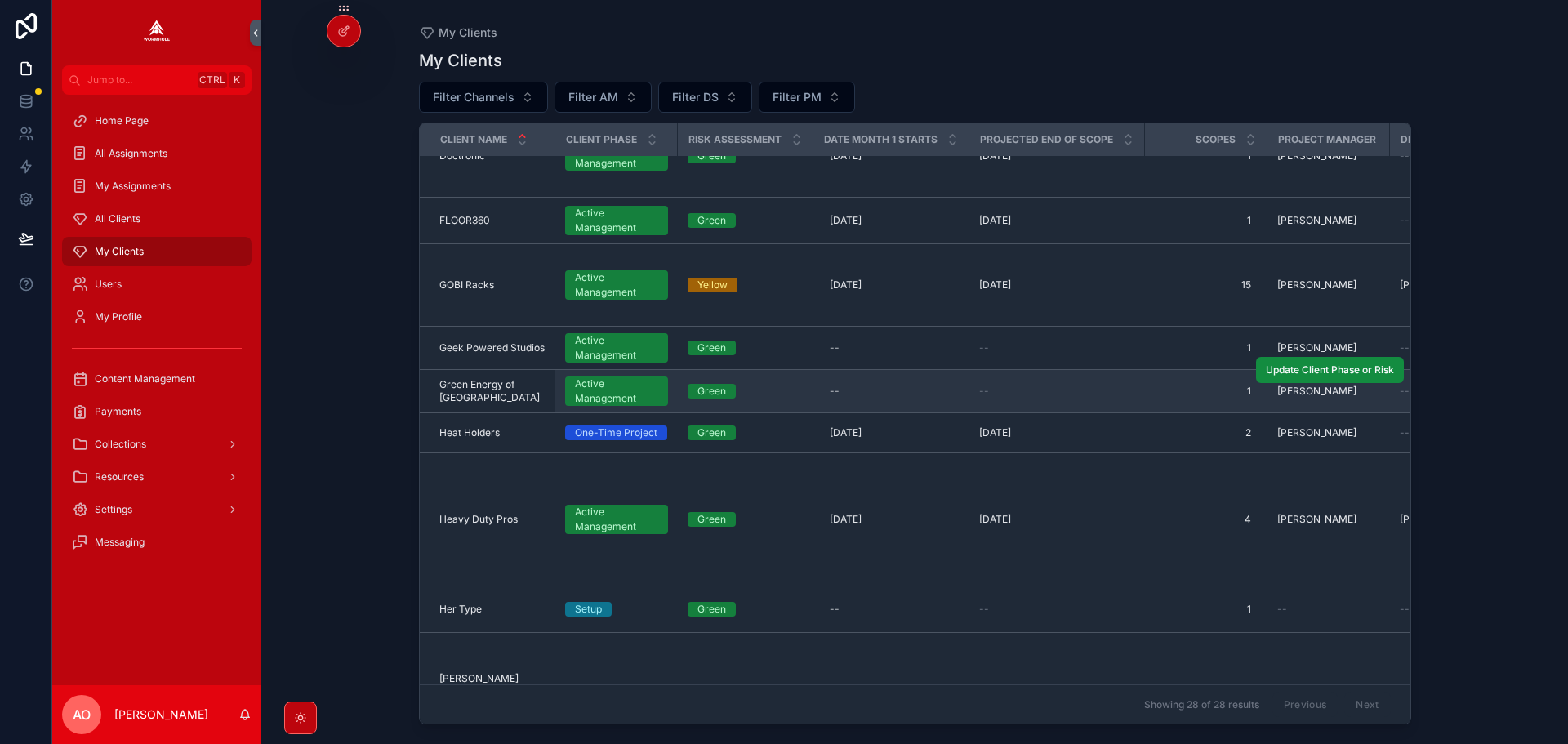
click at [450, 378] on span "Green Energy of San Antonio" at bounding box center [492, 391] width 106 height 26
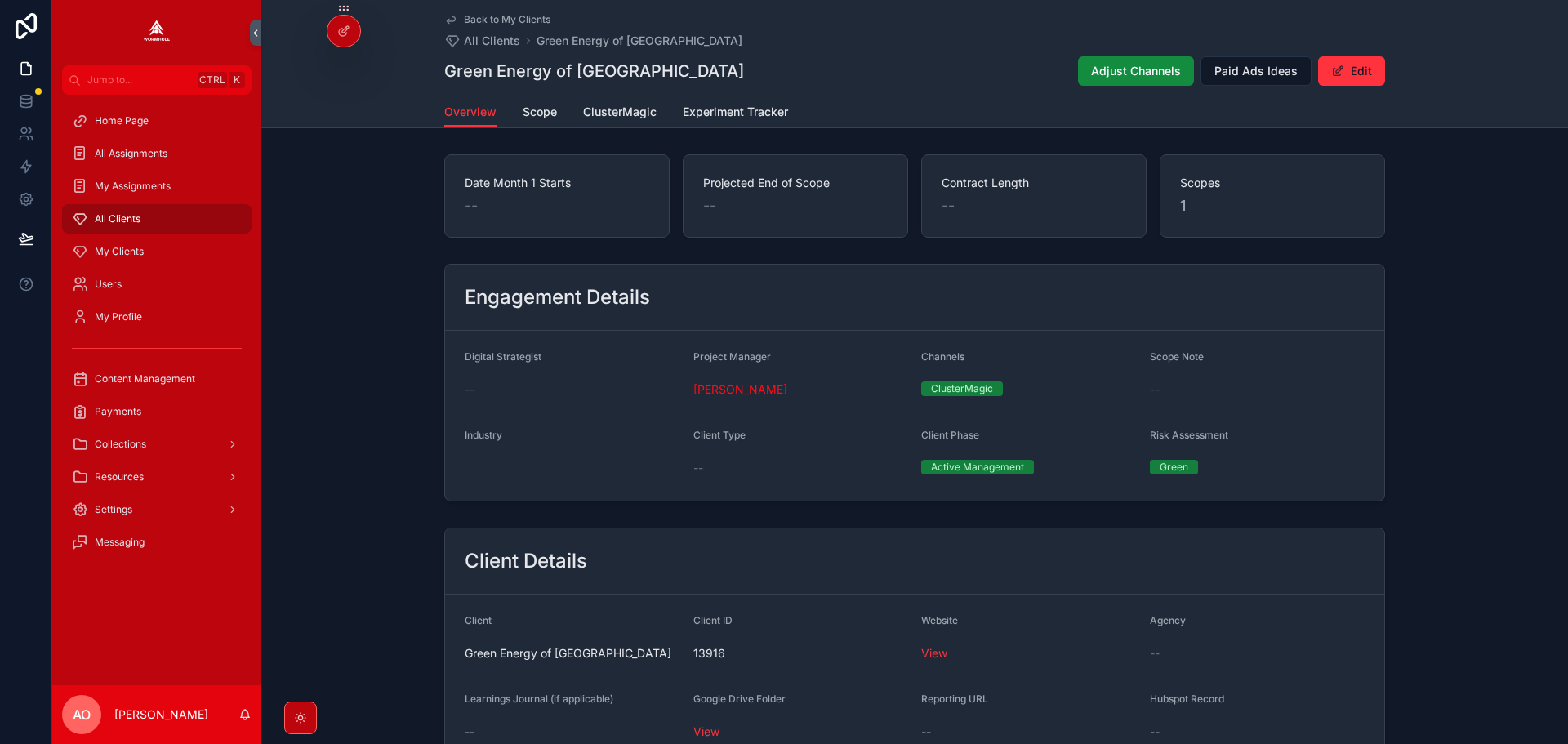
click at [635, 89] on div "Back to My Clients All Clients Green Energy of San Antonio Green Energy of San …" at bounding box center [915, 48] width 941 height 96
click at [617, 114] on span "ClusterMagic" at bounding box center [620, 111] width 74 height 17
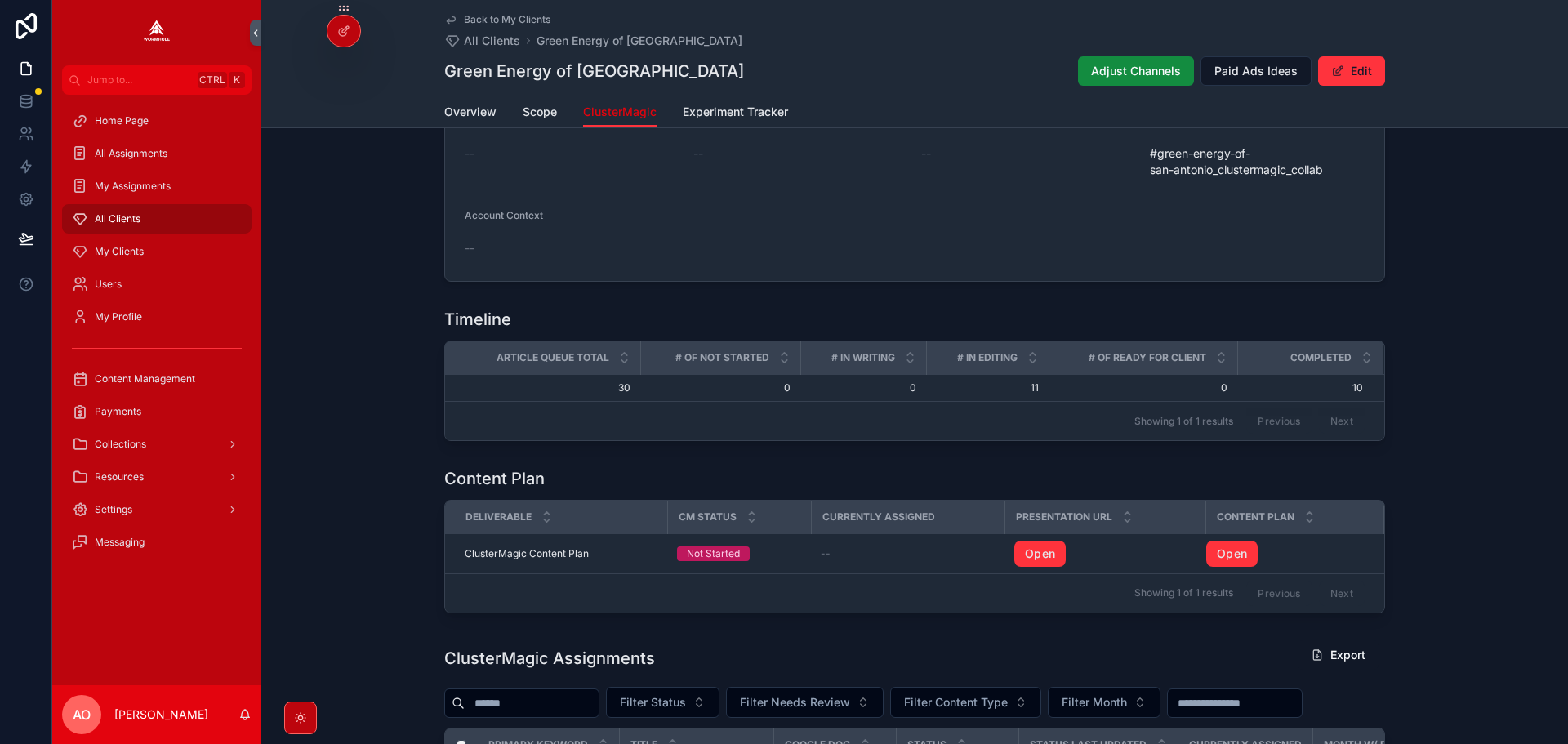
scroll to position [409, 0]
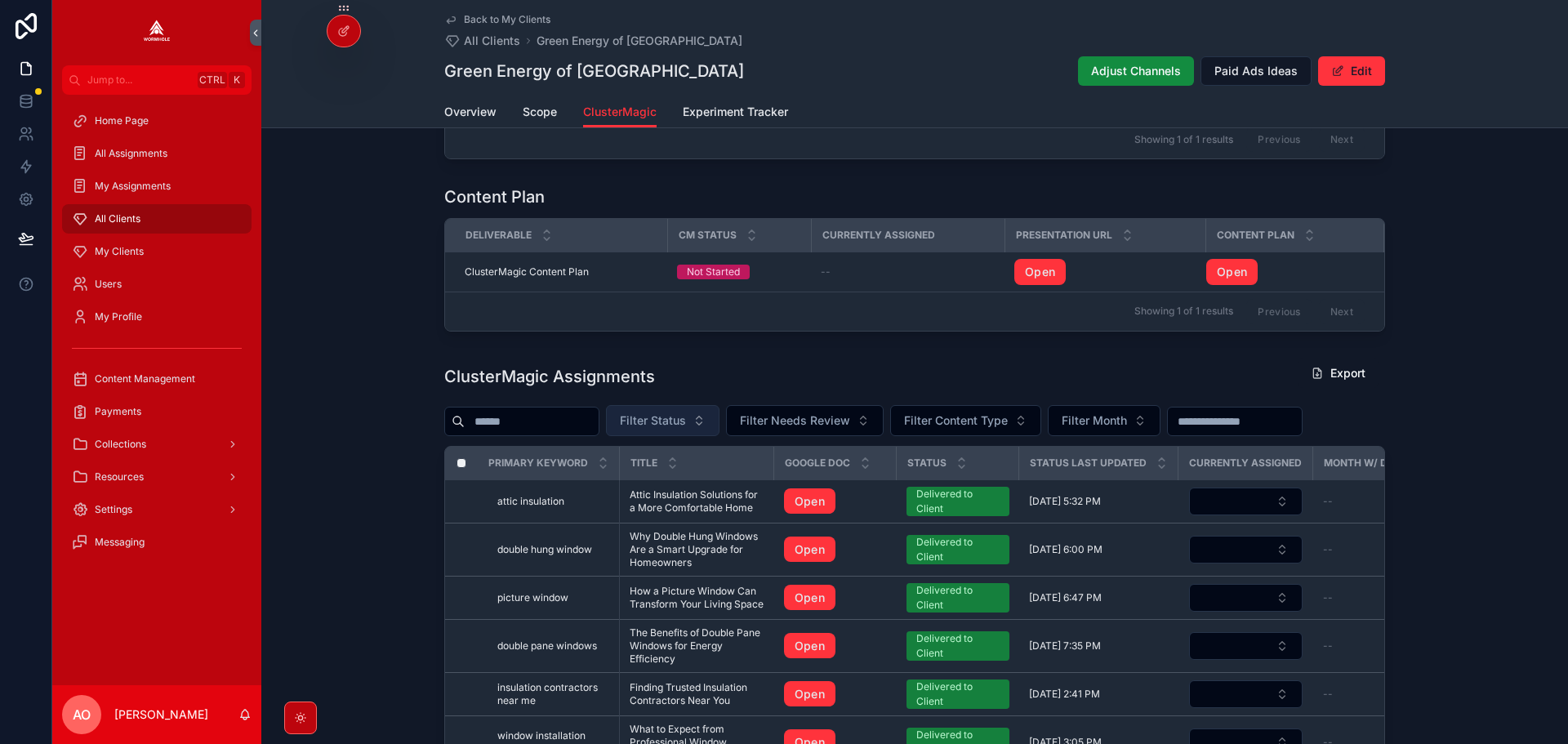
click at [681, 412] on button "Filter Status" at bounding box center [663, 421] width 114 height 31
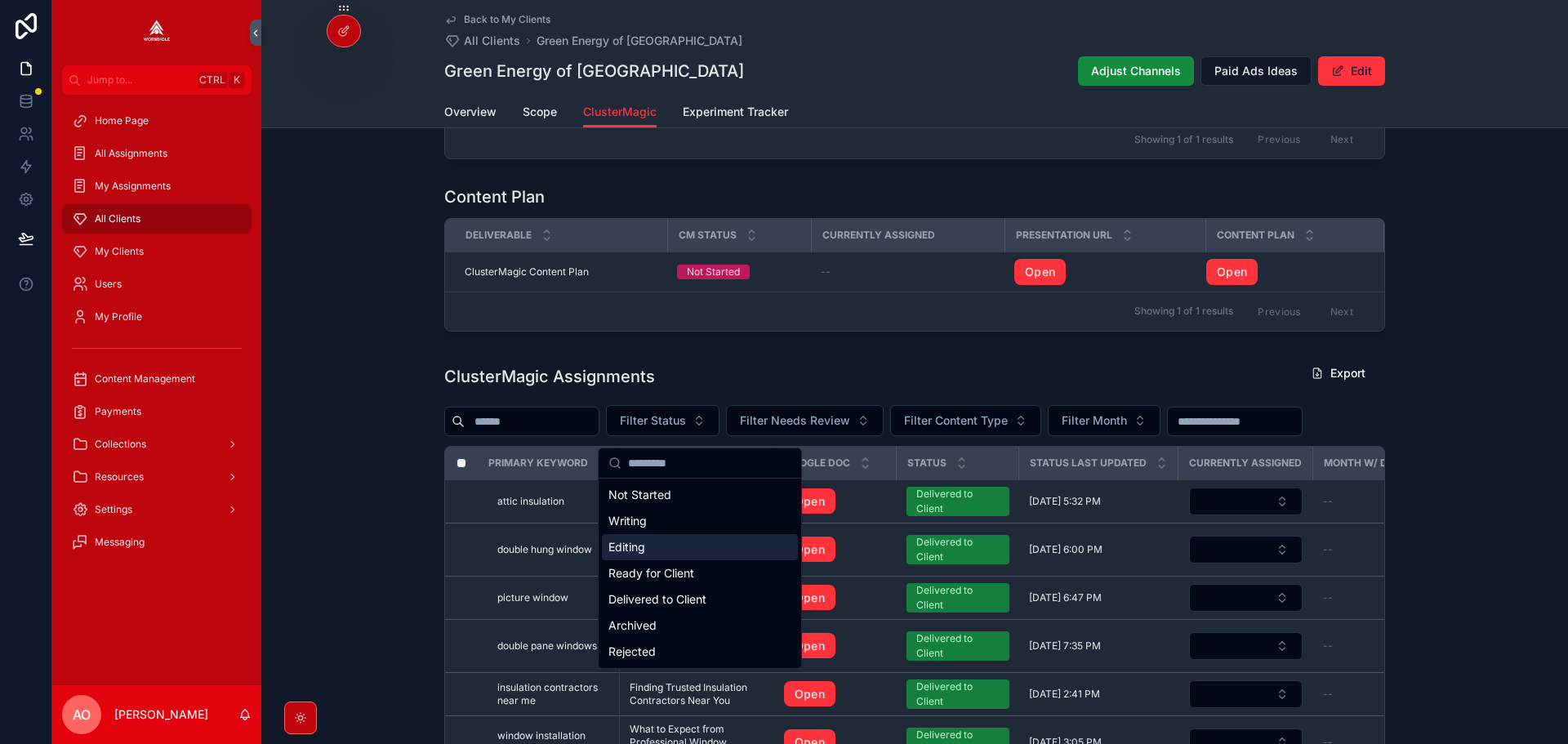
click at [695, 547] on div "Editing" at bounding box center [699, 547] width 196 height 26
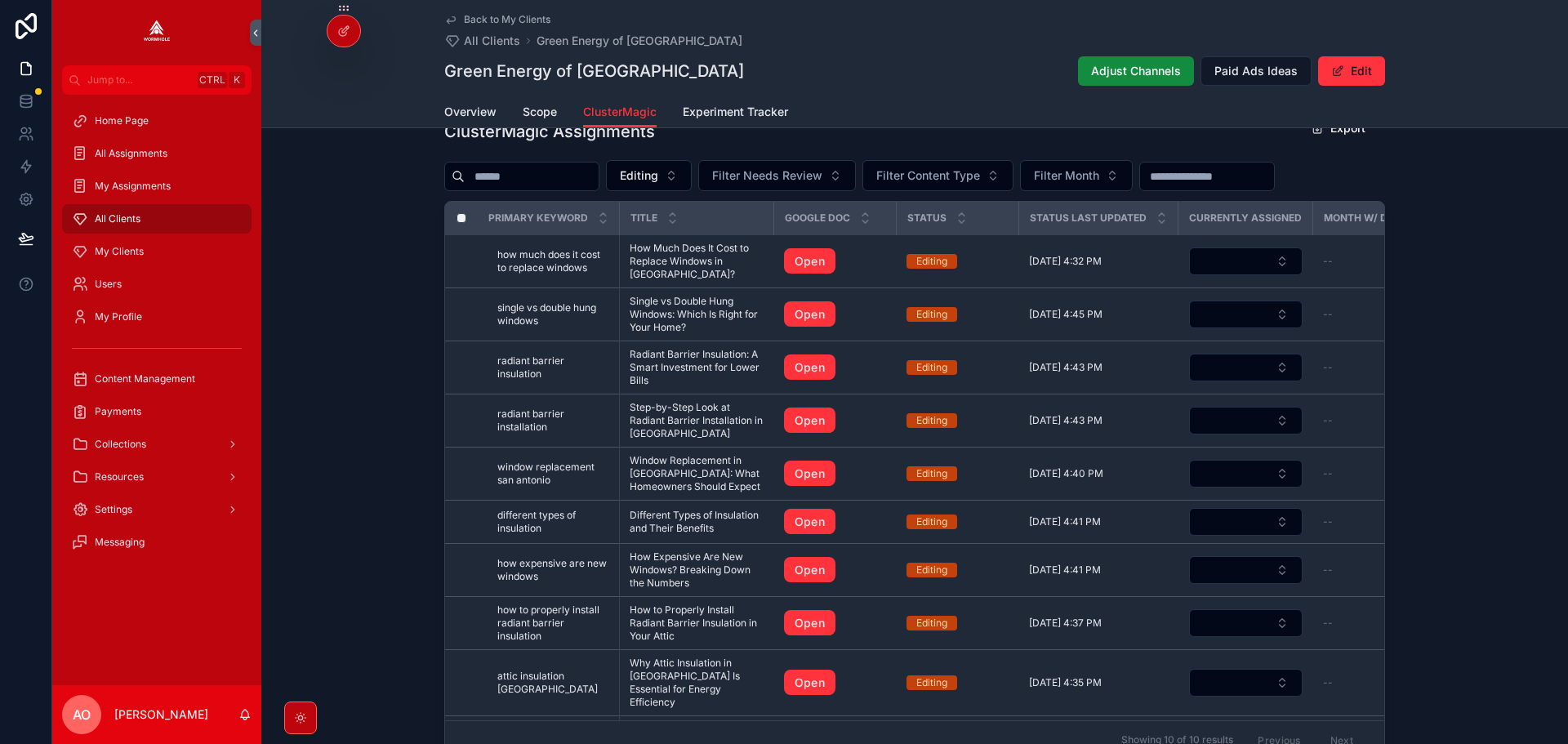
scroll to position [409, 0]
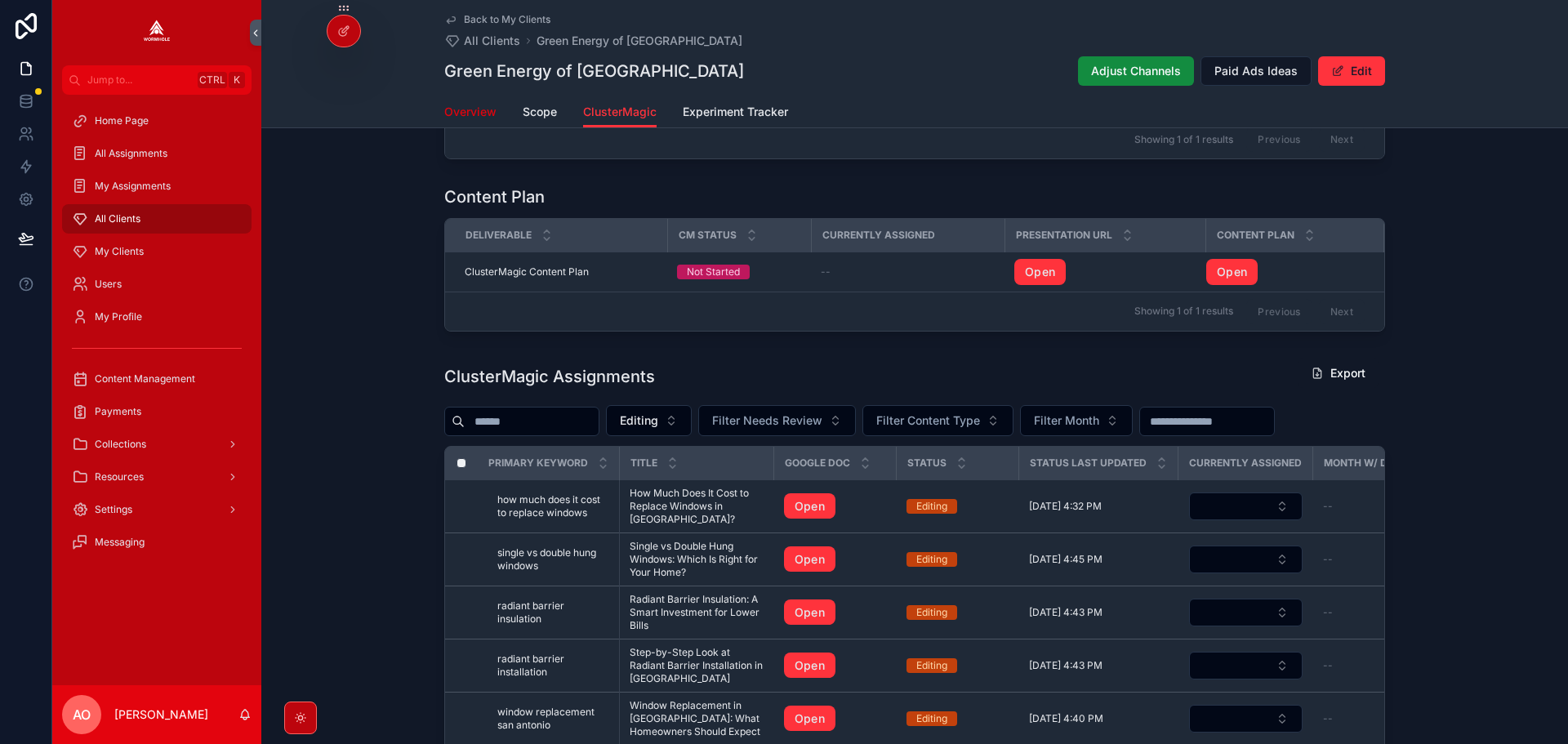
click at [456, 106] on span "Overview" at bounding box center [470, 111] width 52 height 17
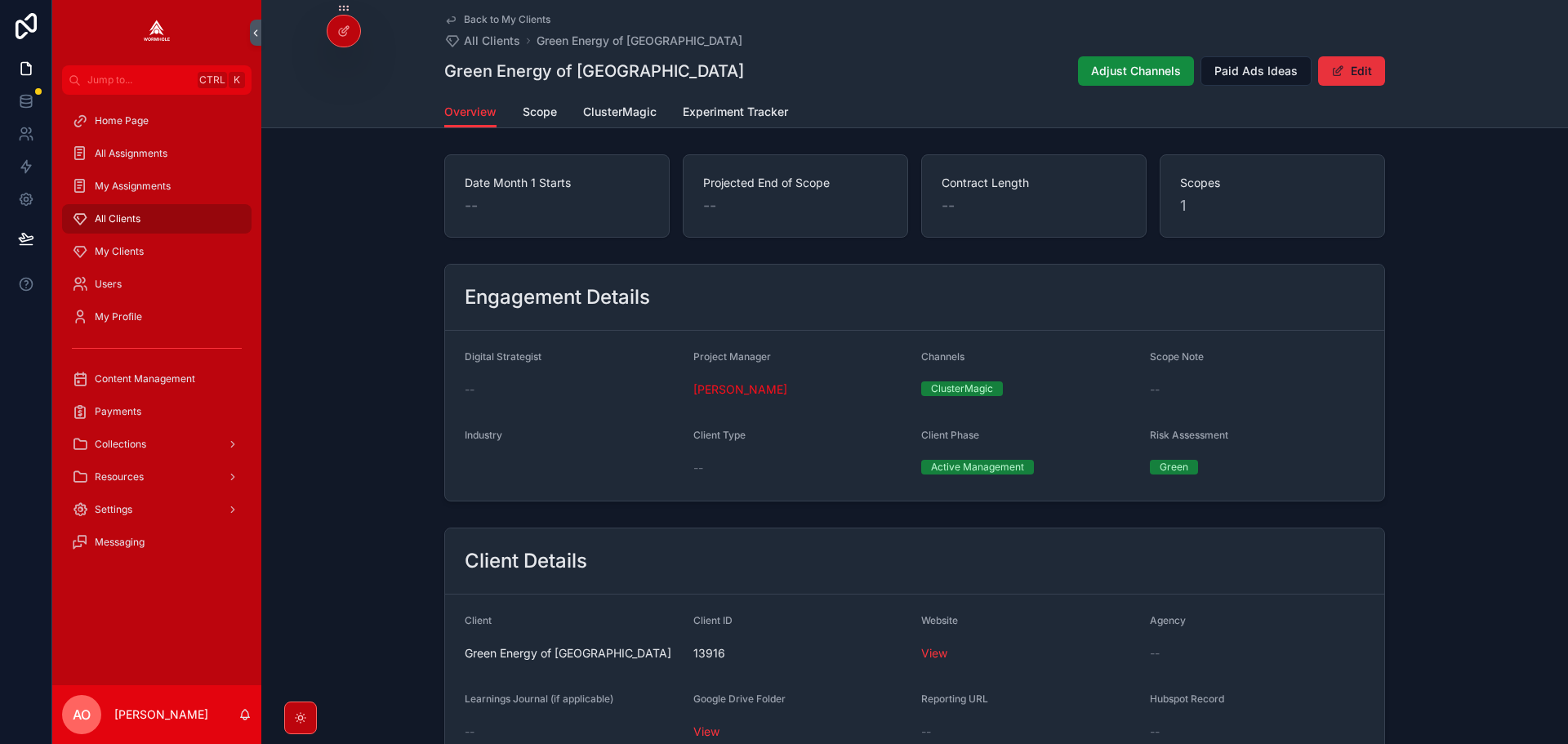
click at [1356, 76] on button "Edit" at bounding box center [1351, 71] width 67 height 30
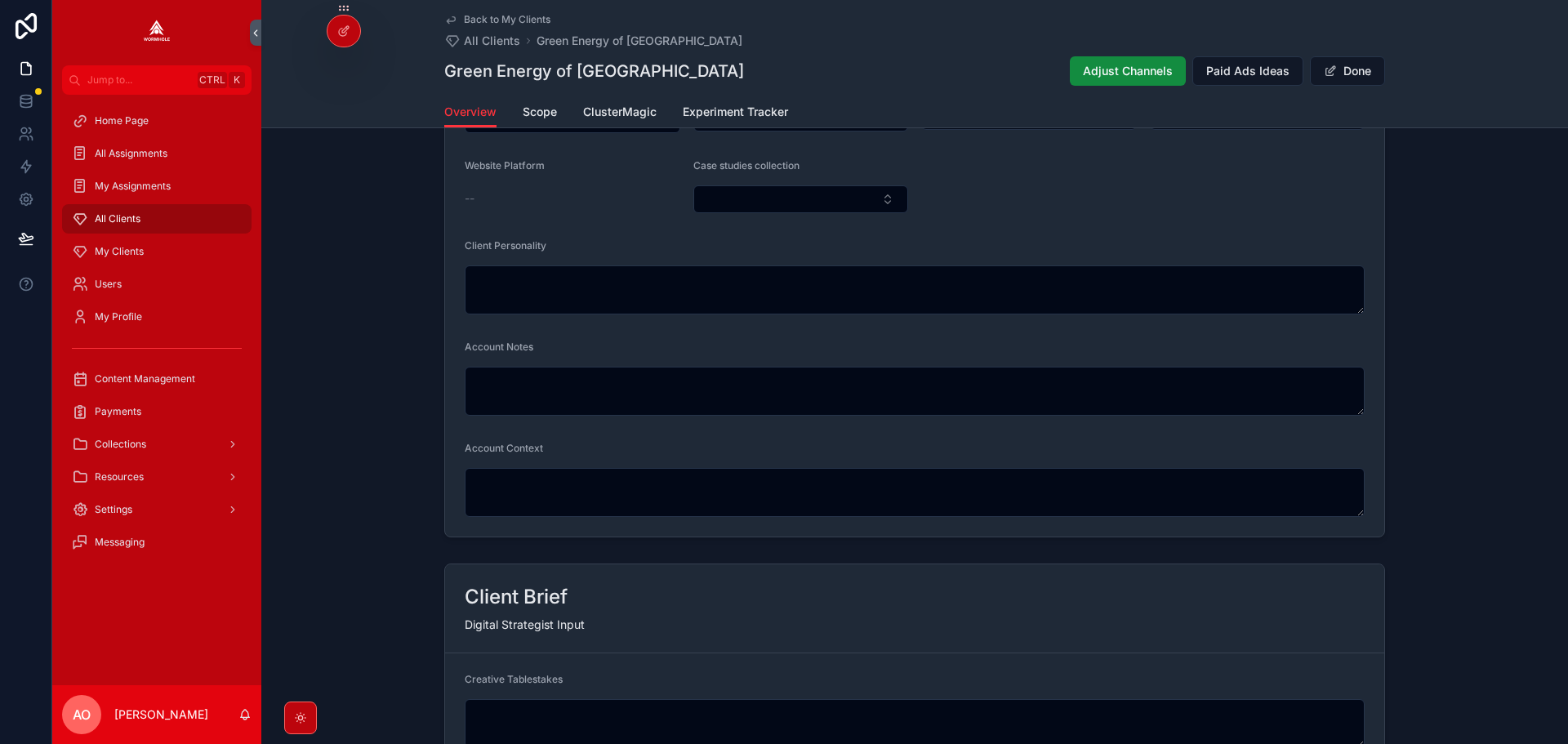
scroll to position [734, 0]
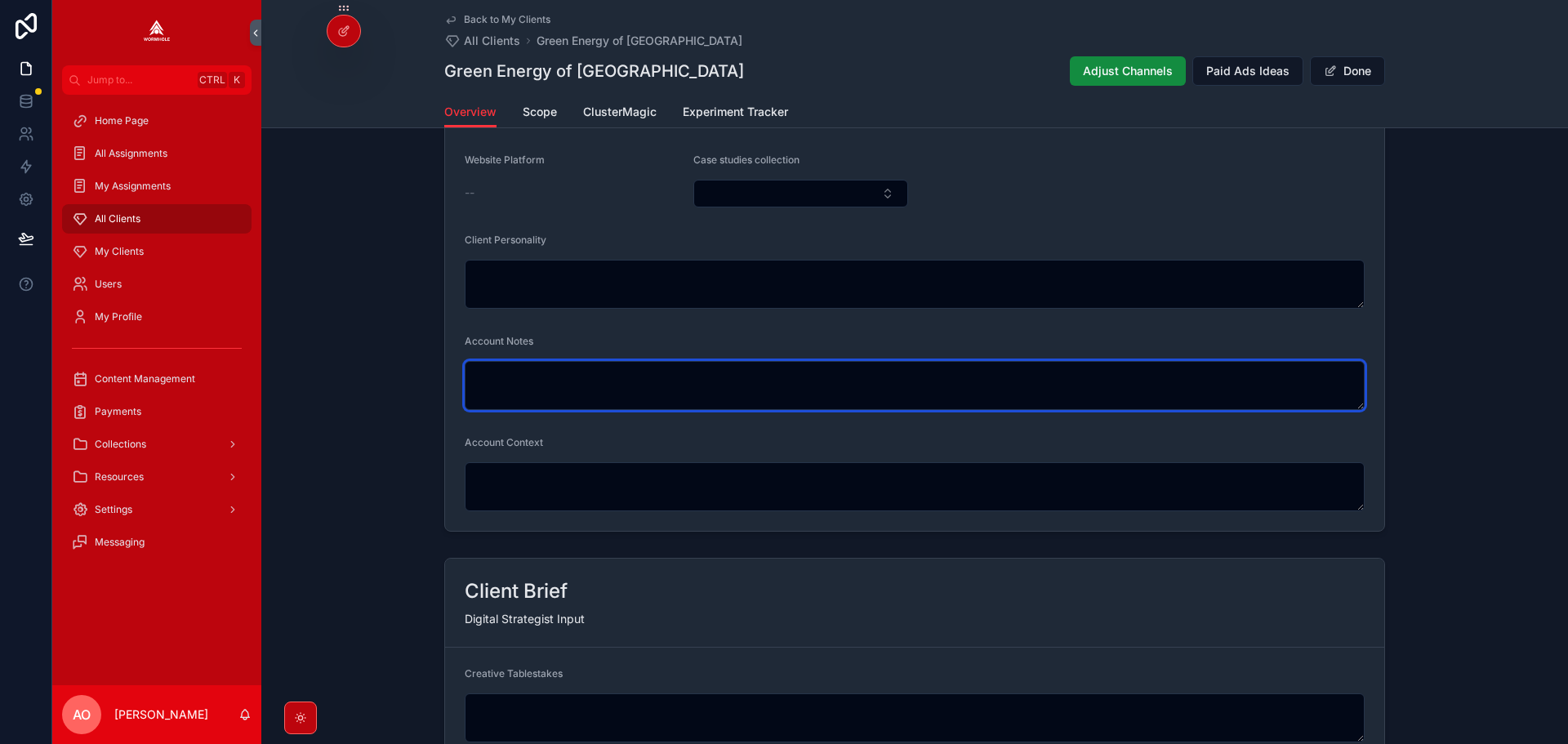
click at [703, 393] on textarea "scrollable content" at bounding box center [914, 385] width 900 height 49
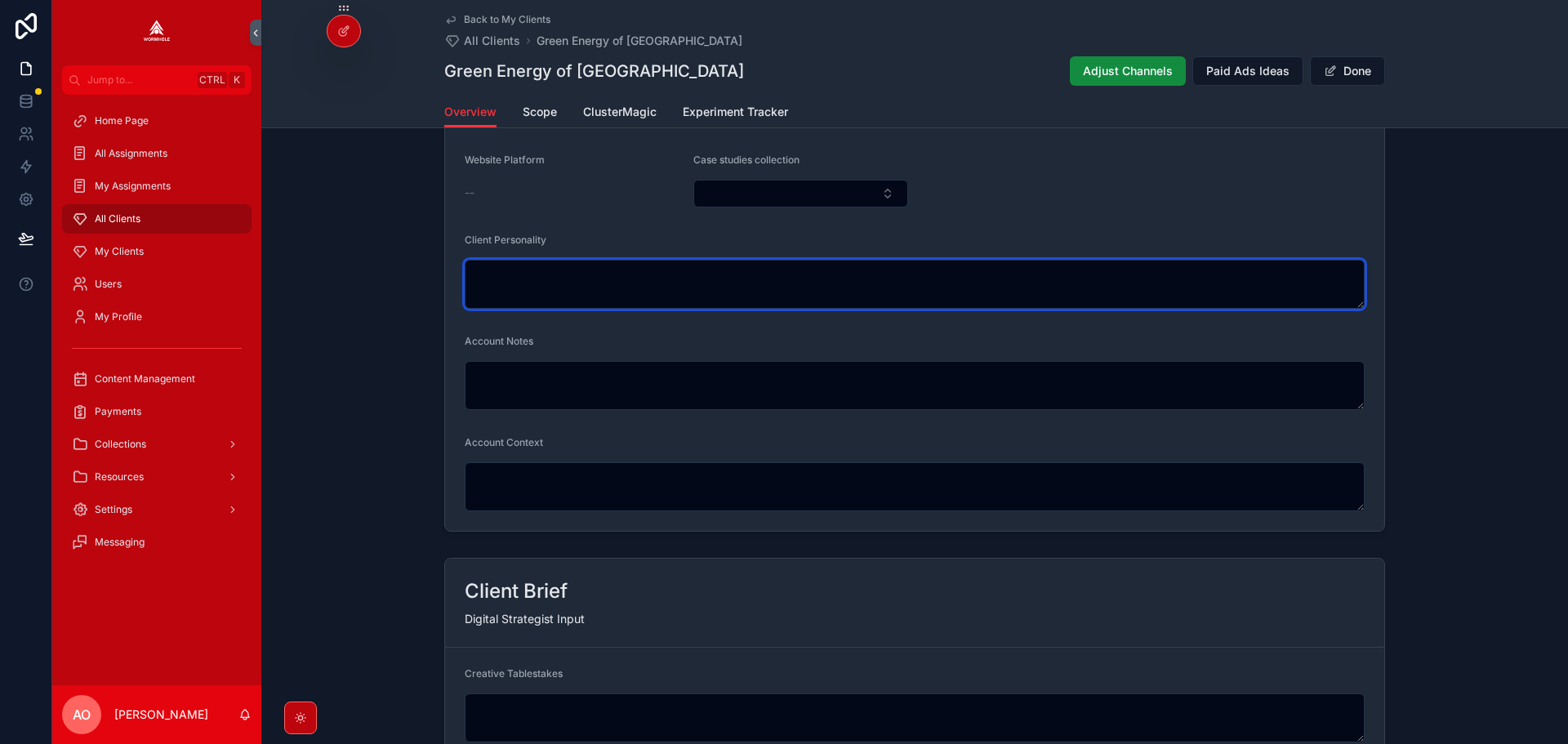
click at [525, 260] on textarea "scrollable content" at bounding box center [914, 284] width 900 height 49
paste textarea "**********"
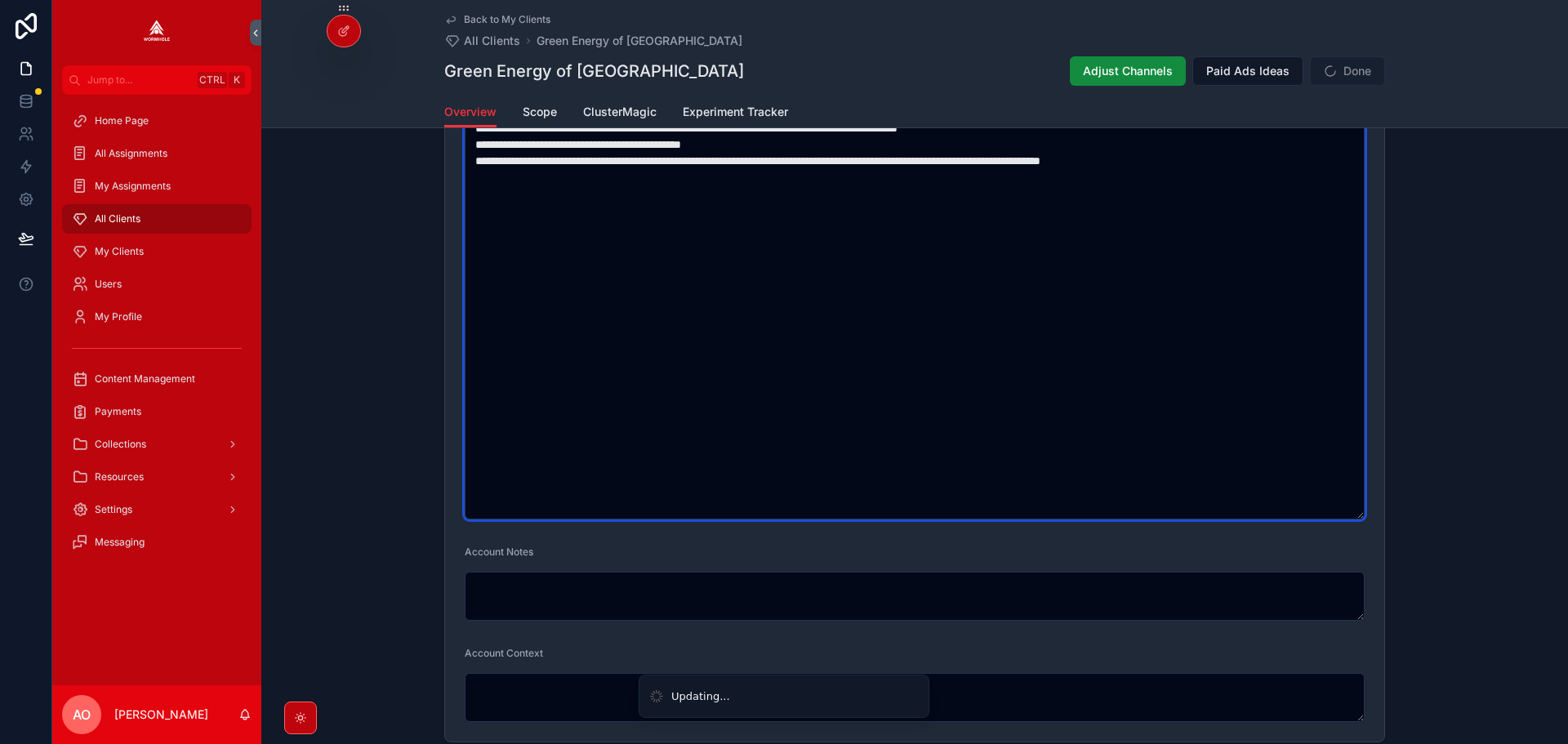
scroll to position [816, 0]
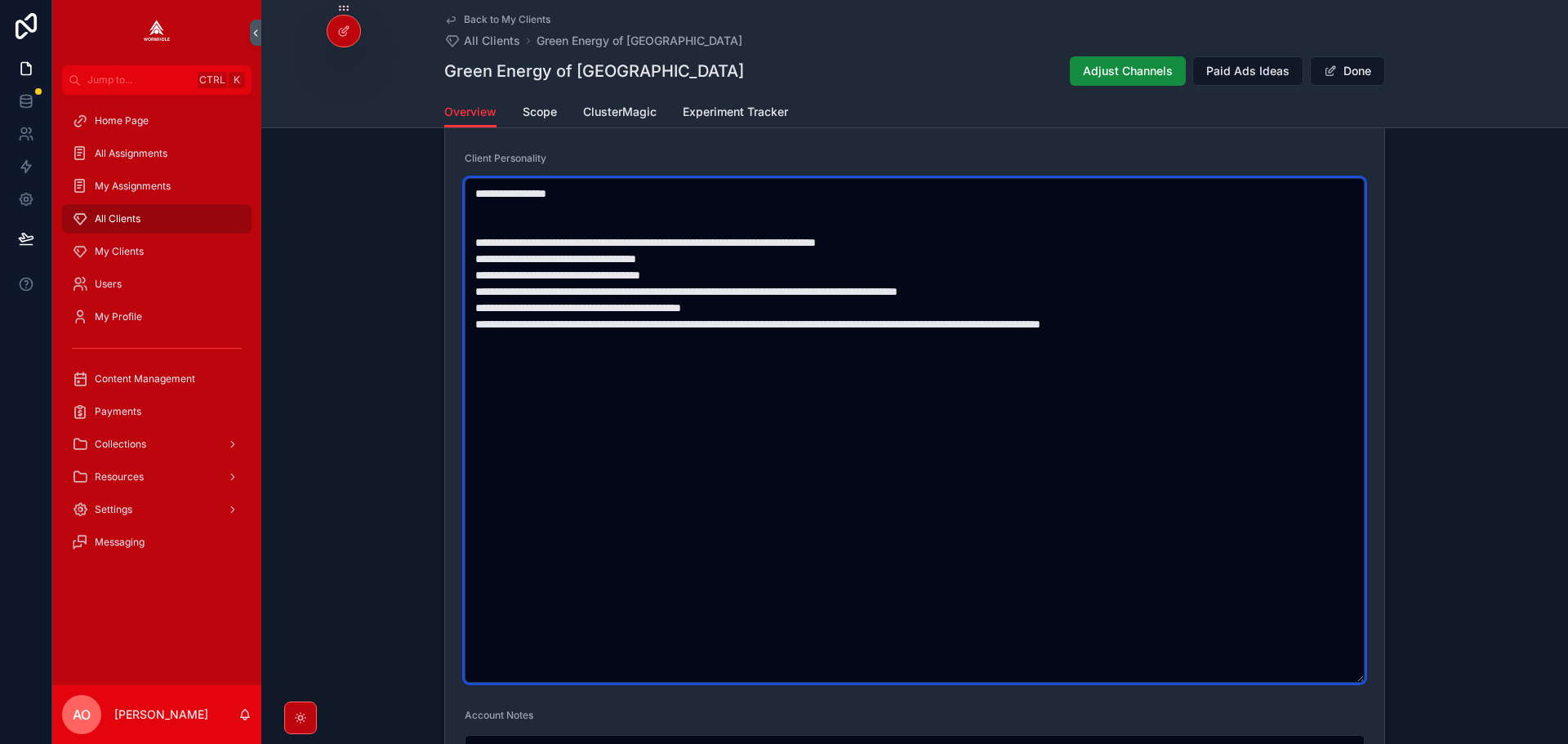
click at [919, 237] on textarea "**********" at bounding box center [914, 430] width 900 height 504
click at [711, 256] on textarea "**********" at bounding box center [914, 430] width 900 height 504
click at [924, 242] on textarea "**********" at bounding box center [914, 430] width 900 height 504
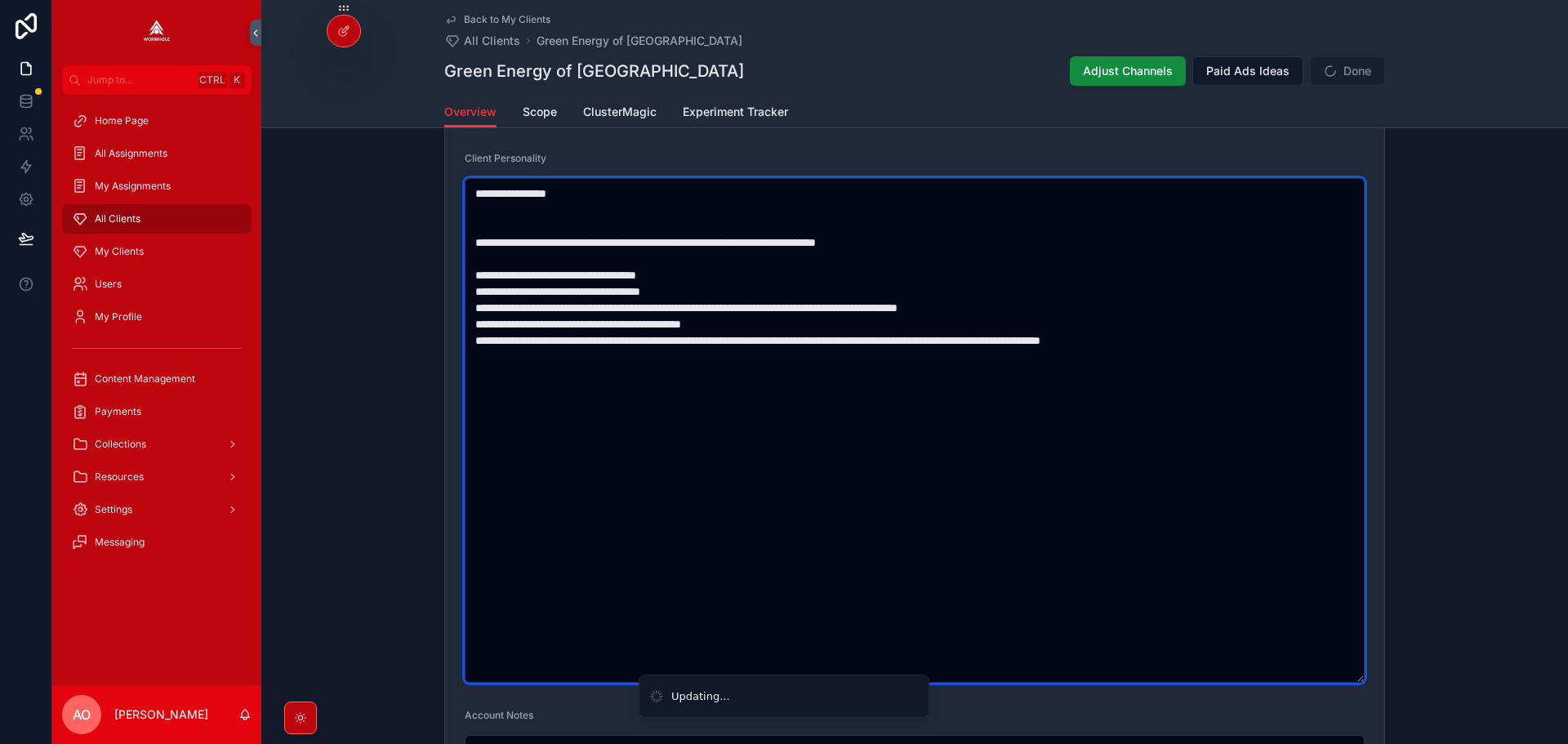
click at [804, 271] on textarea "**********" at bounding box center [914, 430] width 900 height 504
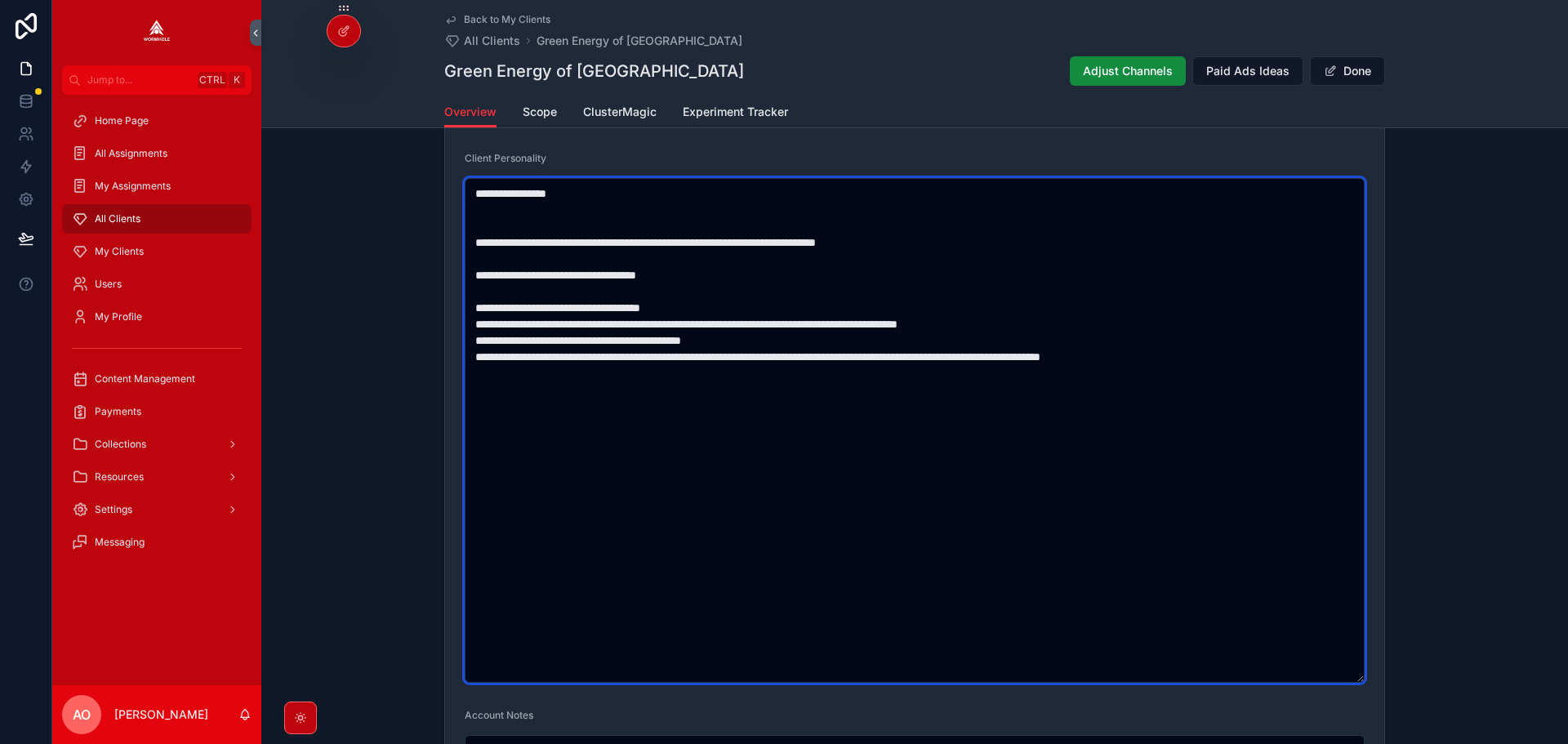
click at [731, 306] on textarea "**********" at bounding box center [914, 430] width 900 height 504
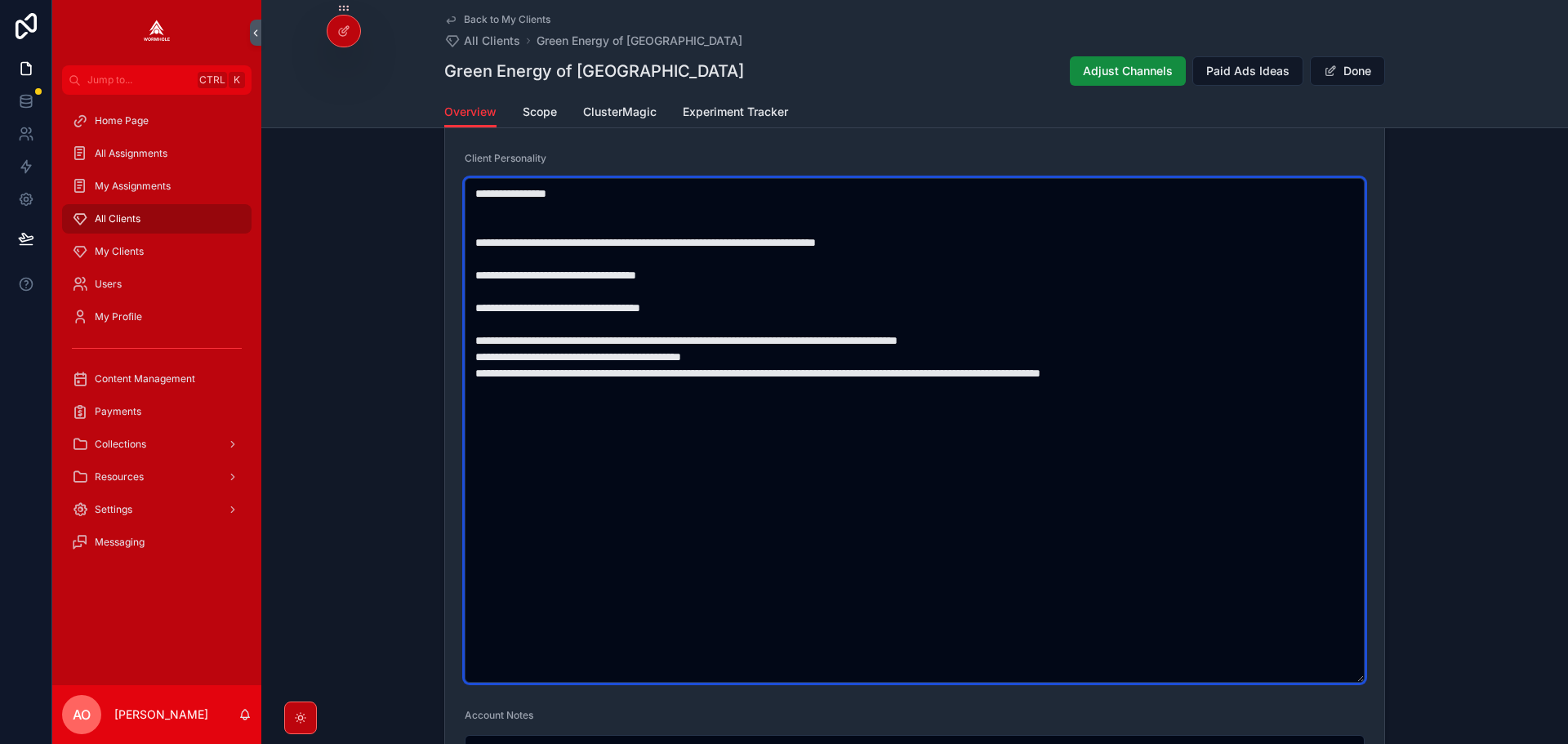
click at [1034, 342] on textarea "**********" at bounding box center [914, 430] width 900 height 504
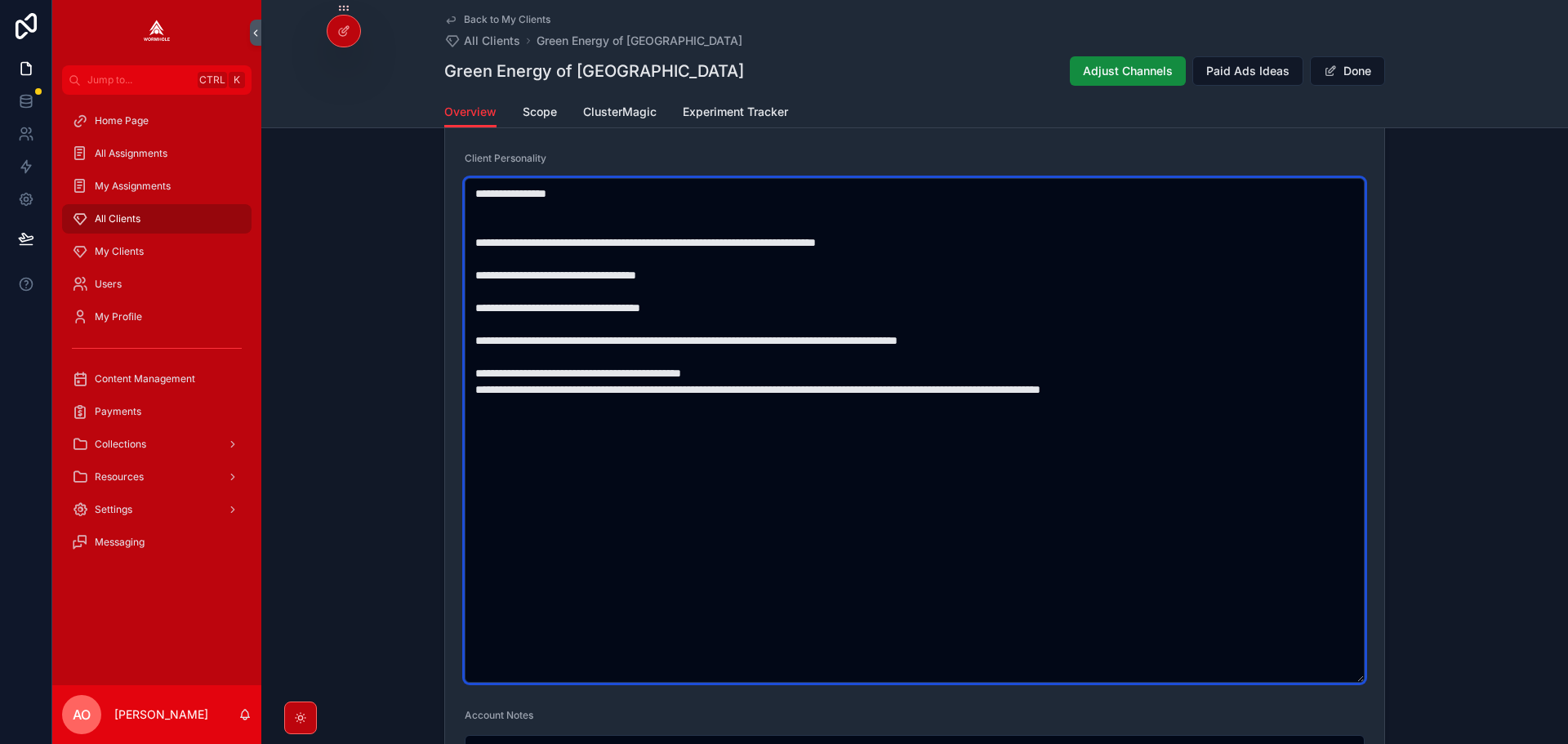
click at [794, 363] on textarea "**********" at bounding box center [914, 430] width 900 height 504
click at [814, 380] on textarea "**********" at bounding box center [914, 430] width 900 height 504
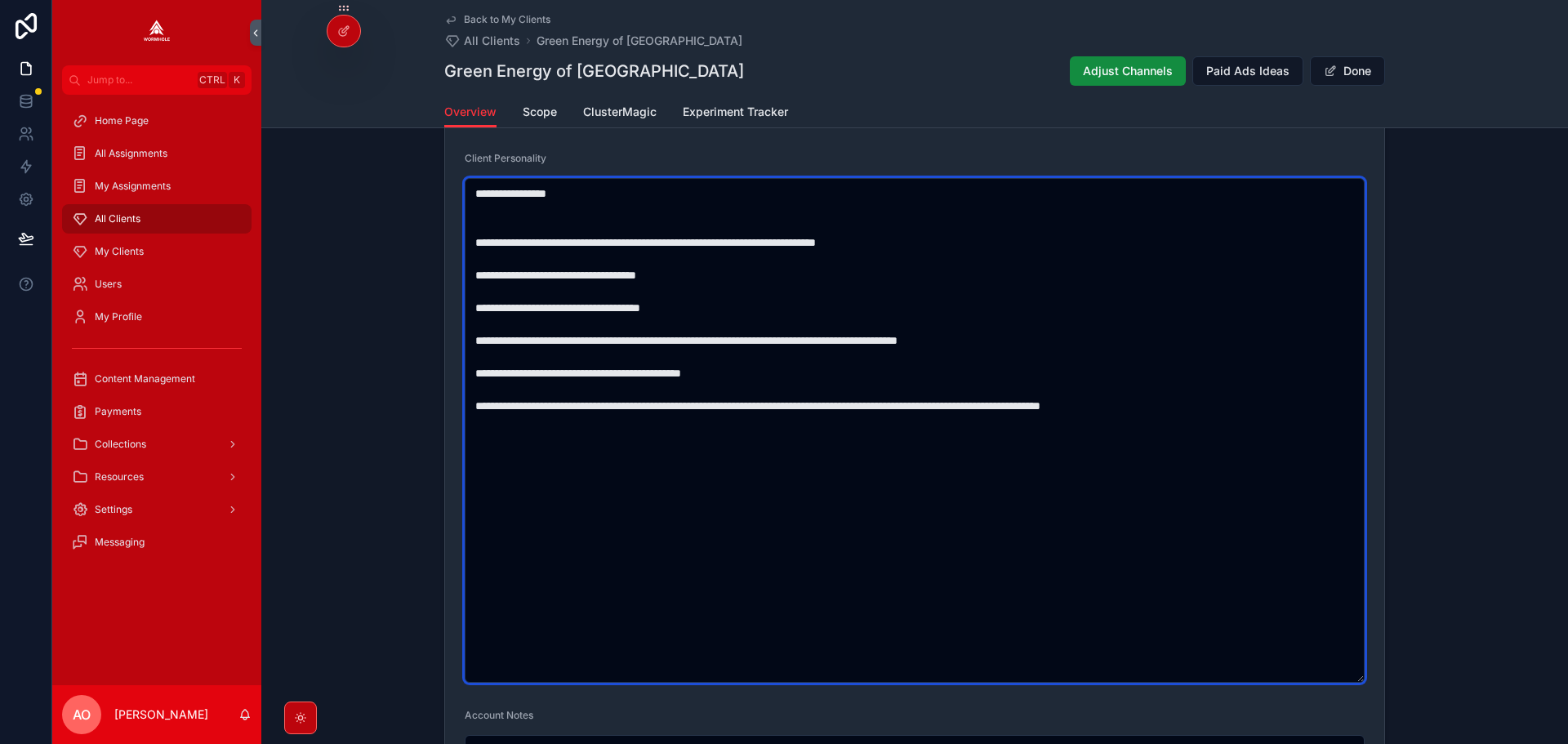
drag, startPoint x: 697, startPoint y: 372, endPoint x: 470, endPoint y: 374, distance: 227.0
click at [470, 374] on textarea "**********" at bounding box center [914, 430] width 900 height 504
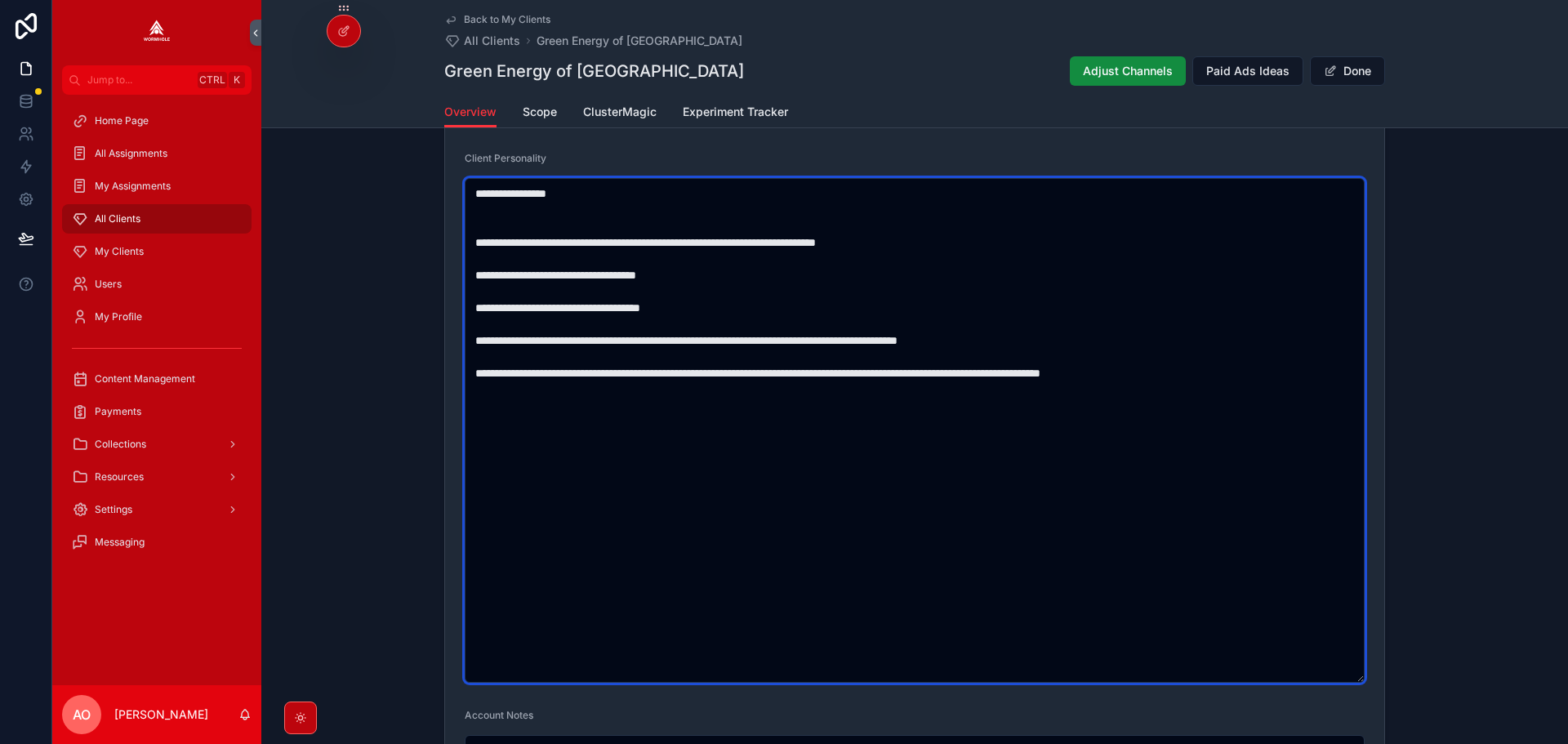
scroll to position [1225, 0]
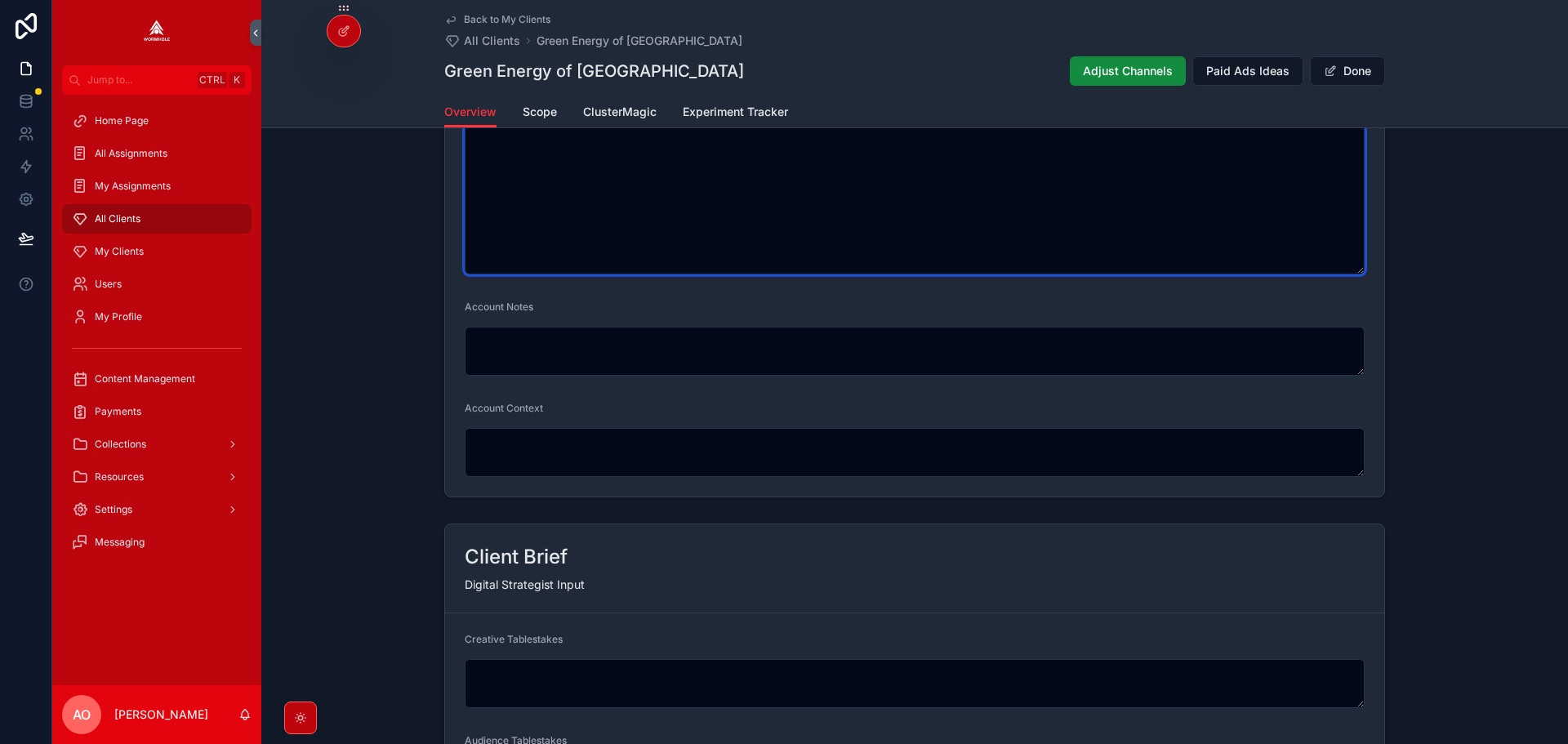
type textarea "**********"
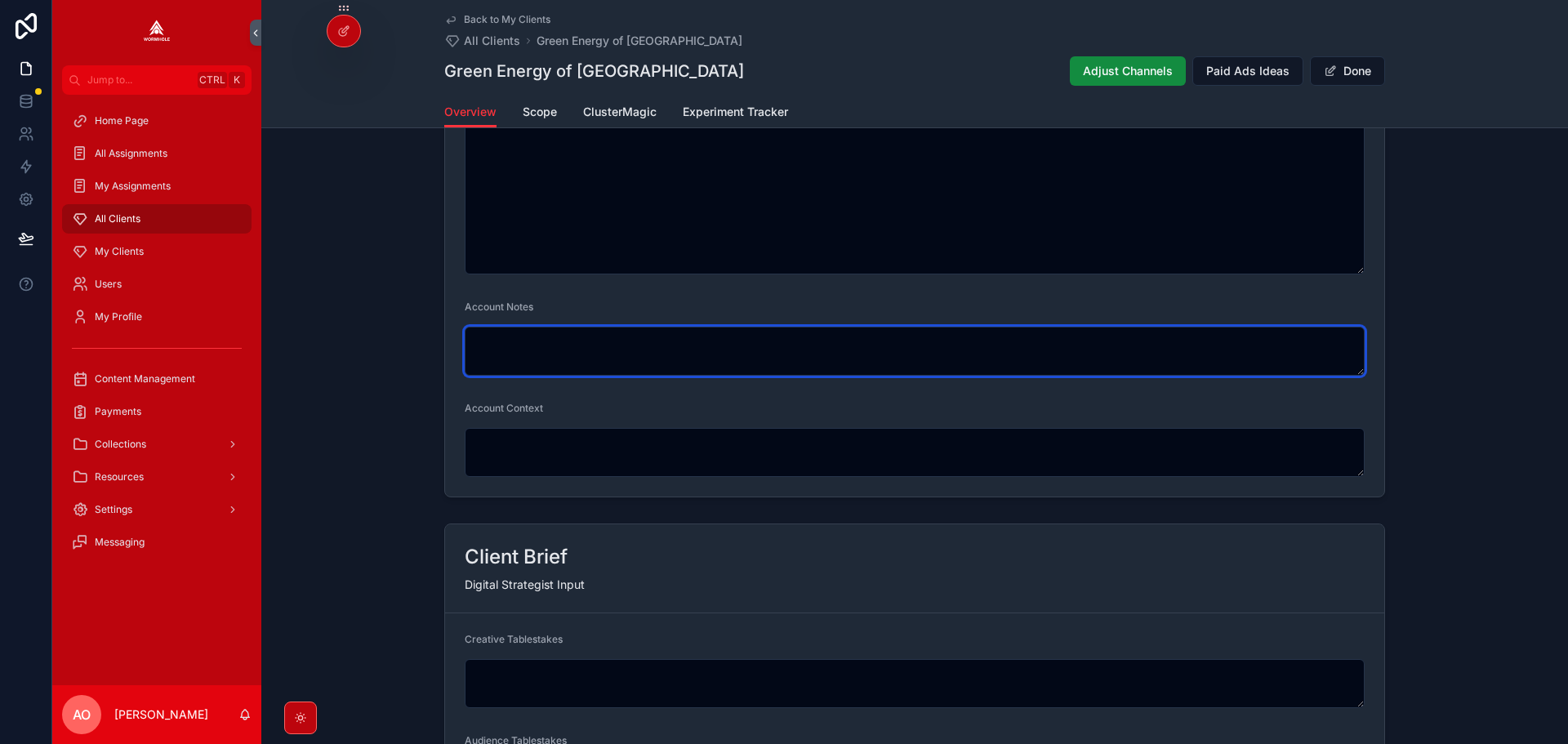
click at [543, 353] on textarea "scrollable content" at bounding box center [914, 351] width 900 height 49
paste textarea "**********"
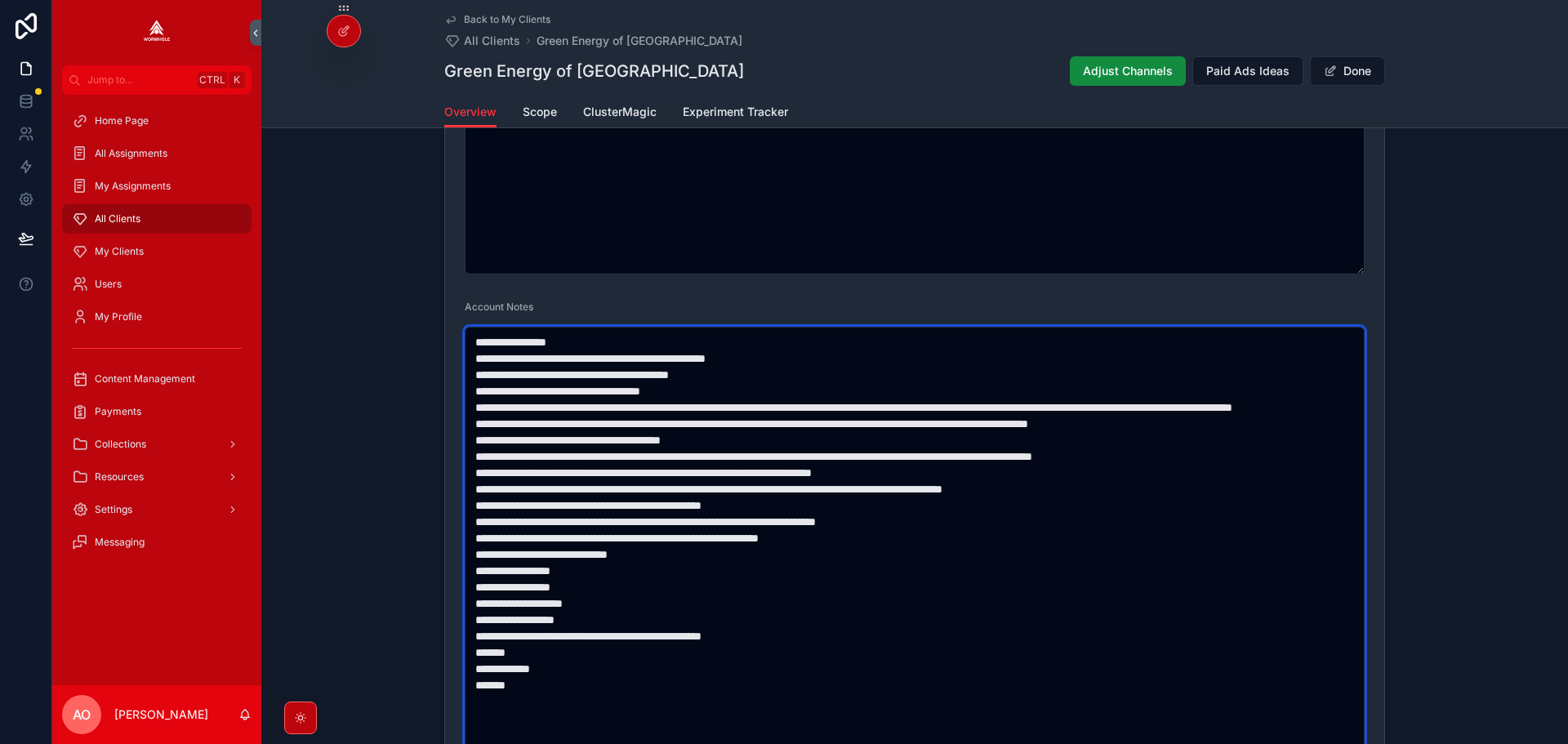
click at [844, 360] on textarea "scrollable content" at bounding box center [914, 579] width 900 height 504
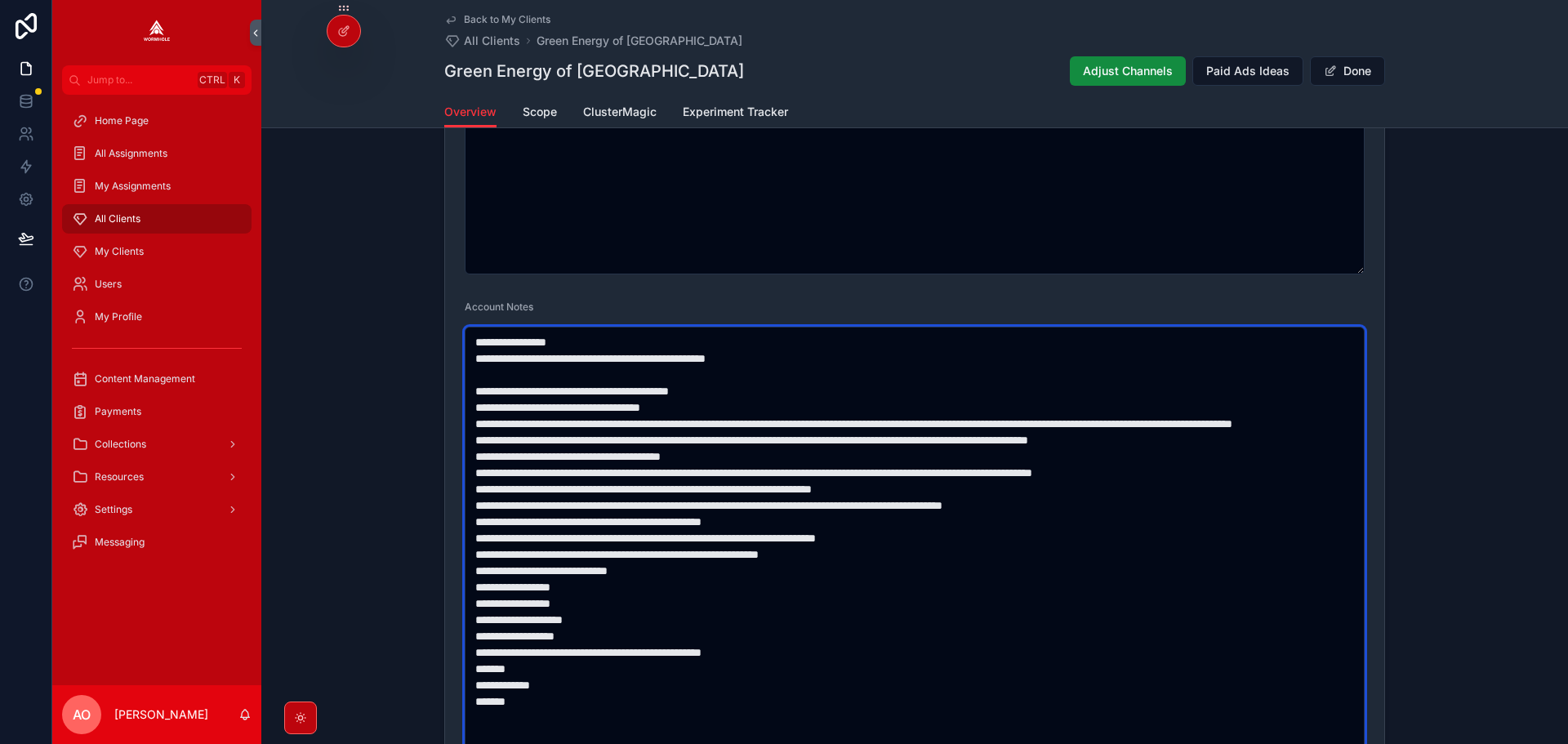
click at [757, 379] on textarea "scrollable content" at bounding box center [914, 579] width 900 height 504
click at [757, 396] on textarea "scrollable content" at bounding box center [914, 579] width 900 height 504
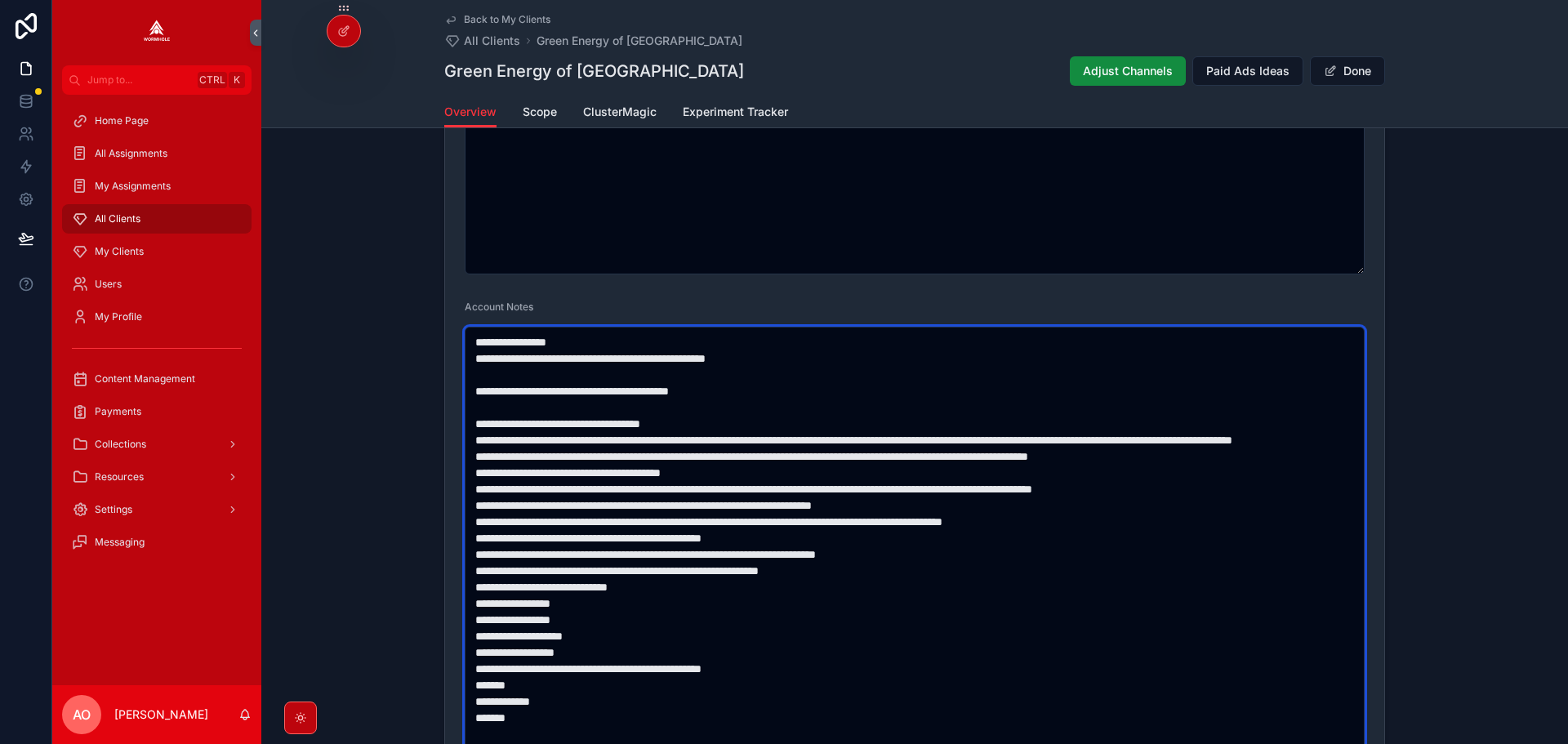
click at [693, 412] on textarea "scrollable content" at bounding box center [914, 579] width 900 height 504
click at [694, 422] on textarea "scrollable content" at bounding box center [914, 579] width 900 height 504
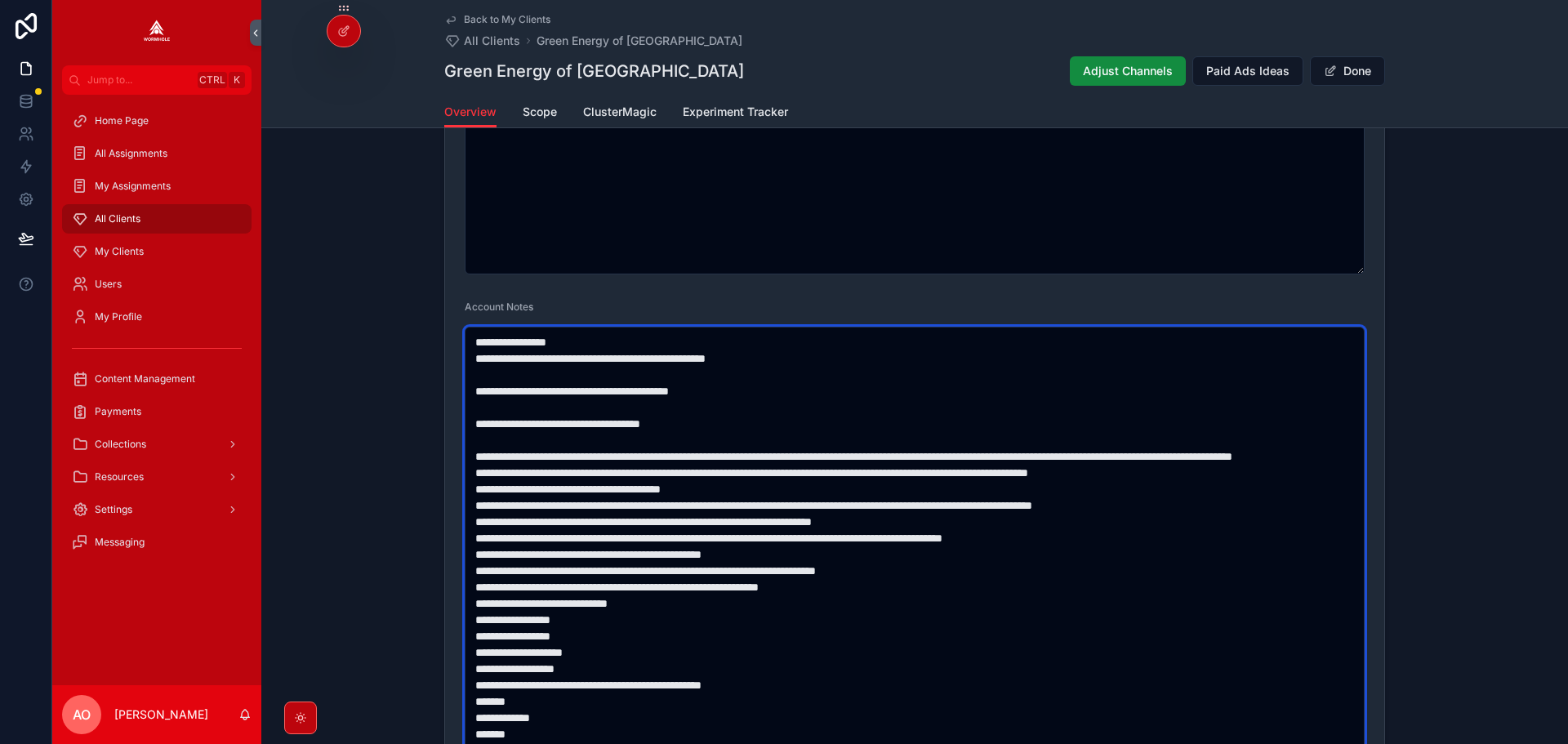
click at [1218, 492] on textarea "scrollable content" at bounding box center [914, 579] width 900 height 504
click at [639, 474] on textarea "scrollable content" at bounding box center [914, 579] width 900 height 504
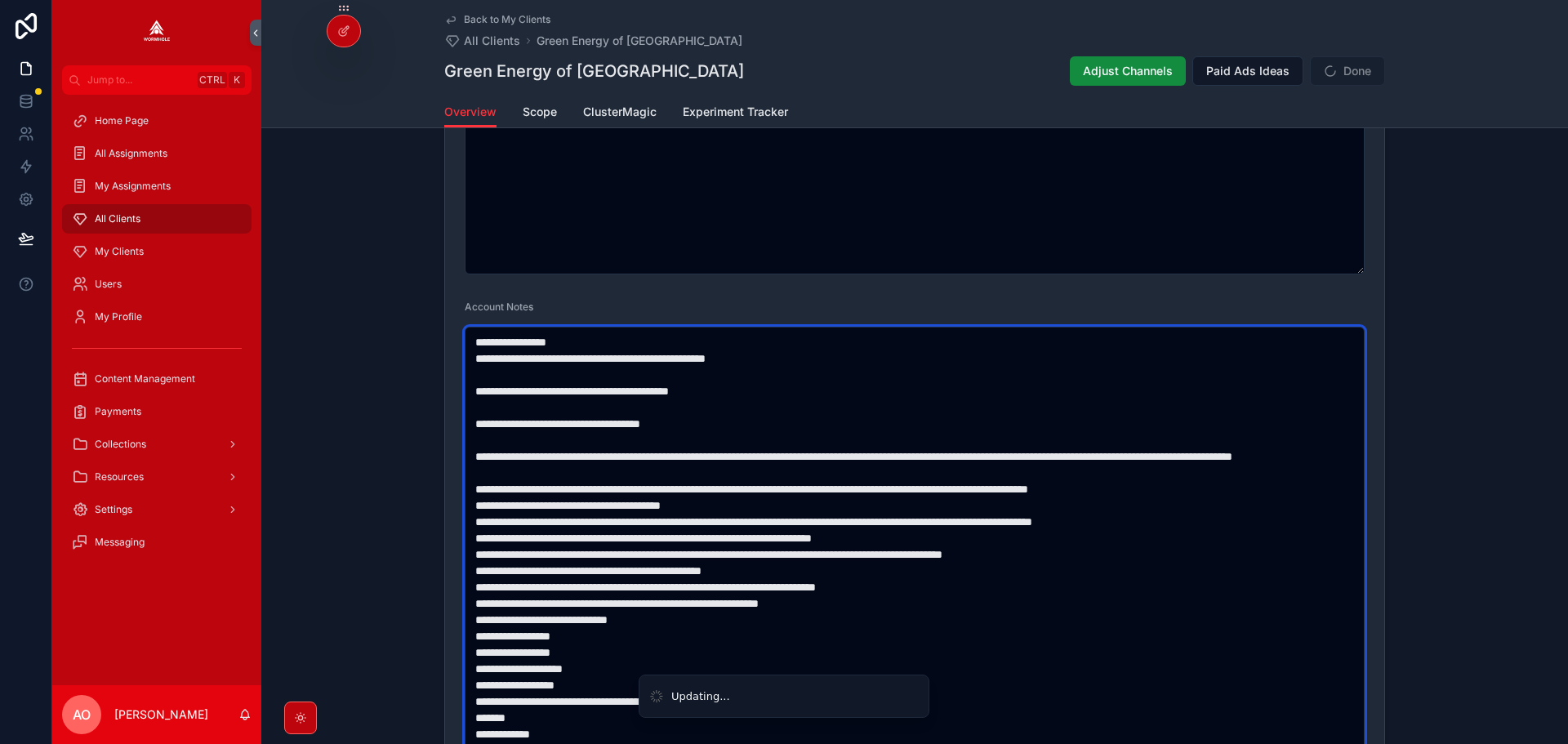
click at [759, 521] on textarea "scrollable content" at bounding box center [914, 579] width 900 height 504
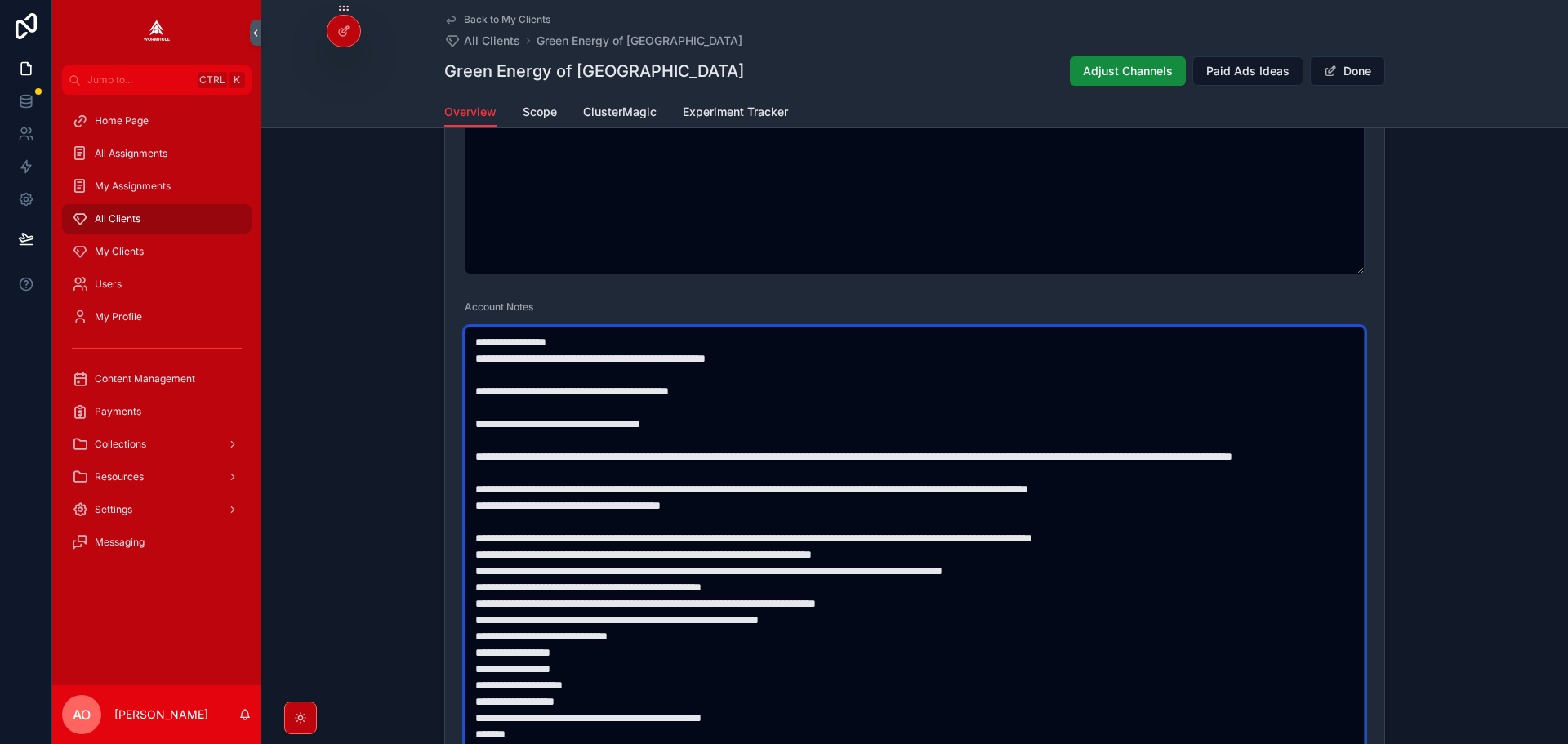
click at [1267, 560] on textarea "scrollable content" at bounding box center [914, 579] width 900 height 504
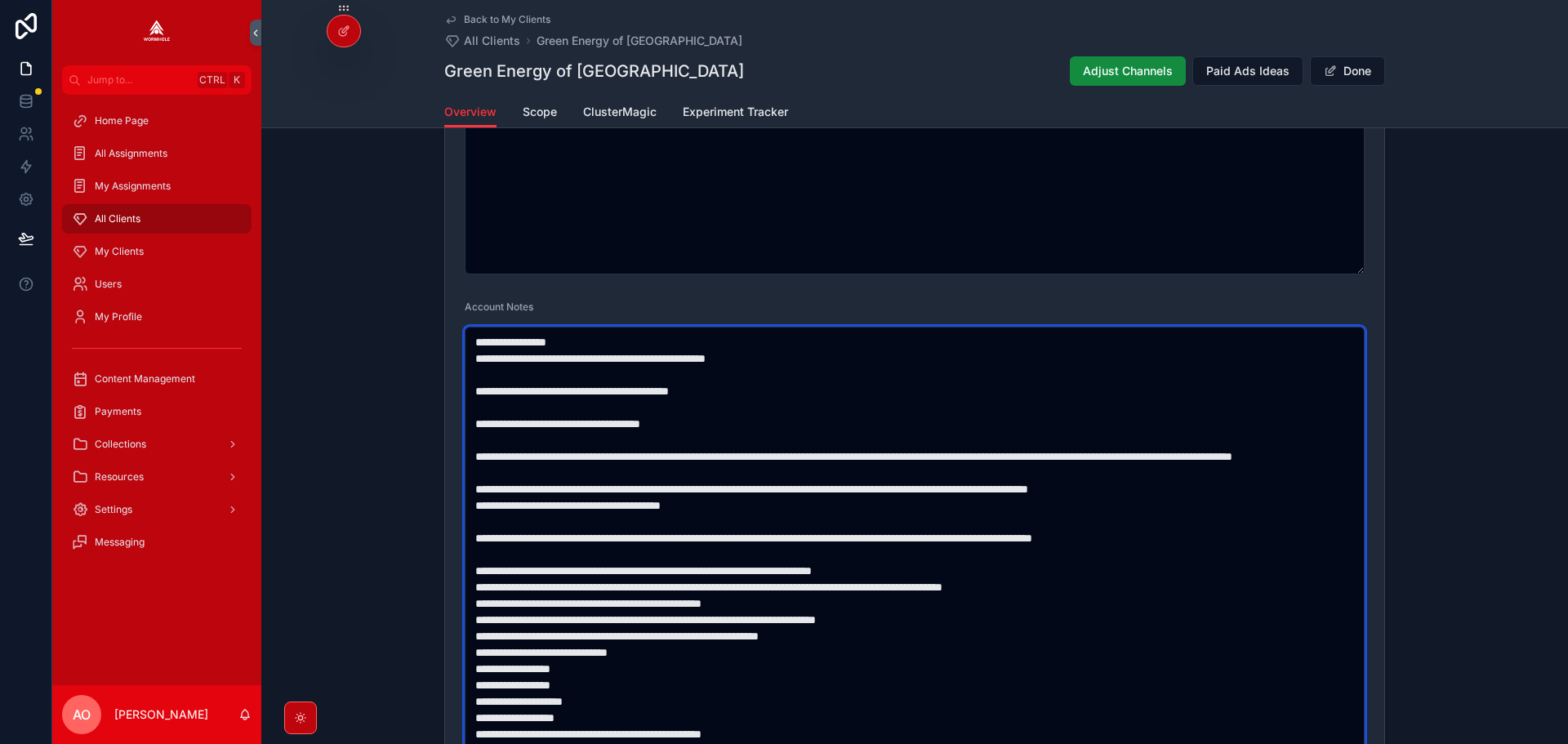
click at [927, 585] on textarea "scrollable content" at bounding box center [914, 579] width 900 height 504
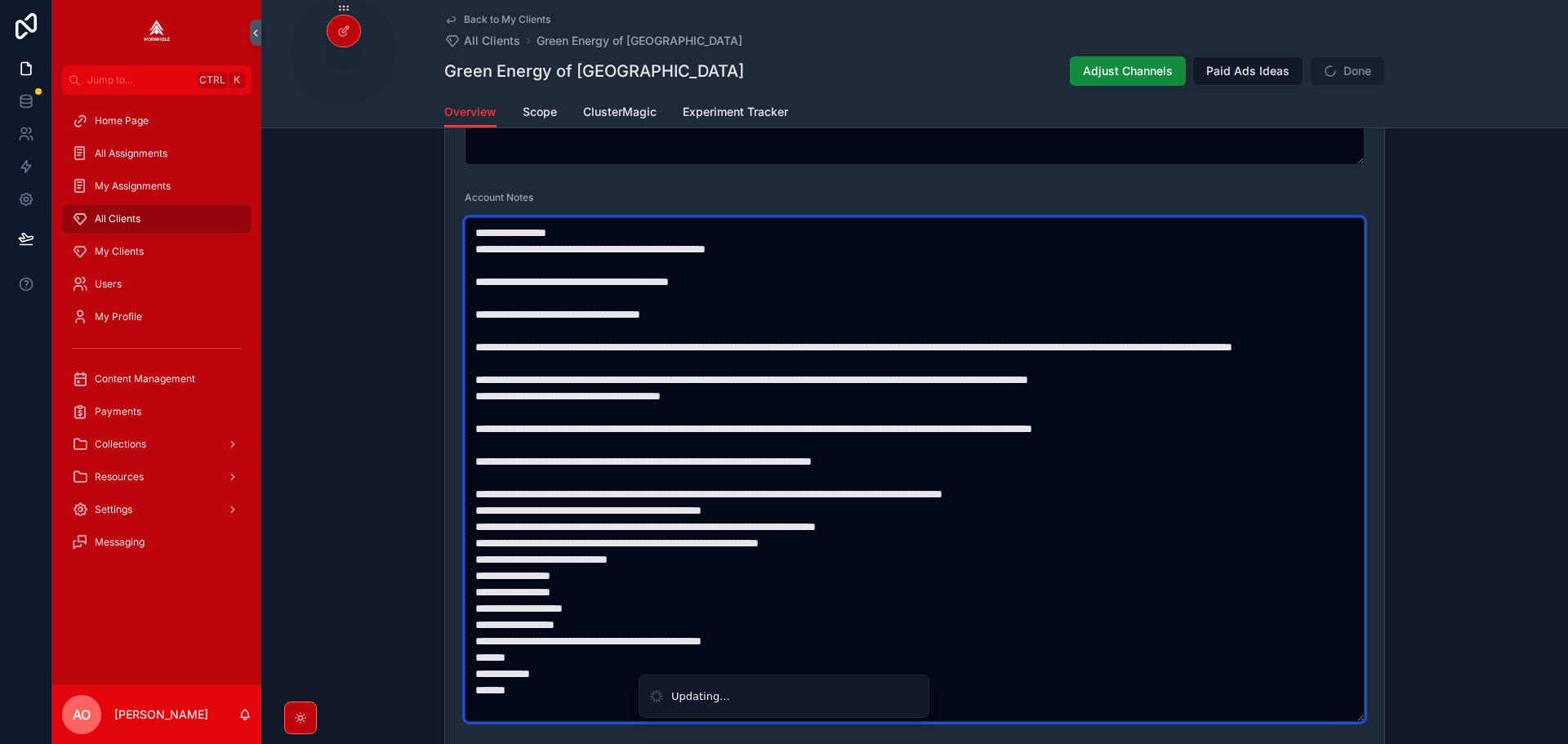
scroll to position [1470, 0]
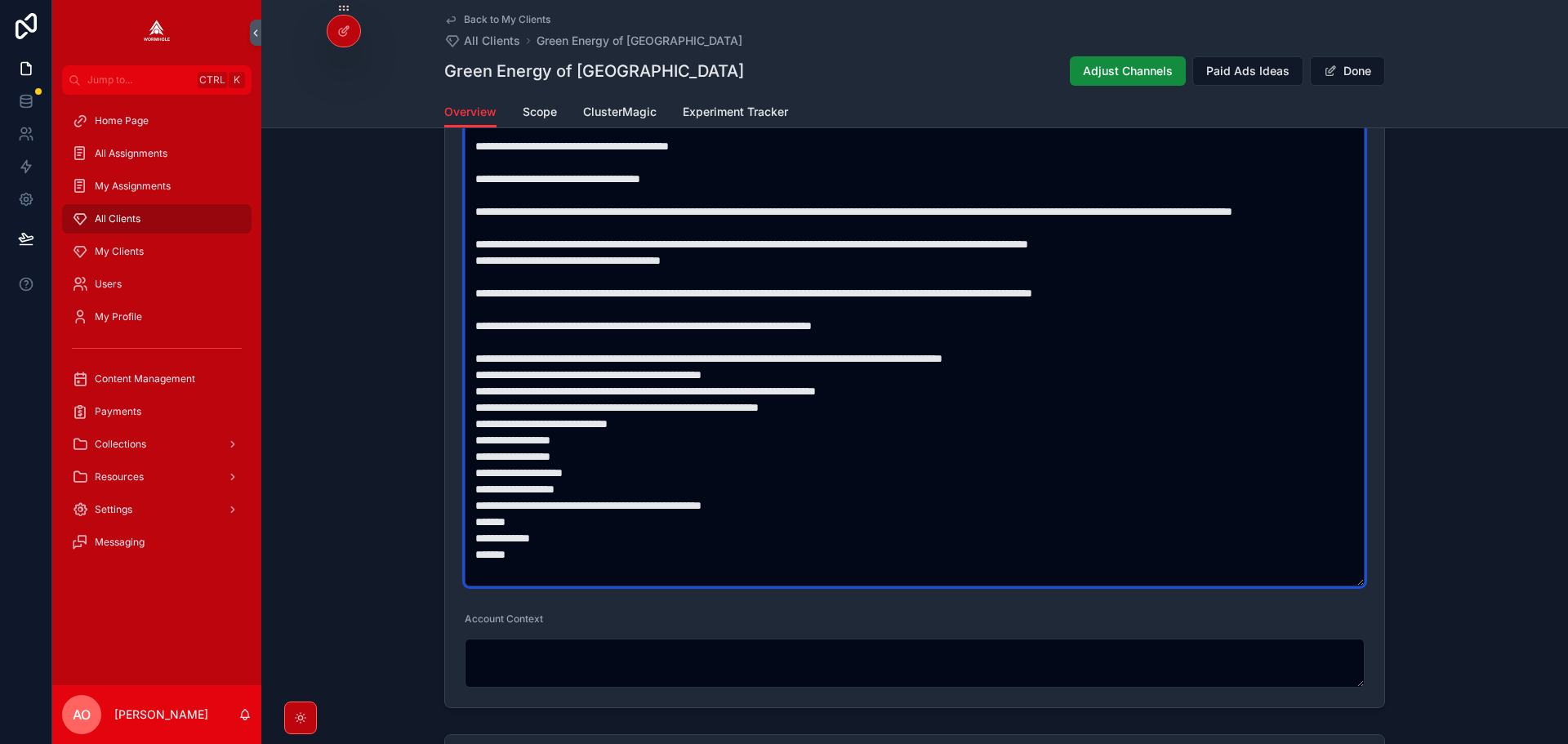
click at [1102, 360] on textarea "scrollable content" at bounding box center [914, 334] width 900 height 504
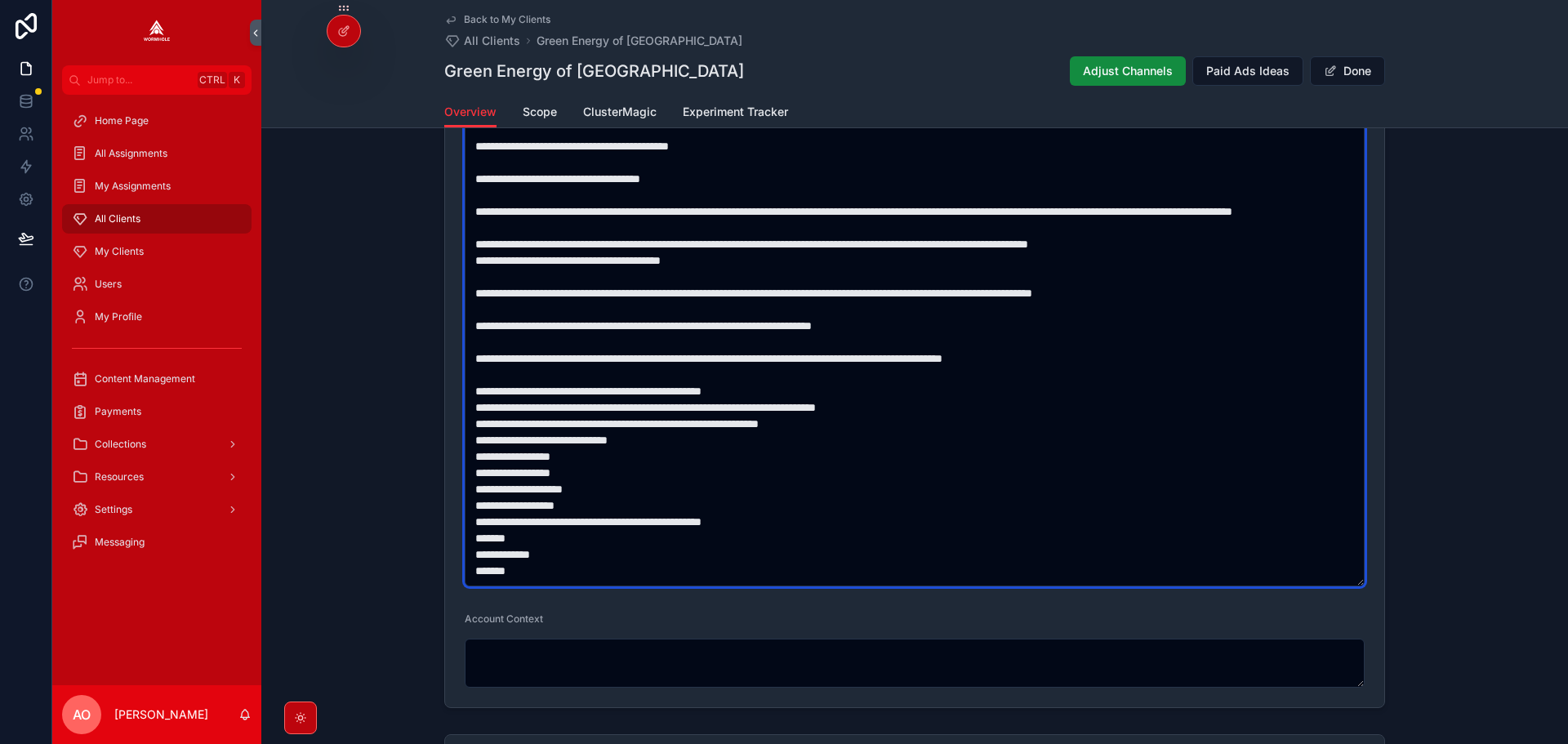
click at [806, 391] on textarea "scrollable content" at bounding box center [914, 334] width 900 height 504
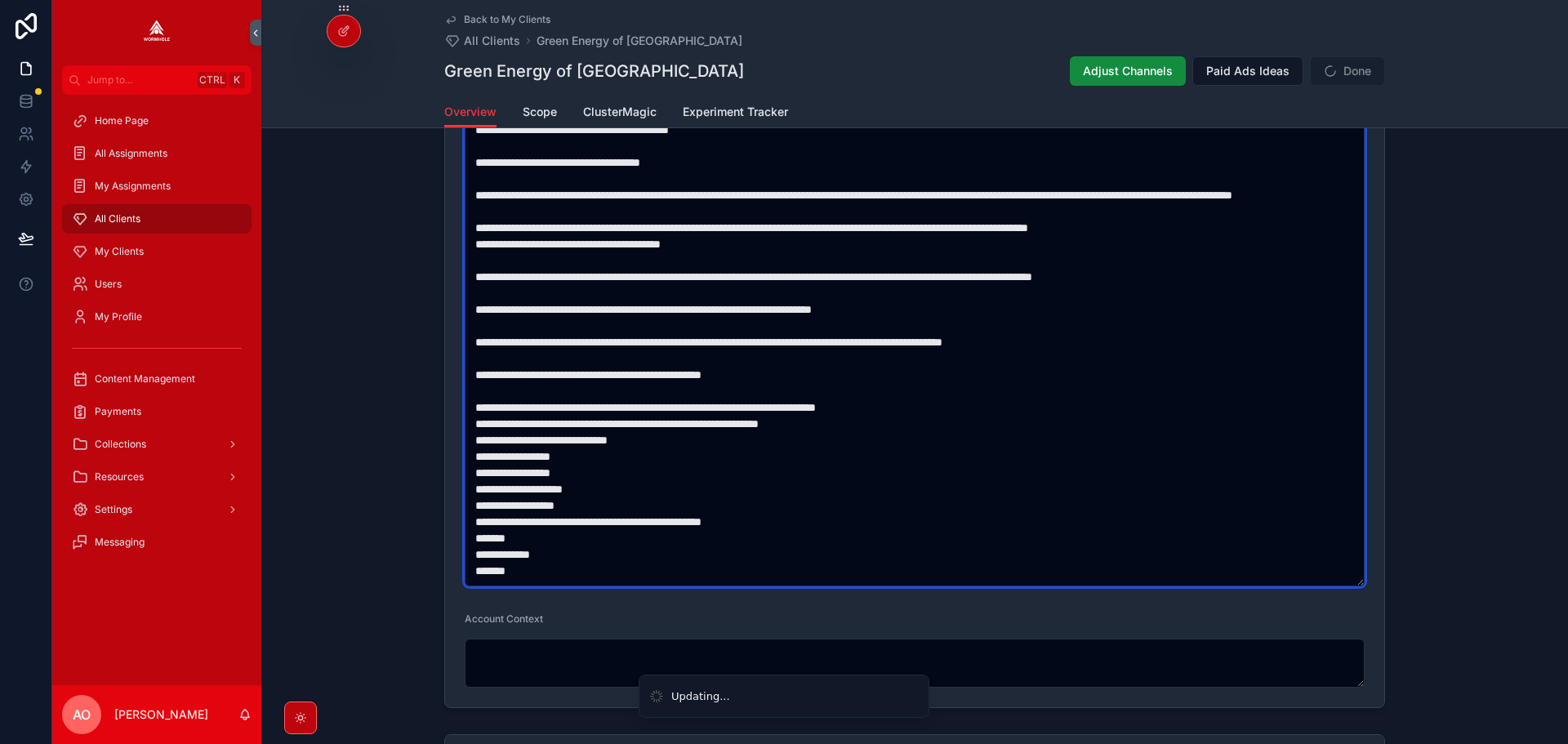
click at [912, 426] on textarea "scrollable content" at bounding box center [914, 334] width 900 height 504
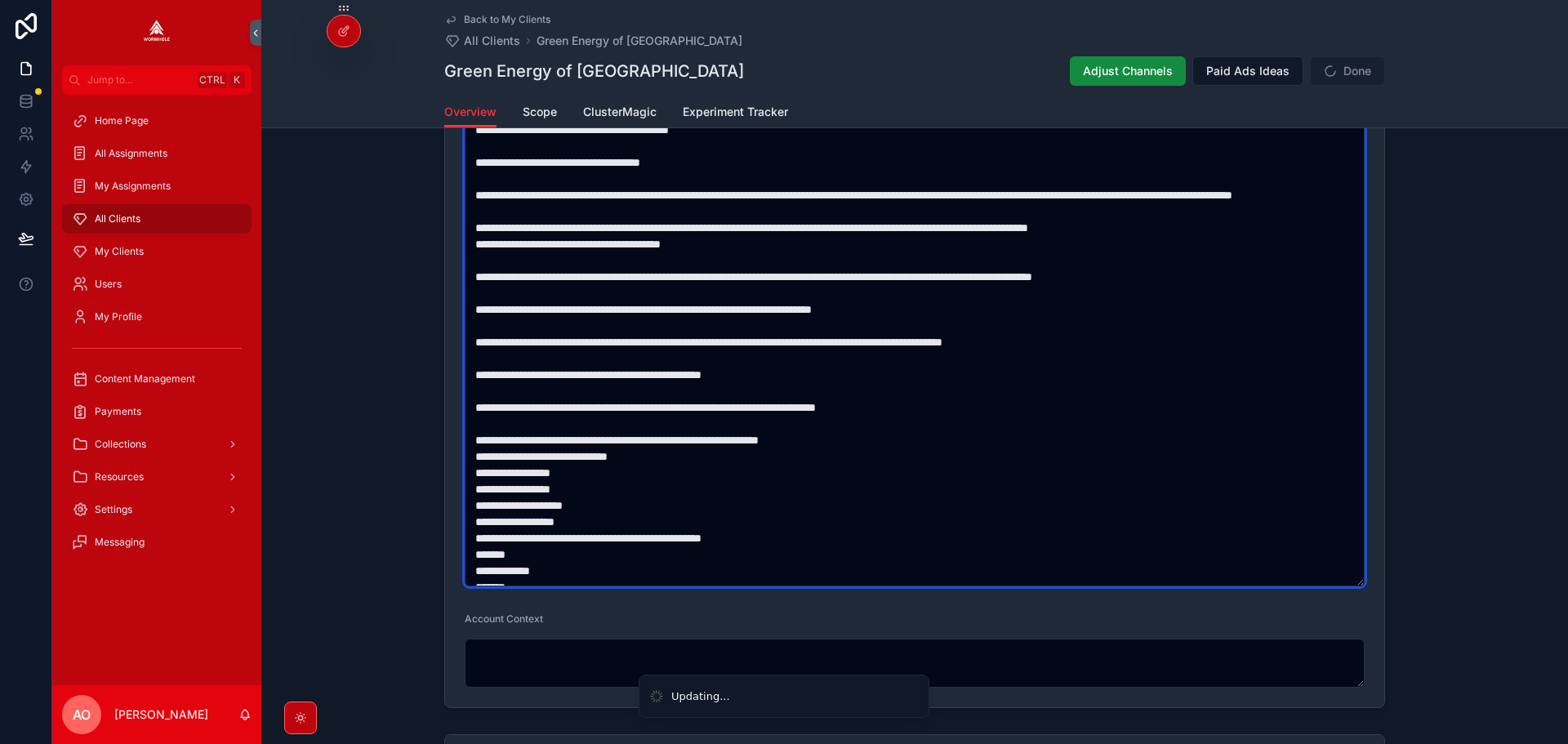
click at [836, 455] on textarea "scrollable content" at bounding box center [914, 334] width 900 height 504
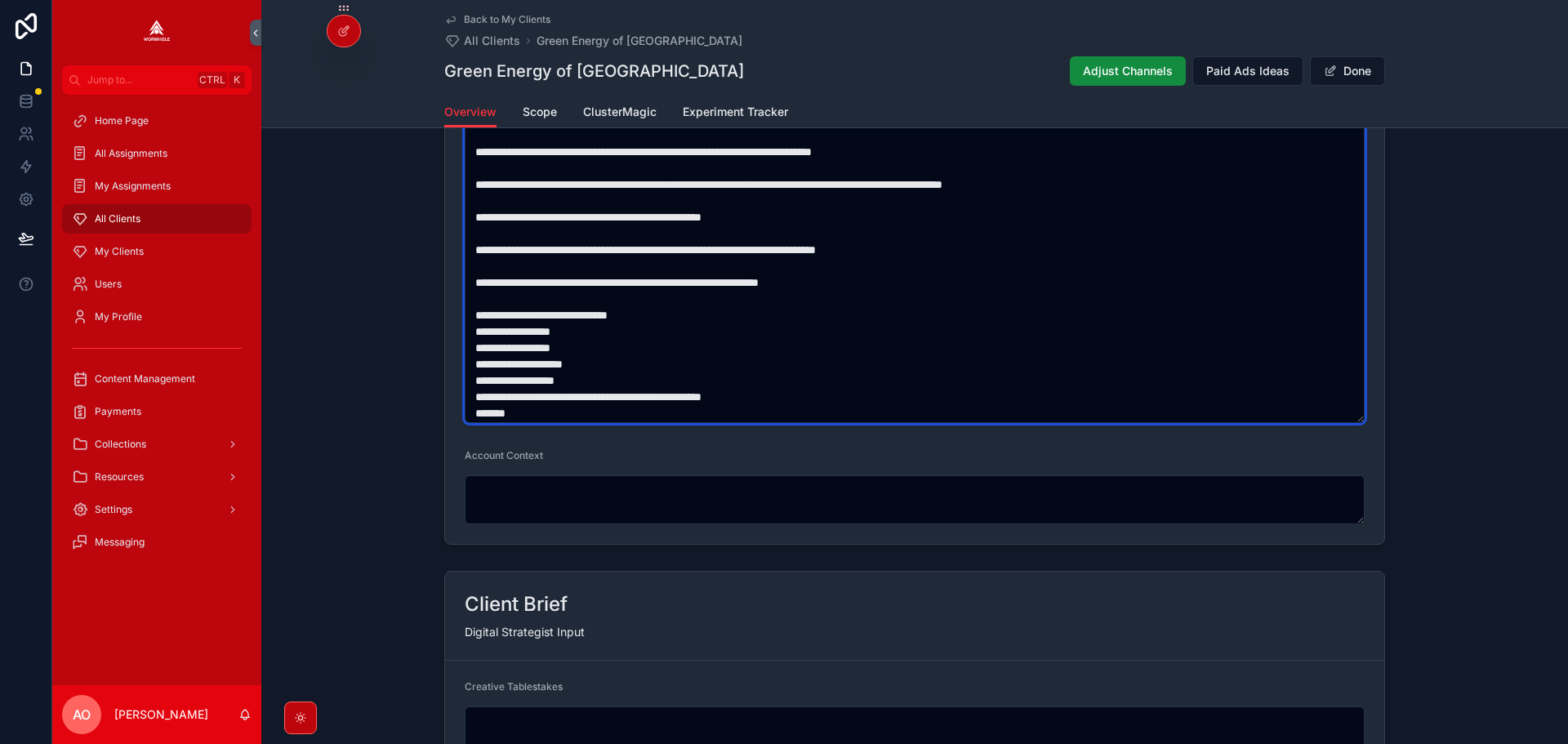
scroll to position [0, 0]
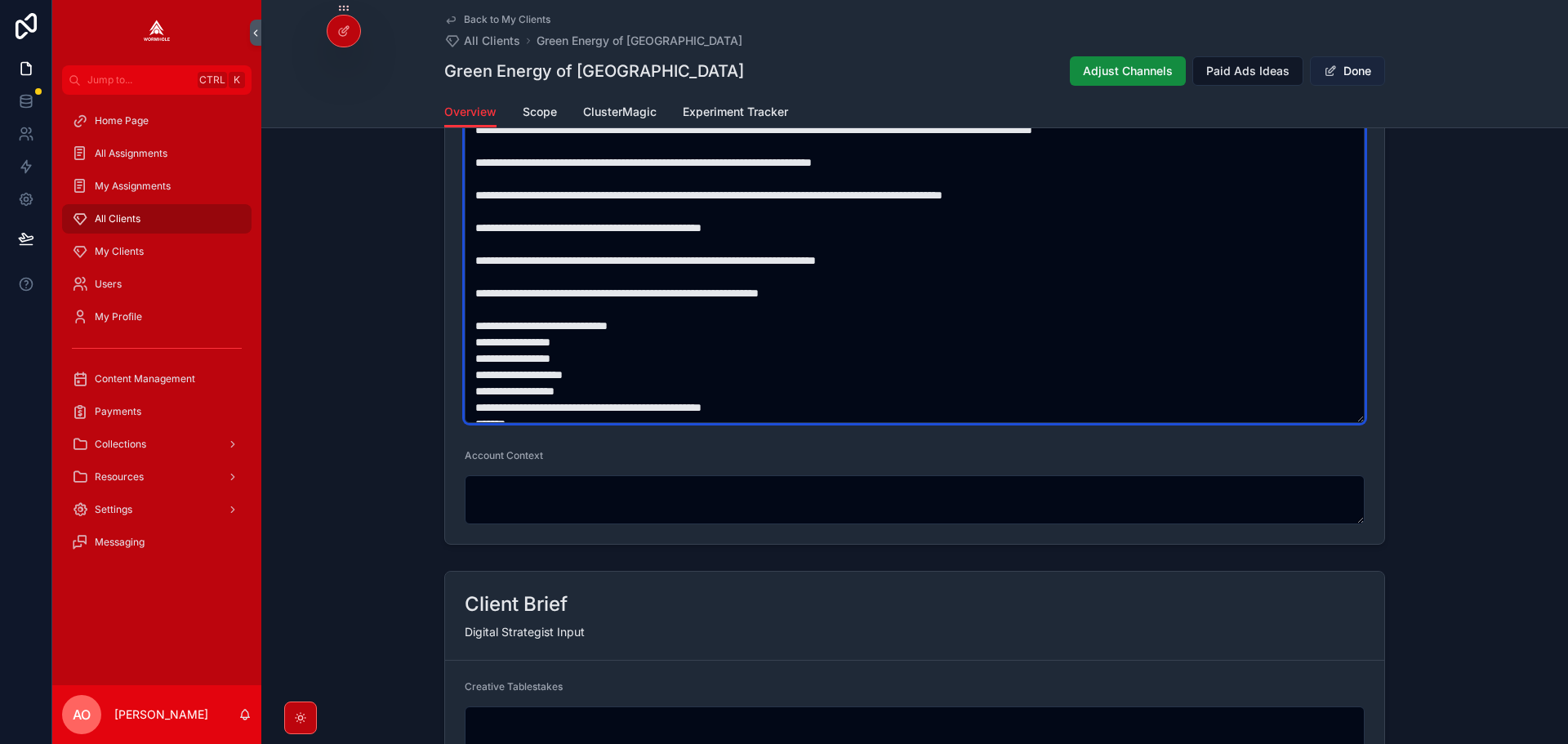
type textarea "**********"
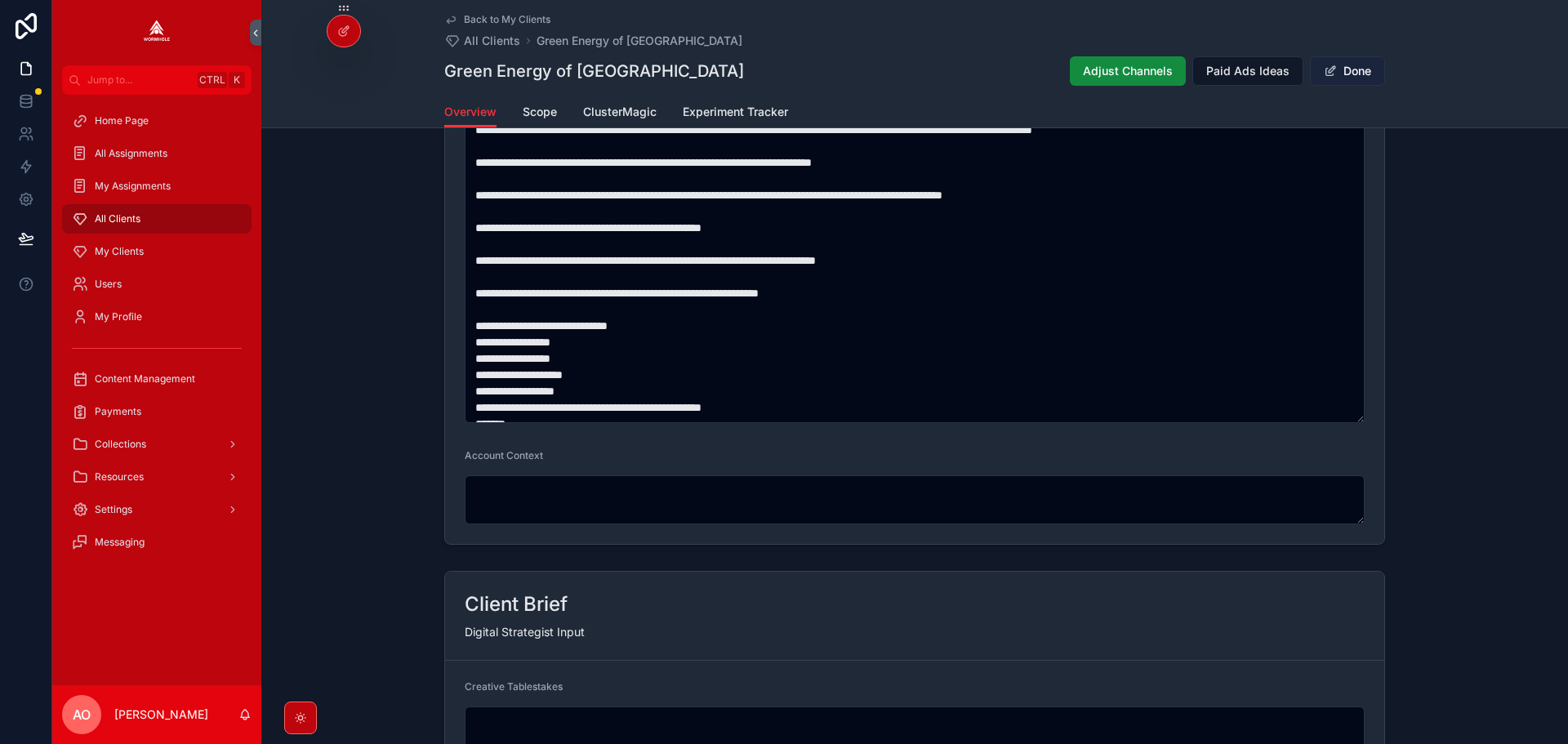
click at [1351, 70] on button "Done" at bounding box center [1348, 71] width 75 height 30
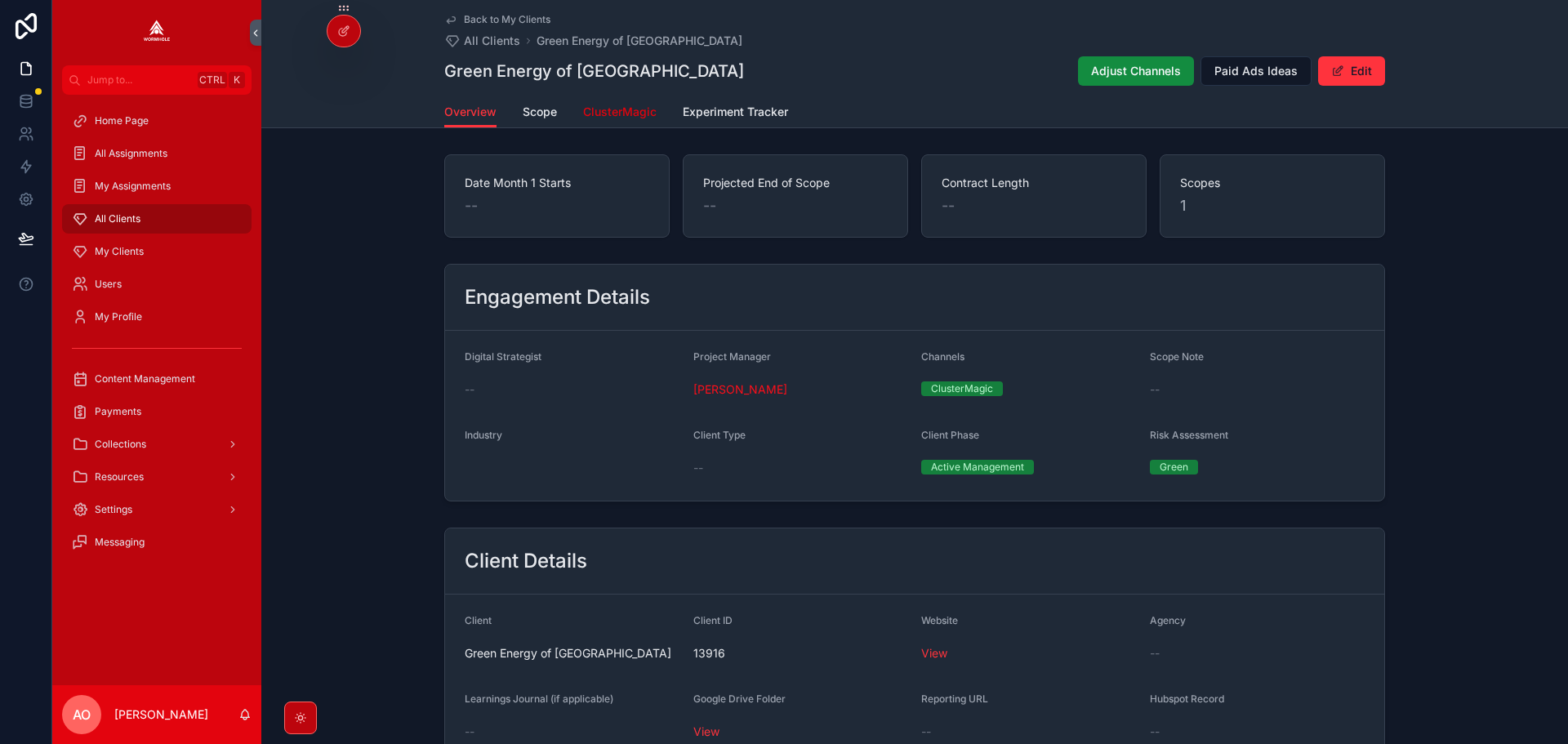
click at [618, 114] on span "ClusterMagic" at bounding box center [620, 111] width 74 height 17
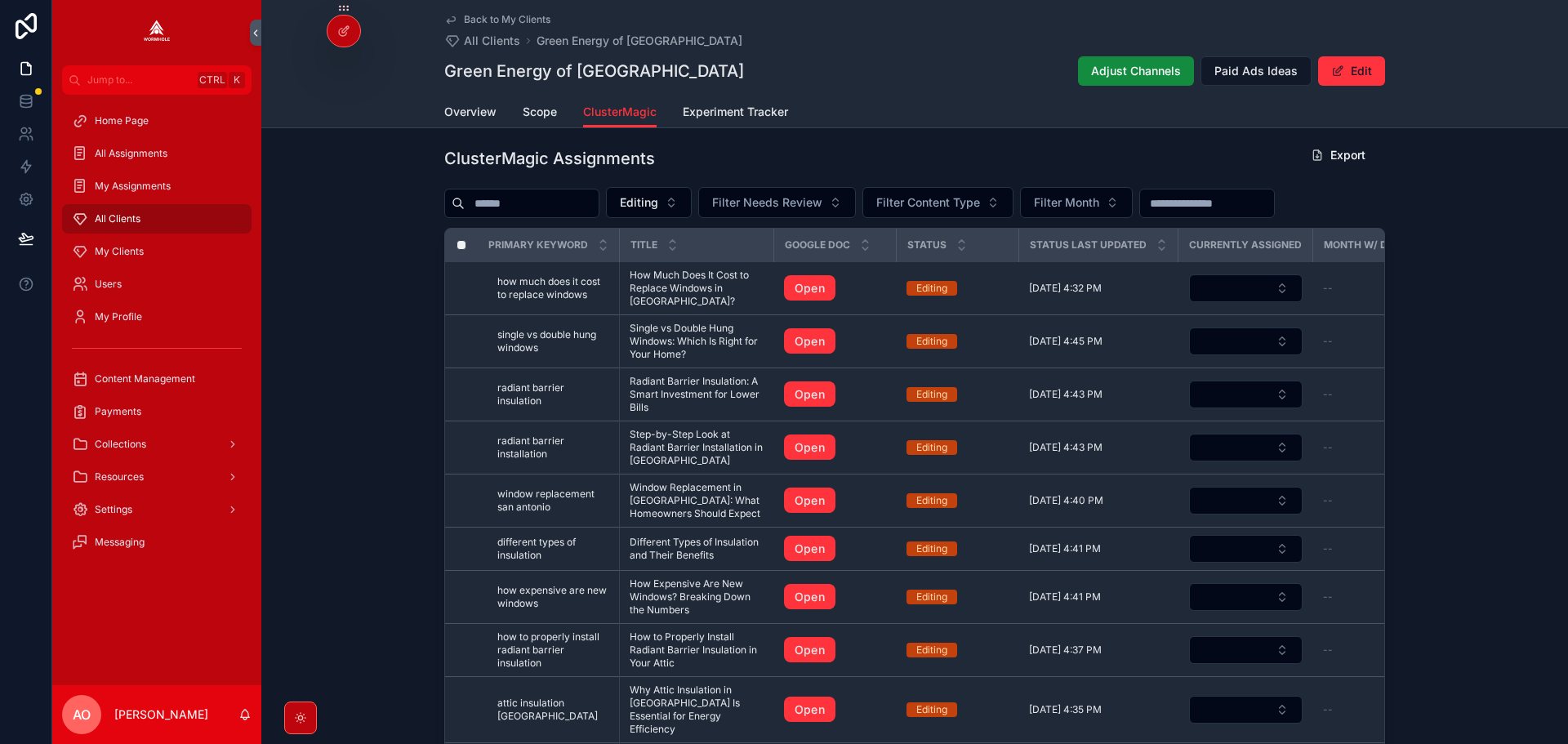
scroll to position [625, 0]
click at [658, 211] on span "Editing" at bounding box center [639, 203] width 38 height 17
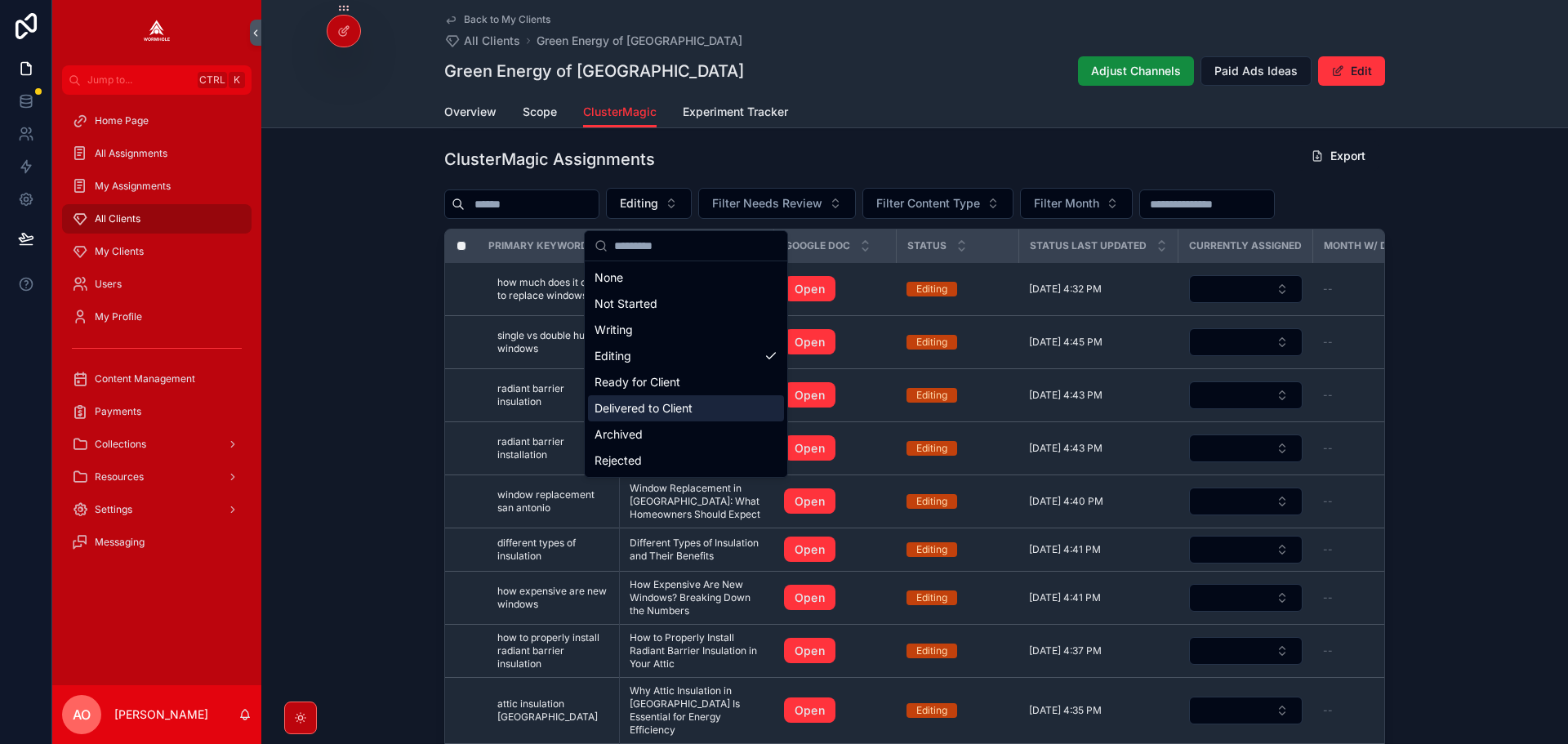
click at [656, 415] on div "Delivered to Client" at bounding box center [685, 409] width 196 height 26
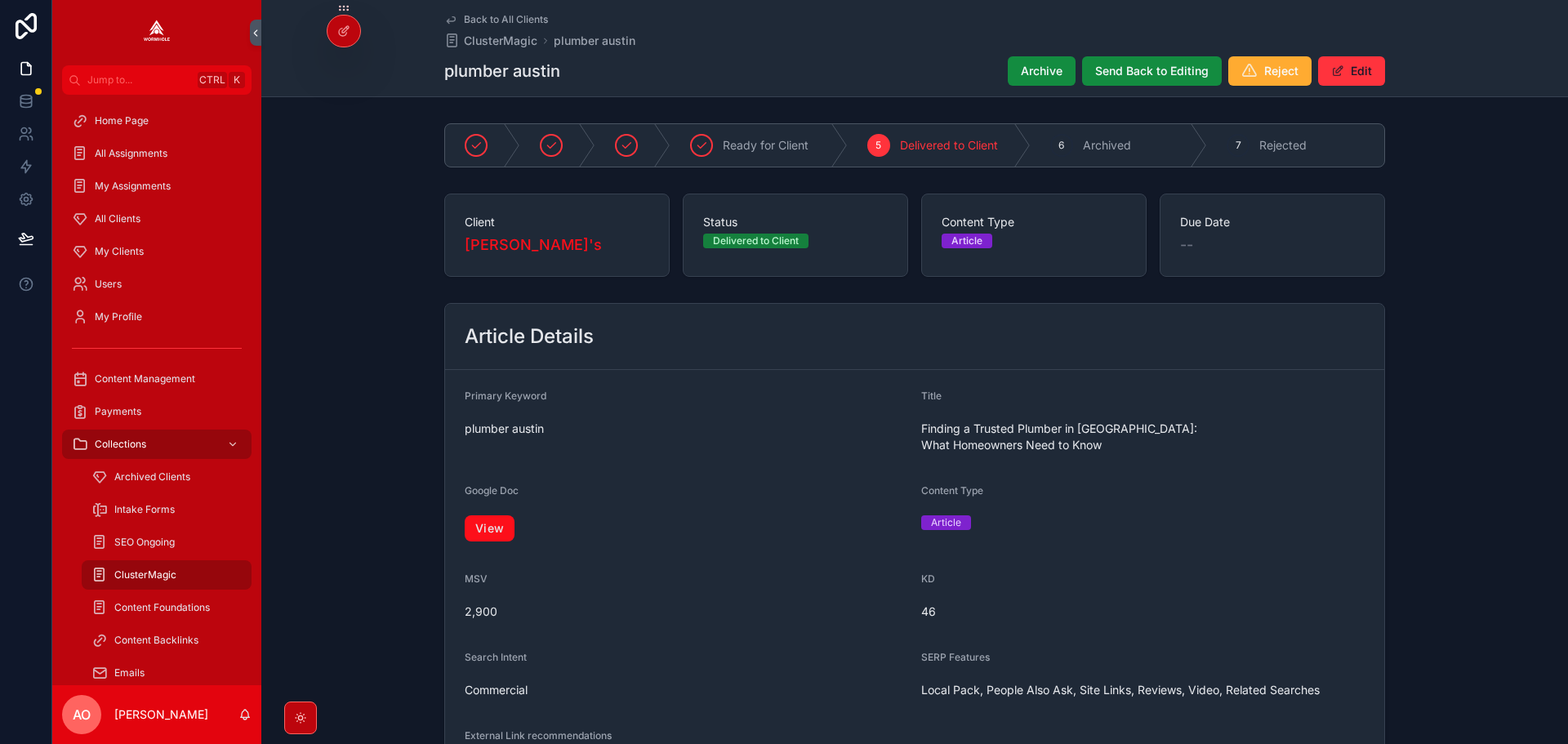
click at [488, 516] on link "View" at bounding box center [489, 528] width 50 height 26
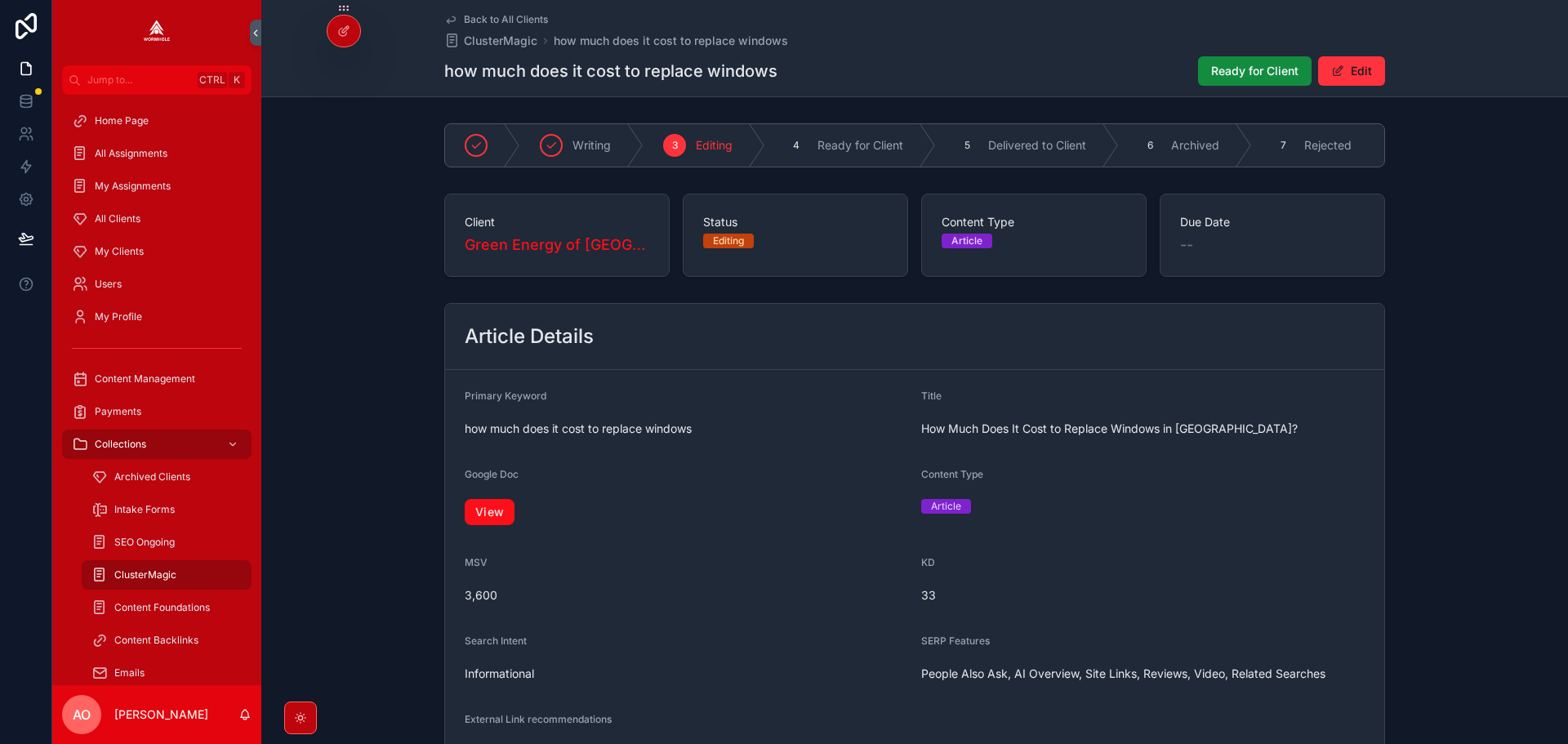
click at [488, 518] on link "View" at bounding box center [489, 512] width 50 height 26
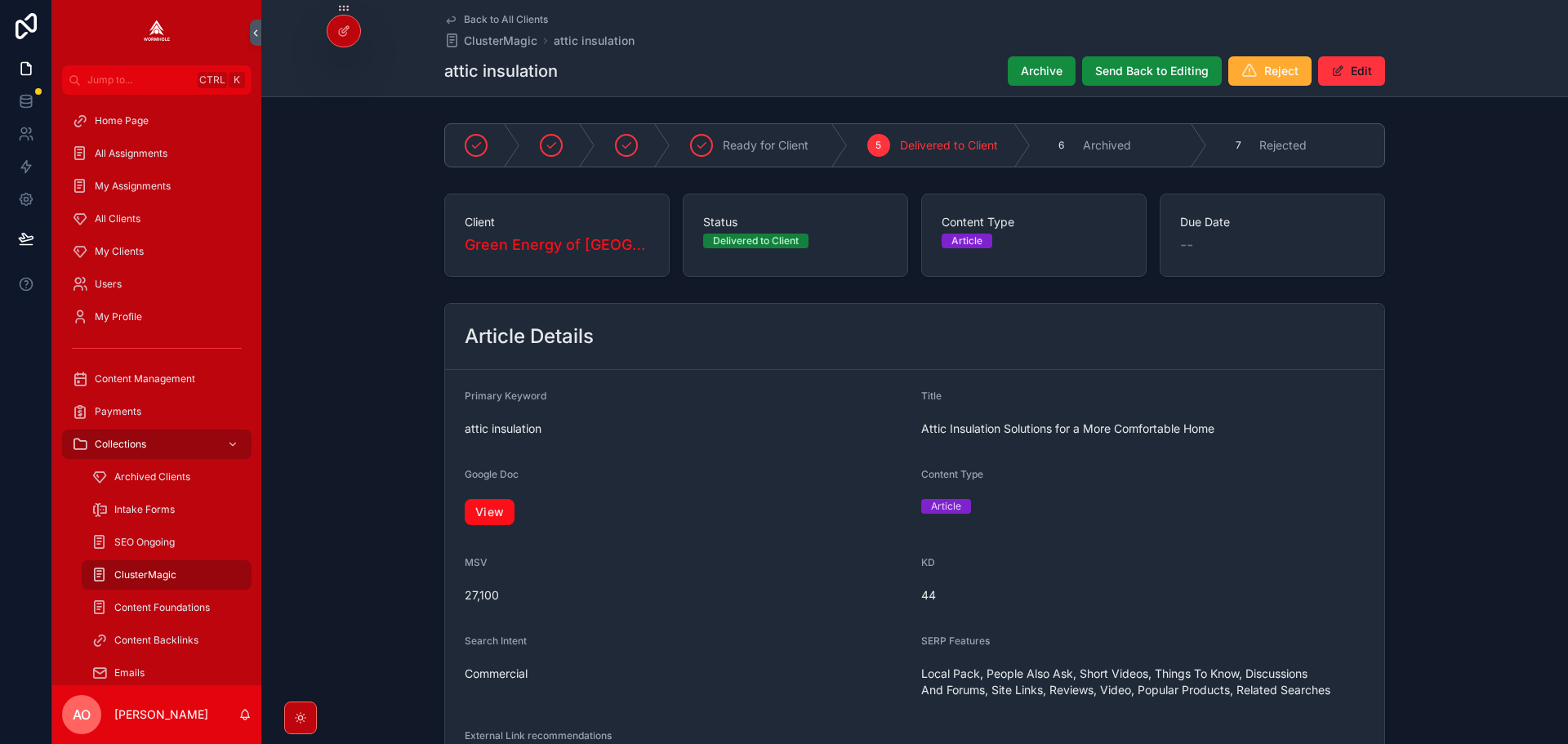
click at [500, 513] on link "View" at bounding box center [489, 512] width 50 height 26
